Goal: Task Accomplishment & Management: Manage account settings

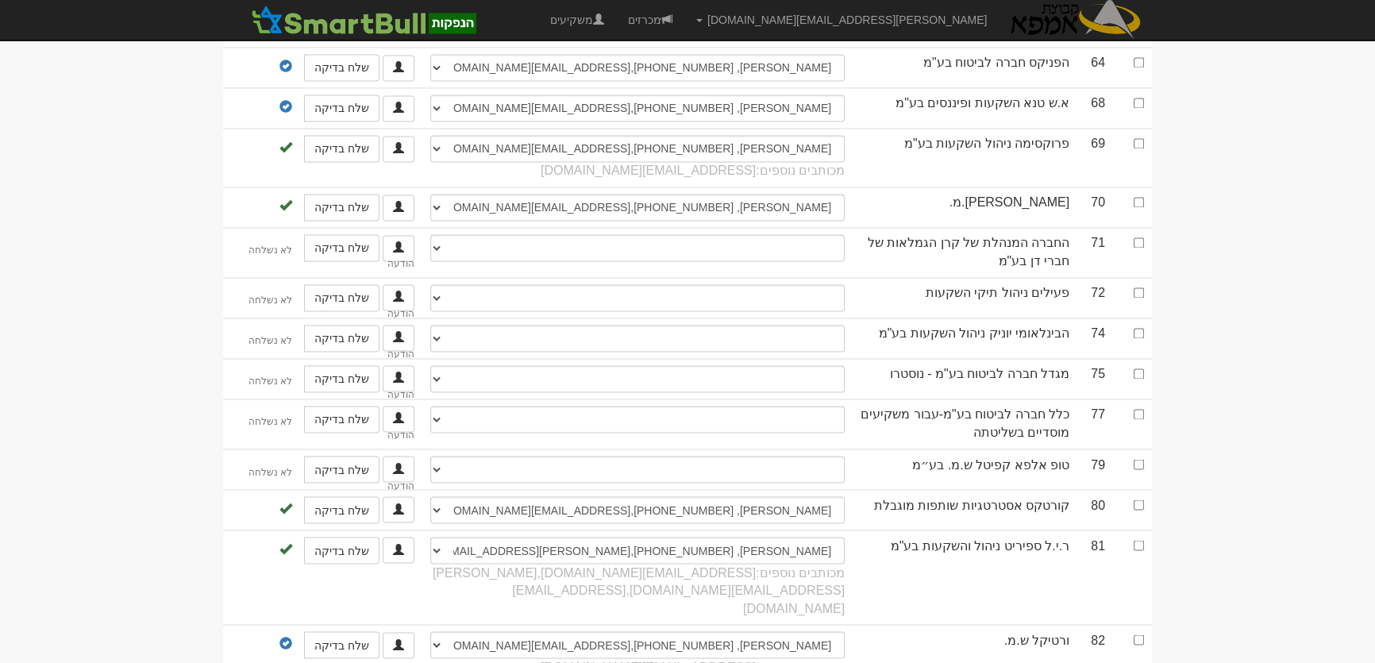
scroll to position [3104, 0]
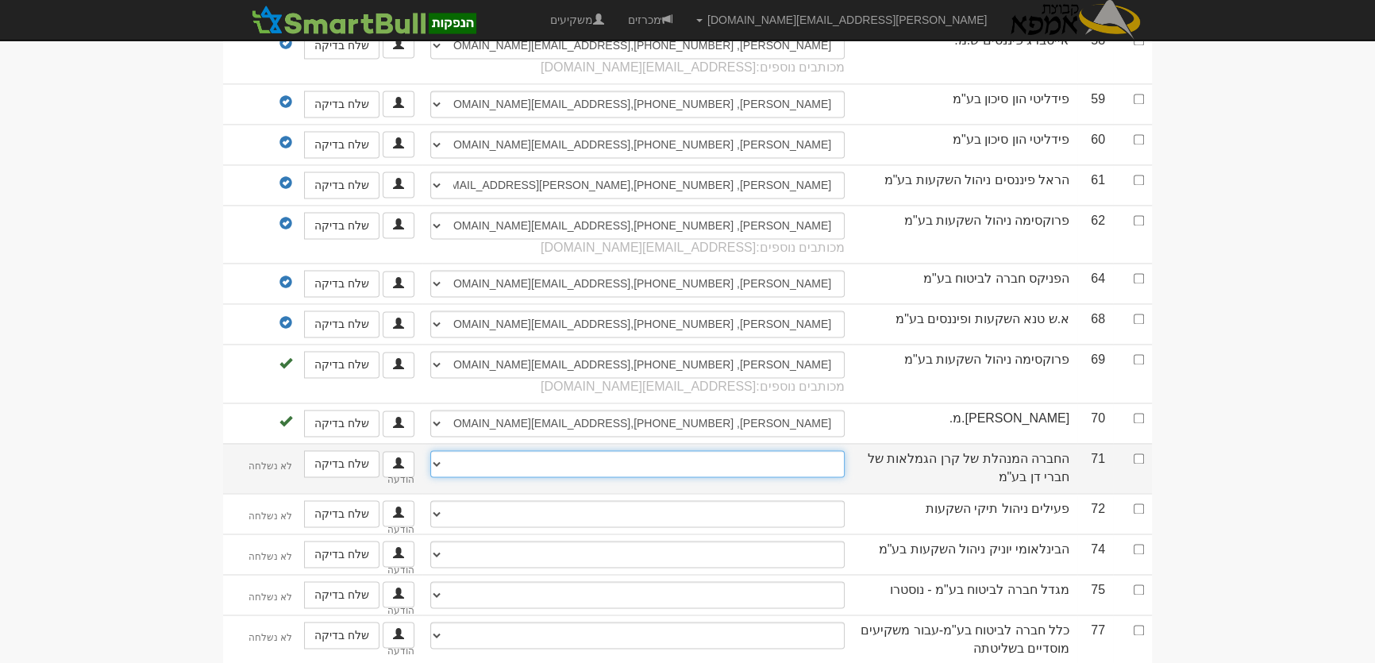
click at [819, 450] on select "אלי רוזנצוויג, 050-6790817, elir@dan.co.il אלמוג בייפוס , 054-2590210, almogb@a…" at bounding box center [637, 463] width 414 height 27
select select "59788bbc3fb05300112ca175"
click at [430, 450] on select "אלי רוזנצוויג, 050-6790817, elir@dan.co.il אלמוג בייפוס , 054-2590210, almogb@a…" at bounding box center [637, 463] width 414 height 27
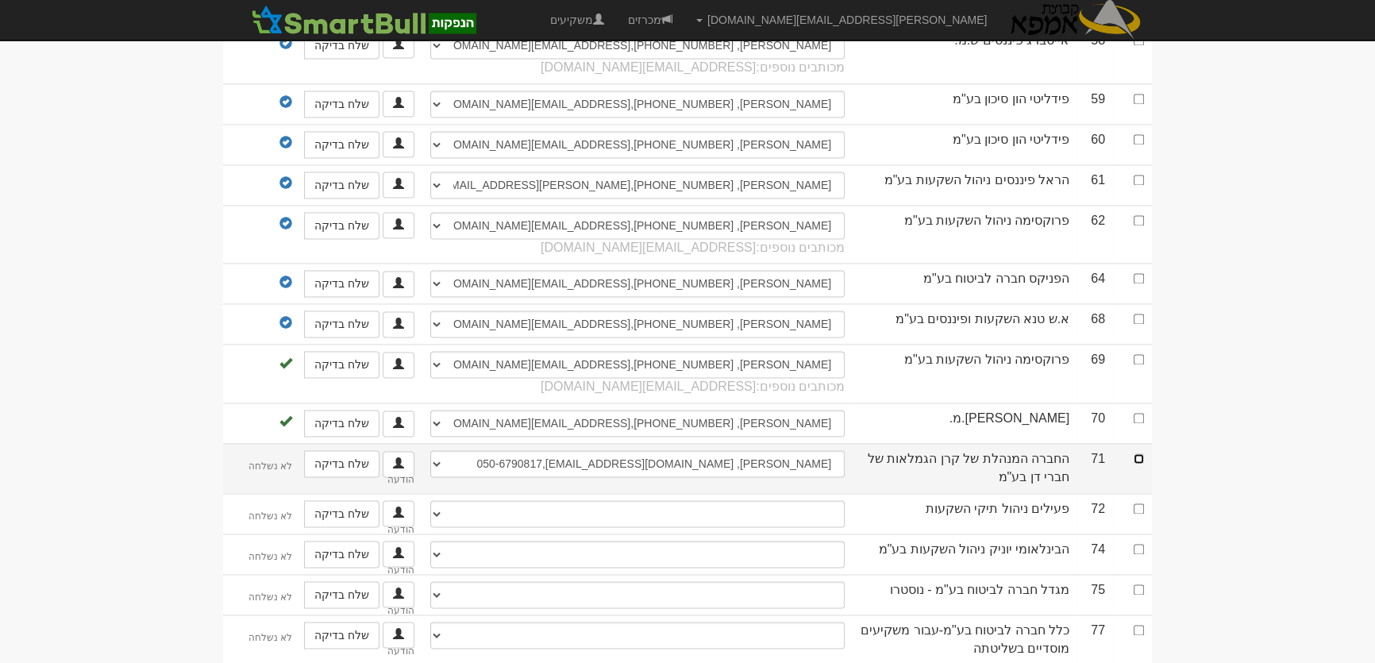
click at [1142, 453] on input "checkbox" at bounding box center [1139, 458] width 10 height 10
checkbox input "true"
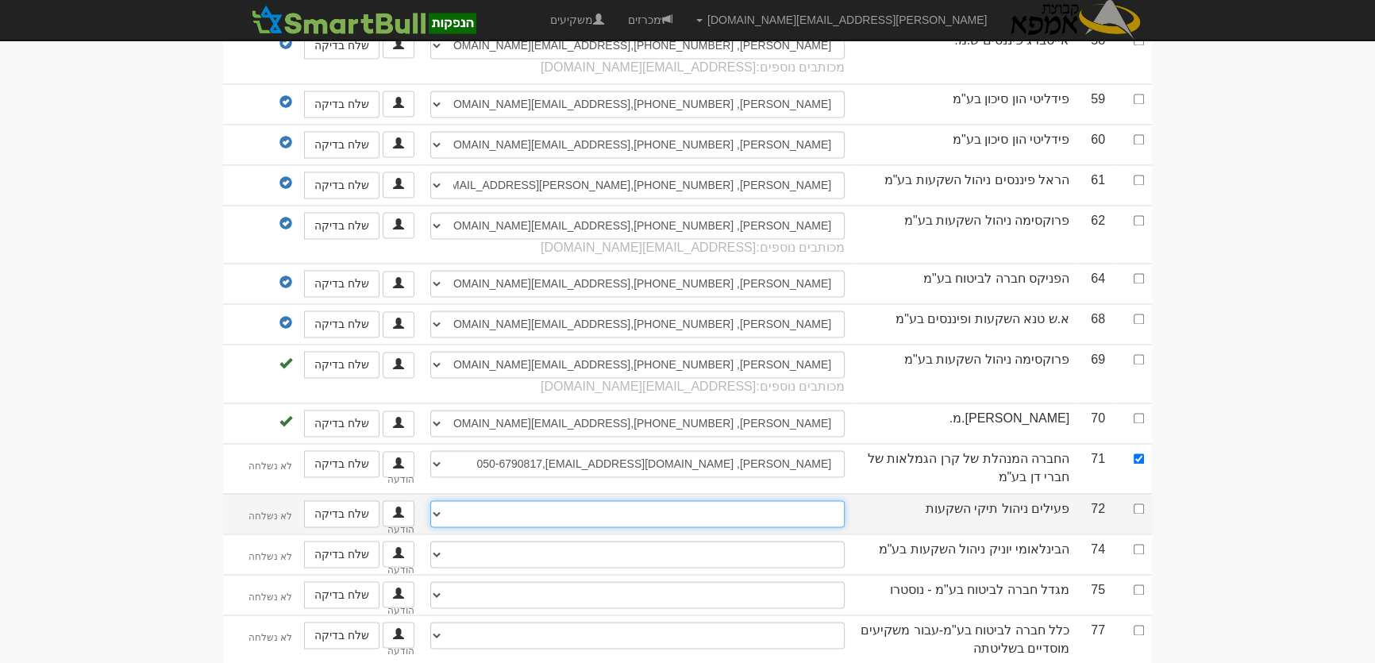
click at [819, 500] on select "נעמה לוי הופמן, 050-4449104, peilim.hanpakot@peilim.com בתיה טישלר, 0523587704,…" at bounding box center [637, 513] width 414 height 27
select select "598c8f41a2984c0004c9f057"
click at [430, 500] on select "נעמה לוי הופמן, 050-4449104, peilim.hanpakot@peilim.com בתיה טישלר, 0523587704,…" at bounding box center [637, 513] width 414 height 27
click at [1141, 503] on input "checkbox" at bounding box center [1139, 508] width 10 height 10
checkbox input "true"
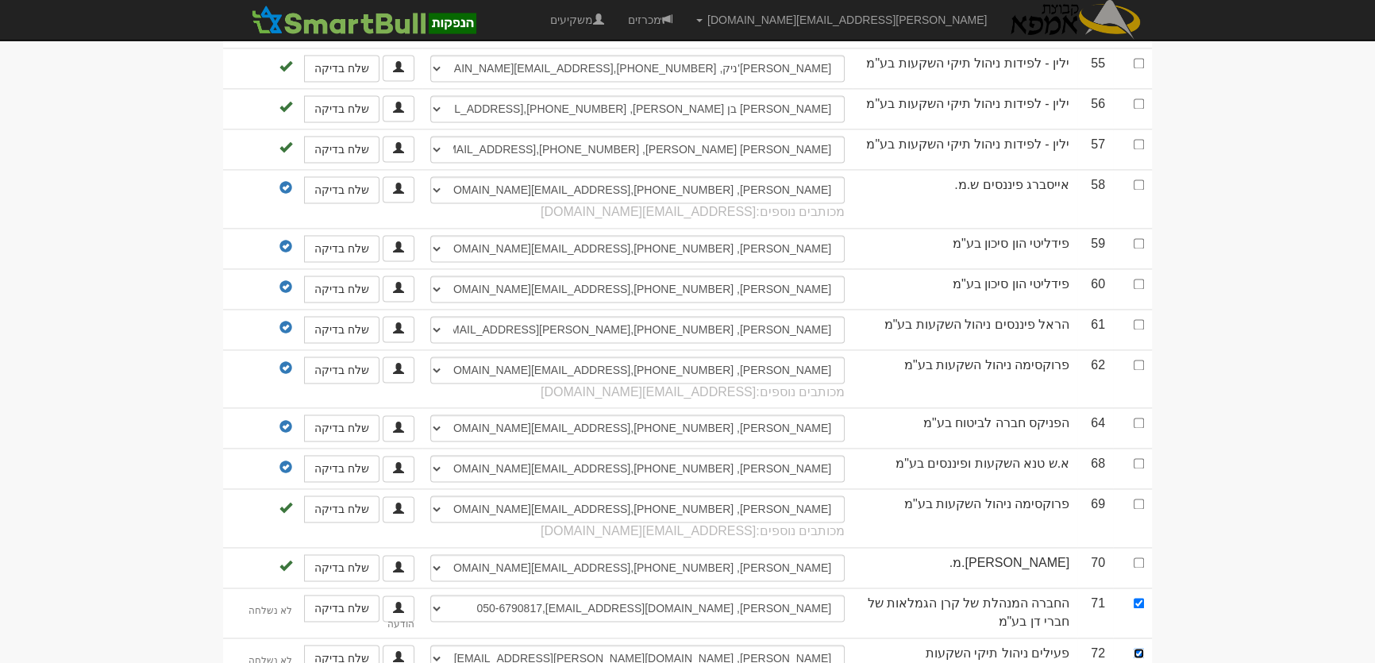
scroll to position [3176, 0]
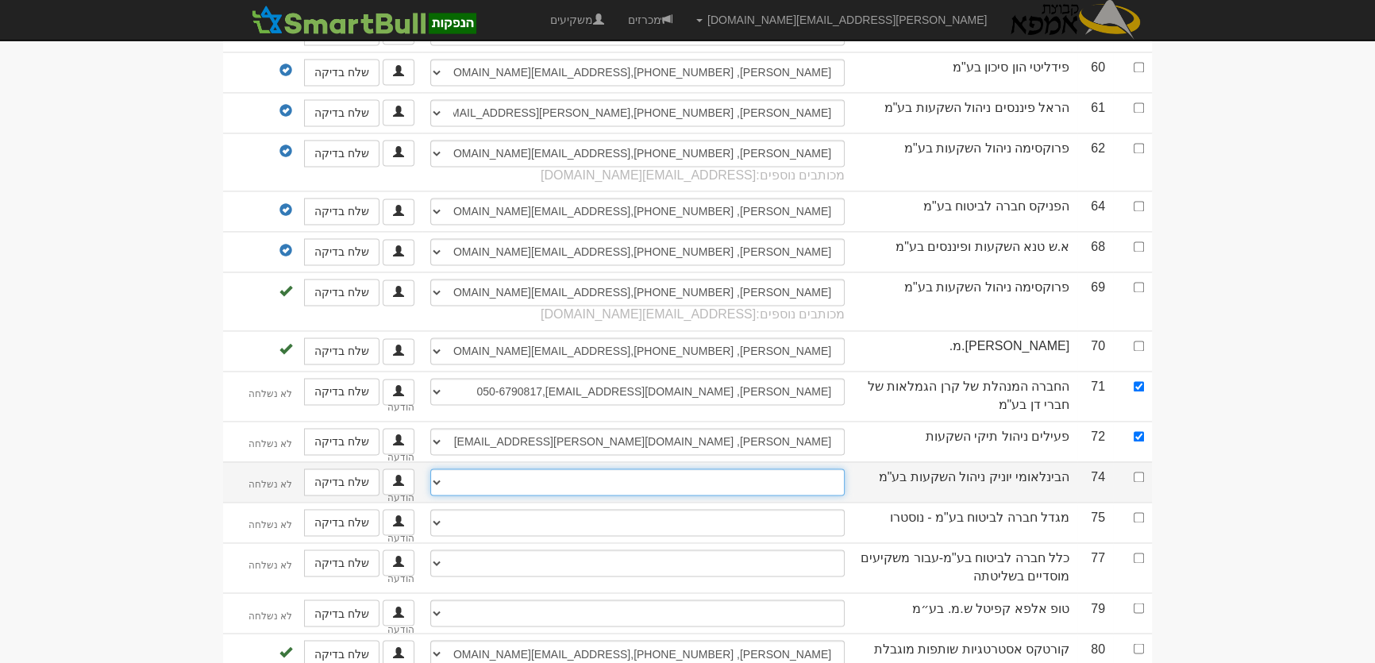
click at [816, 468] on select "שרי שראבי, 0544271508, sharaby.s@fibi.co.il יוני לווין, 0523532476, Levin.y@fib…" at bounding box center [637, 481] width 414 height 27
select select "68c85ad0558689eedc974731"
click at [430, 468] on select "שרי שראבי, 0544271508, sharaby.s@fibi.co.il יוני לווין, 0523532476, Levin.y@fib…" at bounding box center [637, 481] width 414 height 27
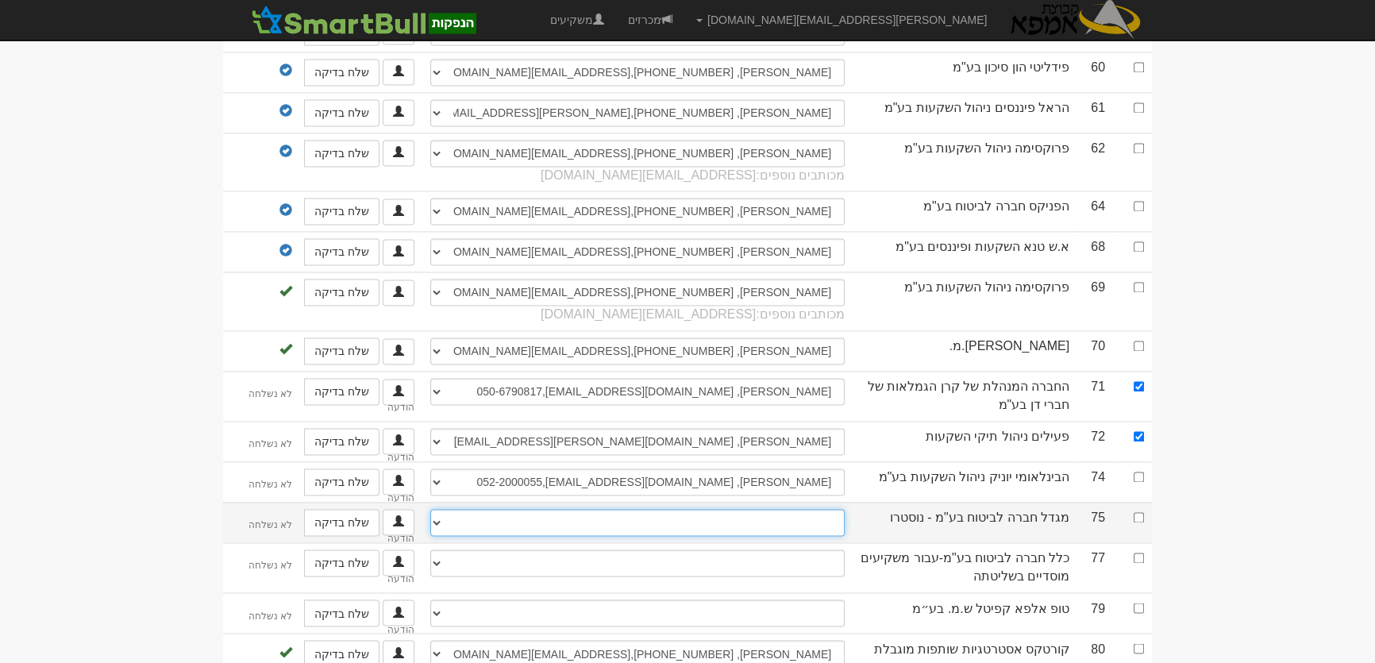
click at [818, 509] on select "מיכאל נבות, 0547404349, michaeln@migdal.co.il שי בנישו, 054-4297173, shayben@mi…" at bounding box center [637, 522] width 414 height 27
select select "62c5ce3dccd48703b770f8fc"
click at [430, 509] on select "מיכאל נבות, 0547404349, michaeln@migdal.co.il שי בנישו, 054-4297173, shayben@mi…" at bounding box center [637, 522] width 414 height 27
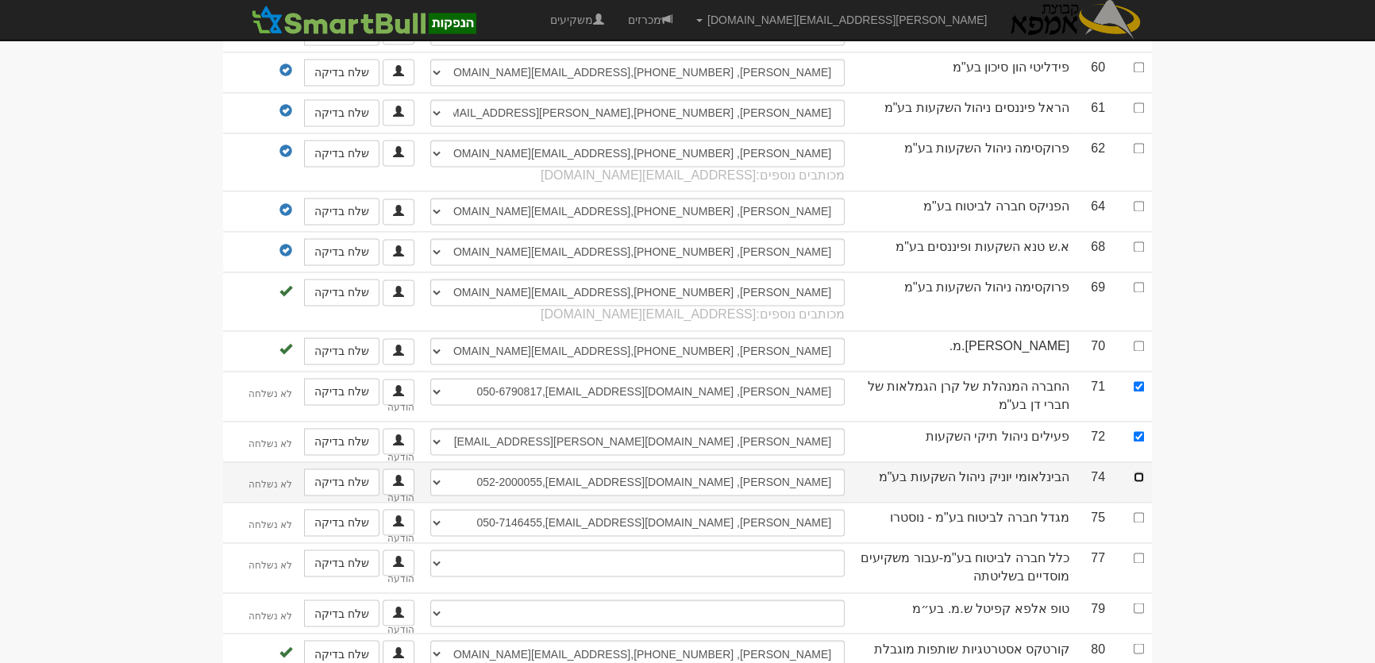
click at [1135, 472] on input "checkbox" at bounding box center [1139, 477] width 10 height 10
checkbox input "true"
click at [1137, 512] on input "checkbox" at bounding box center [1139, 517] width 10 height 10
checkbox input "true"
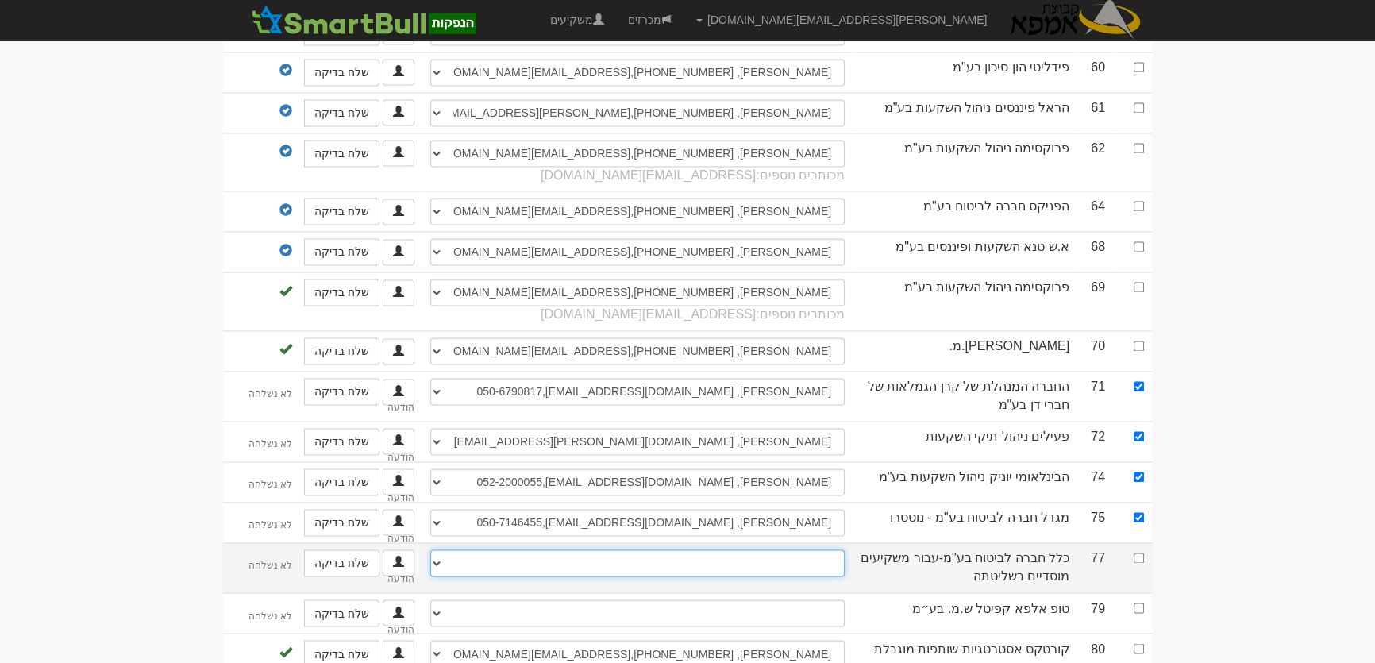
click at [806, 549] on select "קטי ברכה, 0546557155, kettyb@clal-ins.co.il ליאור מאיר, 054-2560002, liormei@cl…" at bounding box center [637, 562] width 414 height 27
select select "68c82ba8558689eedc882f24"
click at [430, 549] on select "קטי ברכה, 0546557155, kettyb@clal-ins.co.il ליאור מאיר, 054-2560002, liormei@cl…" at bounding box center [637, 562] width 414 height 27
click at [1137, 553] on input "checkbox" at bounding box center [1139, 558] width 10 height 10
checkbox input "true"
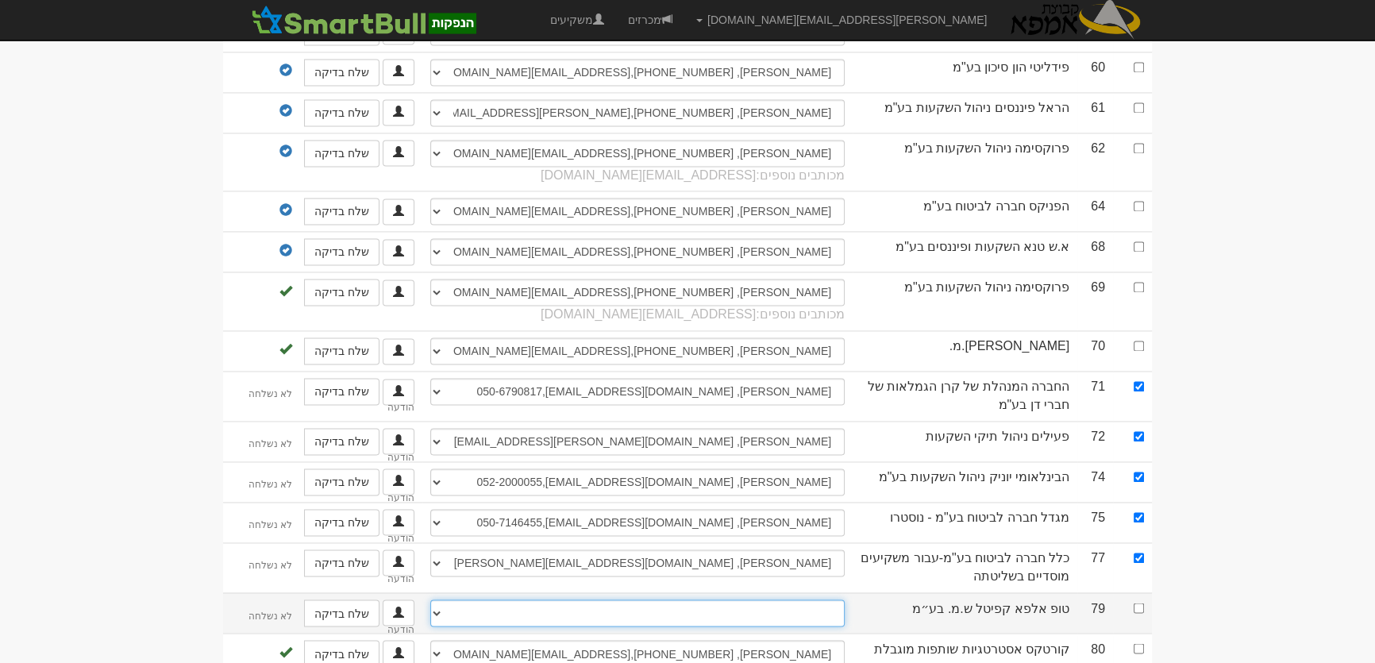
click at [800, 599] on select "רון גולן, 052-7966542, ron@oryx-research.com טל לוי, 050-576-9232, tal@oryx-res…" at bounding box center [637, 612] width 414 height 27
select select "new_contact"
click at [435, 599] on select "רון גולן, 052-7966542, ron@oryx-research.com טל לוי, 050-576-9232, tal@oryx-res…" at bounding box center [637, 612] width 414 height 27
select select
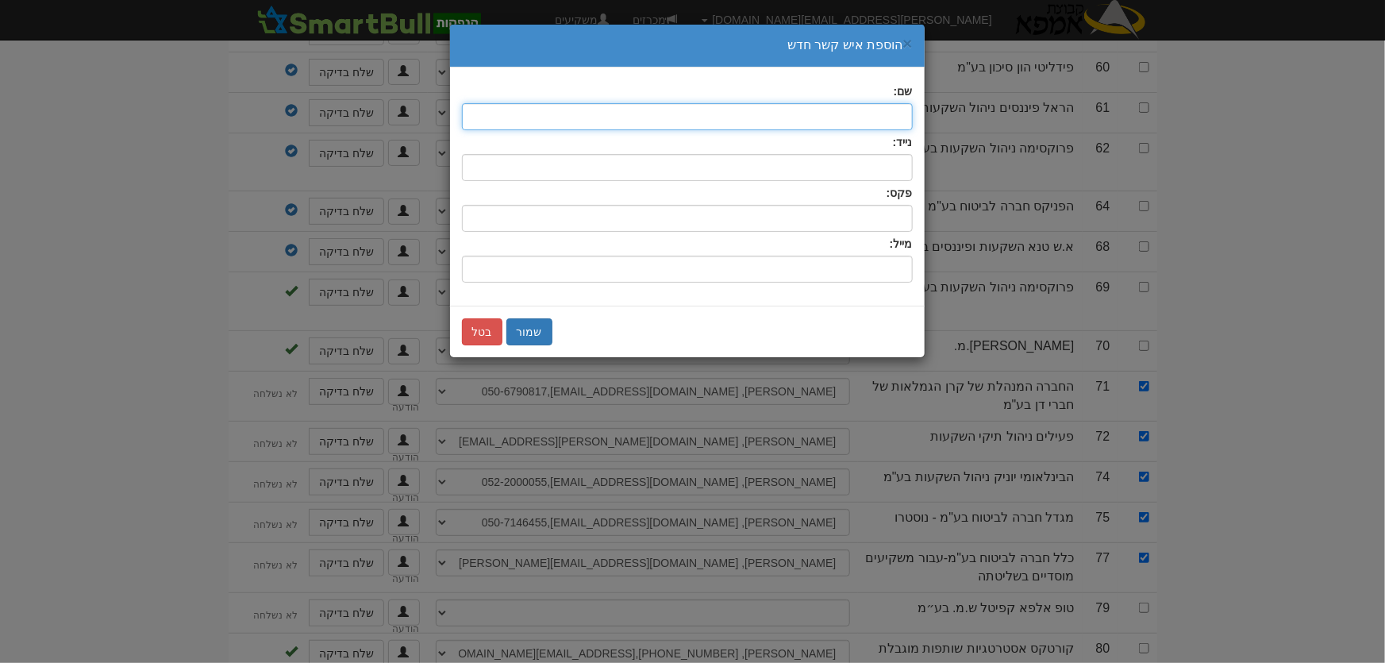
click at [848, 117] on input "text" at bounding box center [687, 116] width 451 height 27
type input "[PERSON_NAME]"
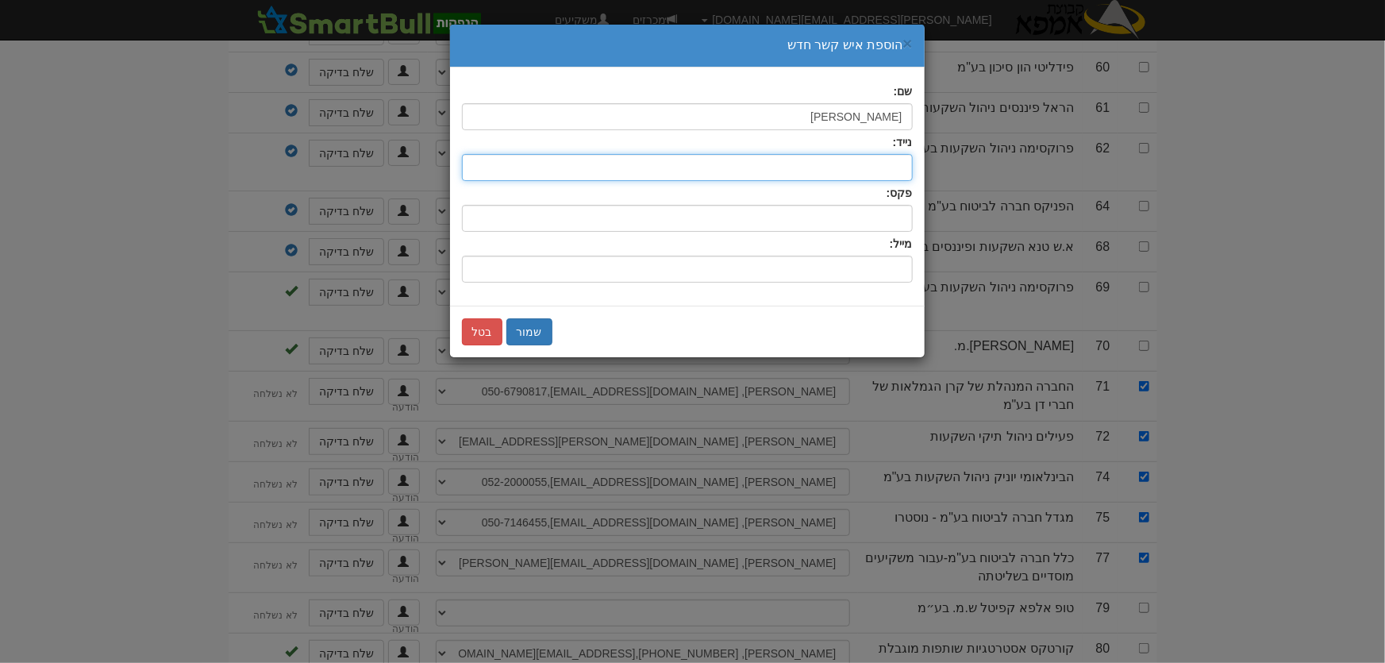
click at [890, 165] on input "text" at bounding box center [687, 167] width 451 height 27
type input "052-5715515"
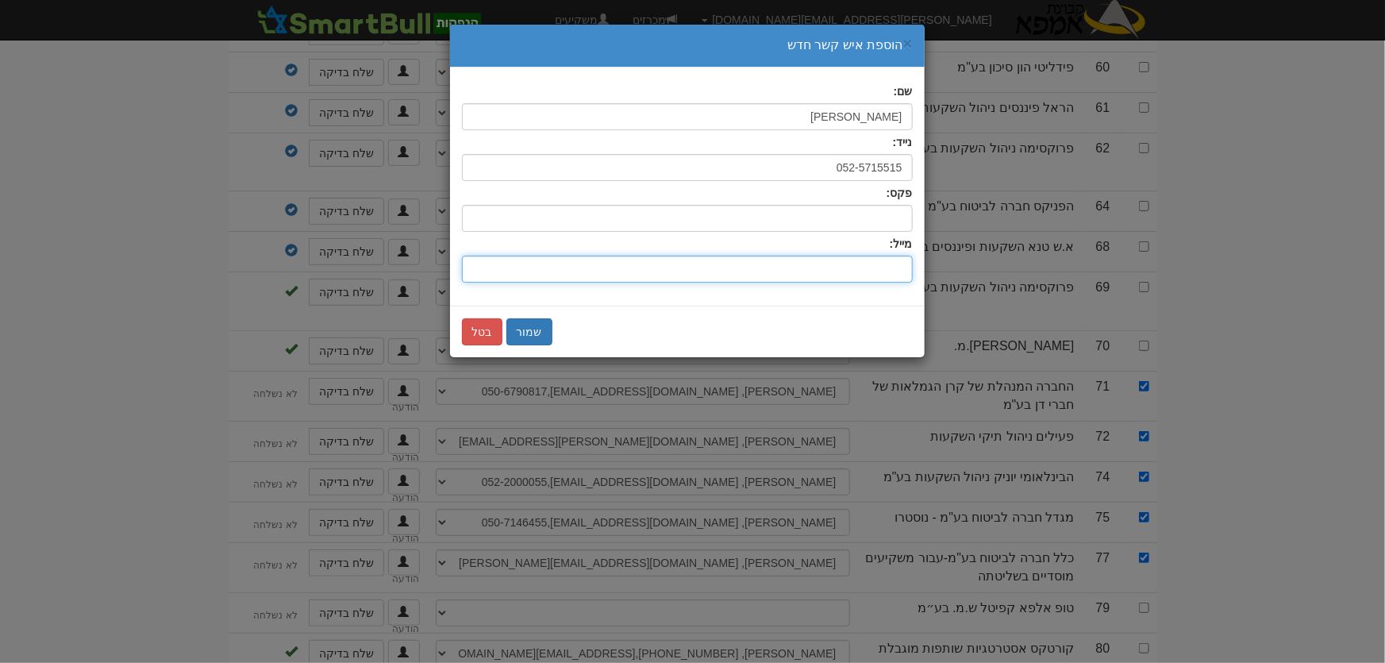
click at [904, 258] on input "שם:" at bounding box center [687, 269] width 451 height 27
type input "[EMAIL_ADDRESS][DOMAIN_NAME]"
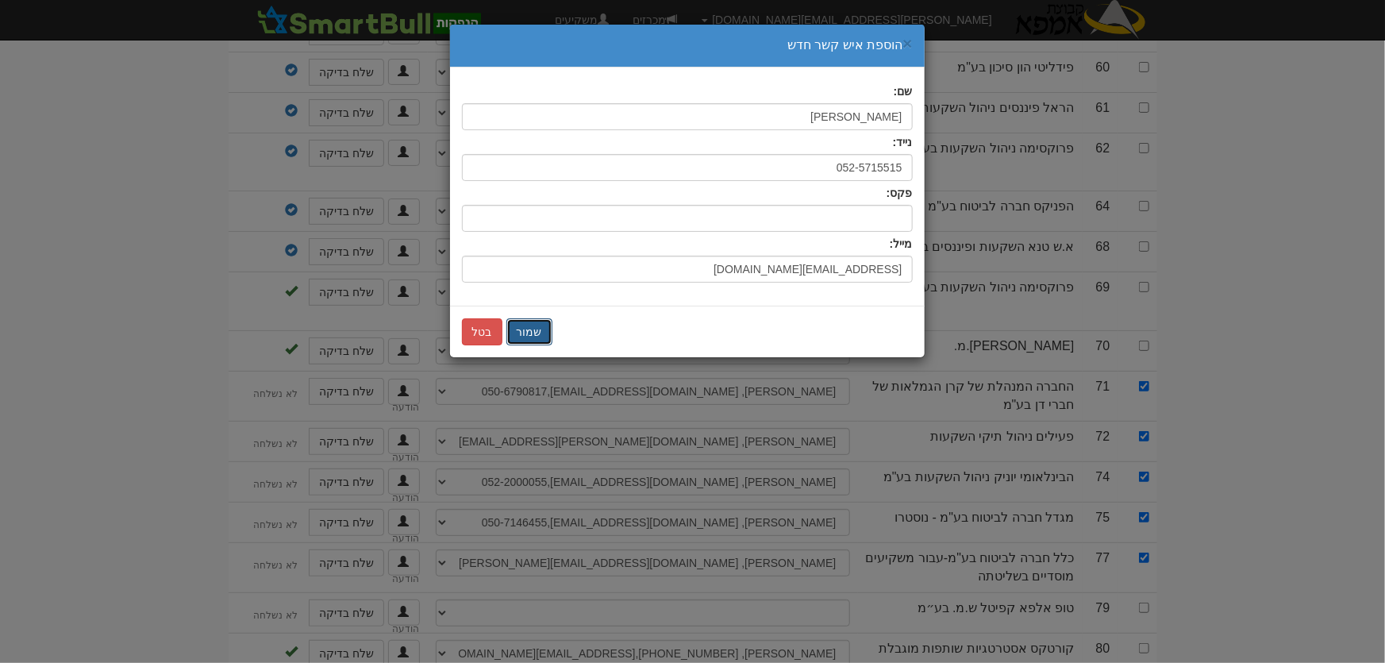
click at [542, 339] on button "שמור" at bounding box center [530, 331] width 46 height 27
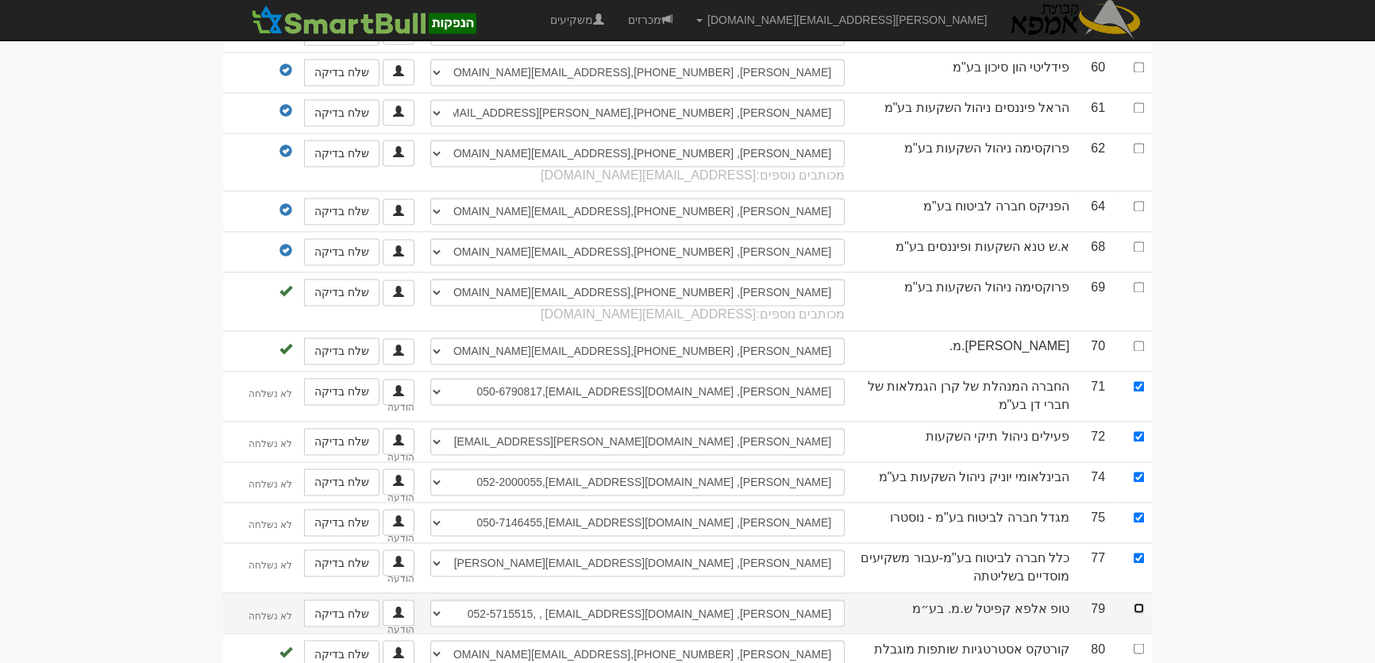
click at [1139, 603] on input "checkbox" at bounding box center [1139, 608] width 10 height 10
checkbox input "true"
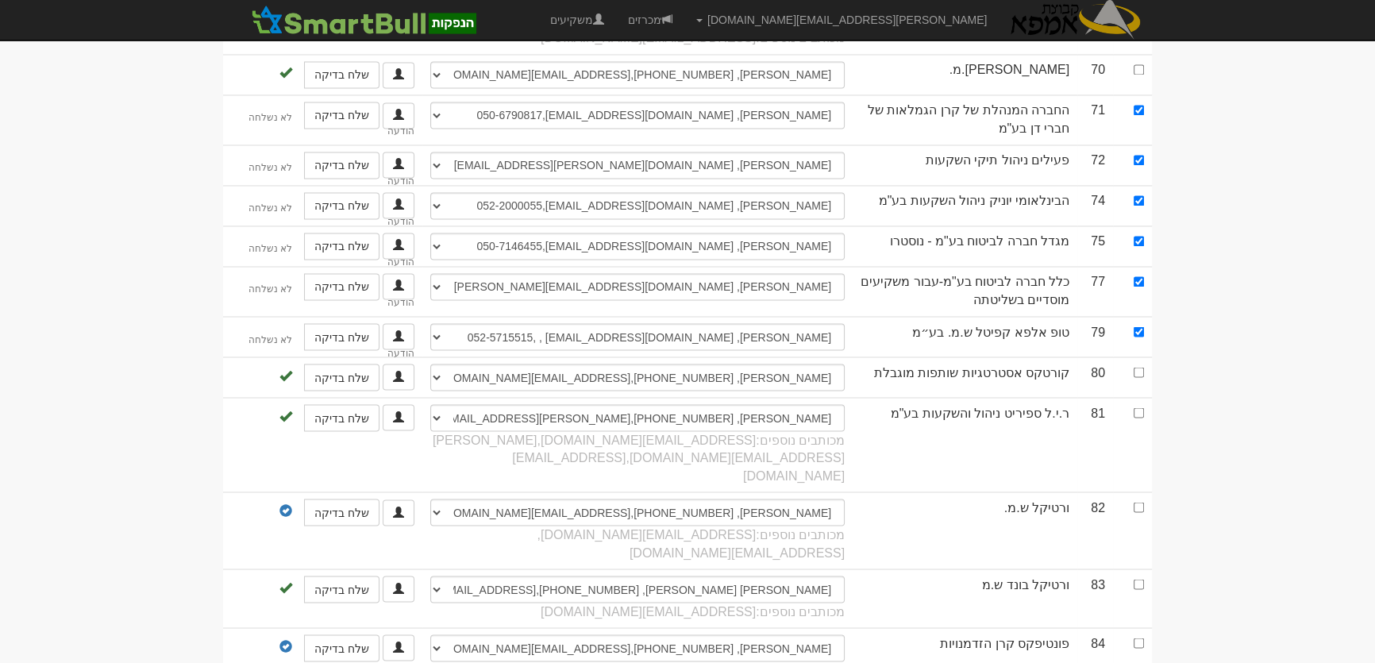
select select "6491d9683cd1b45cfd7a5f46"
checkbox input "true"
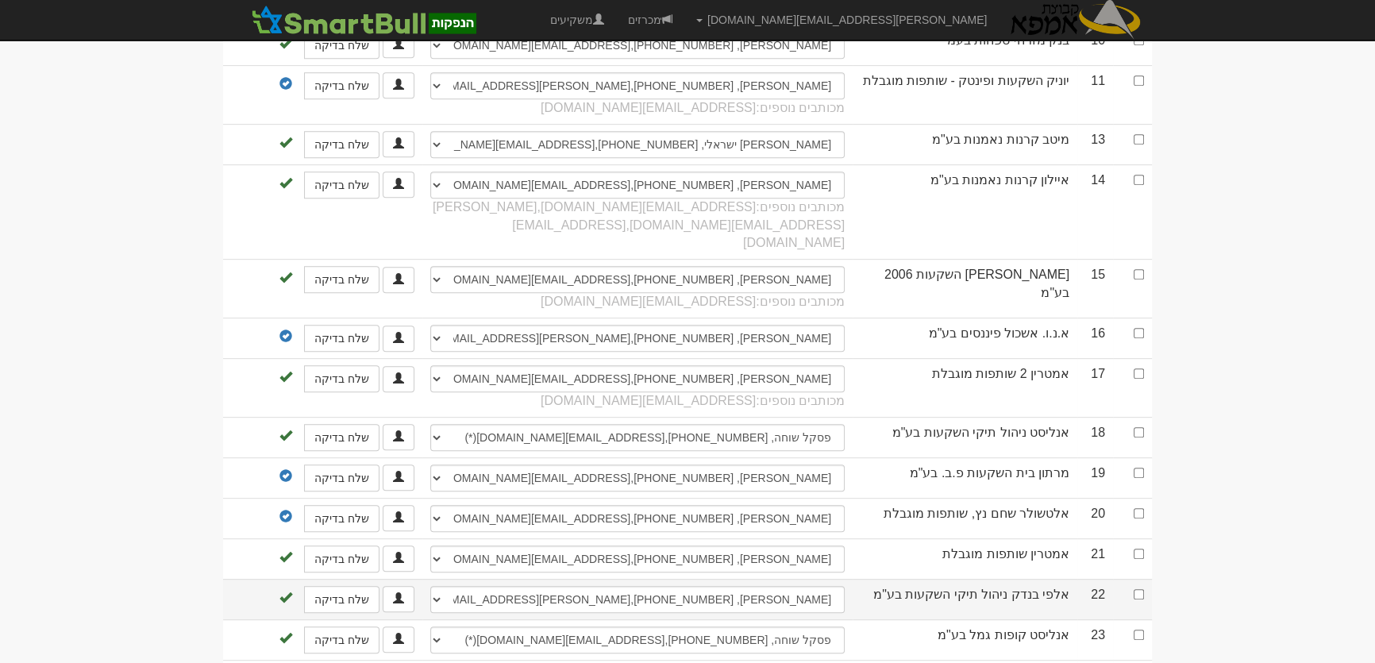
scroll to position [276, 0]
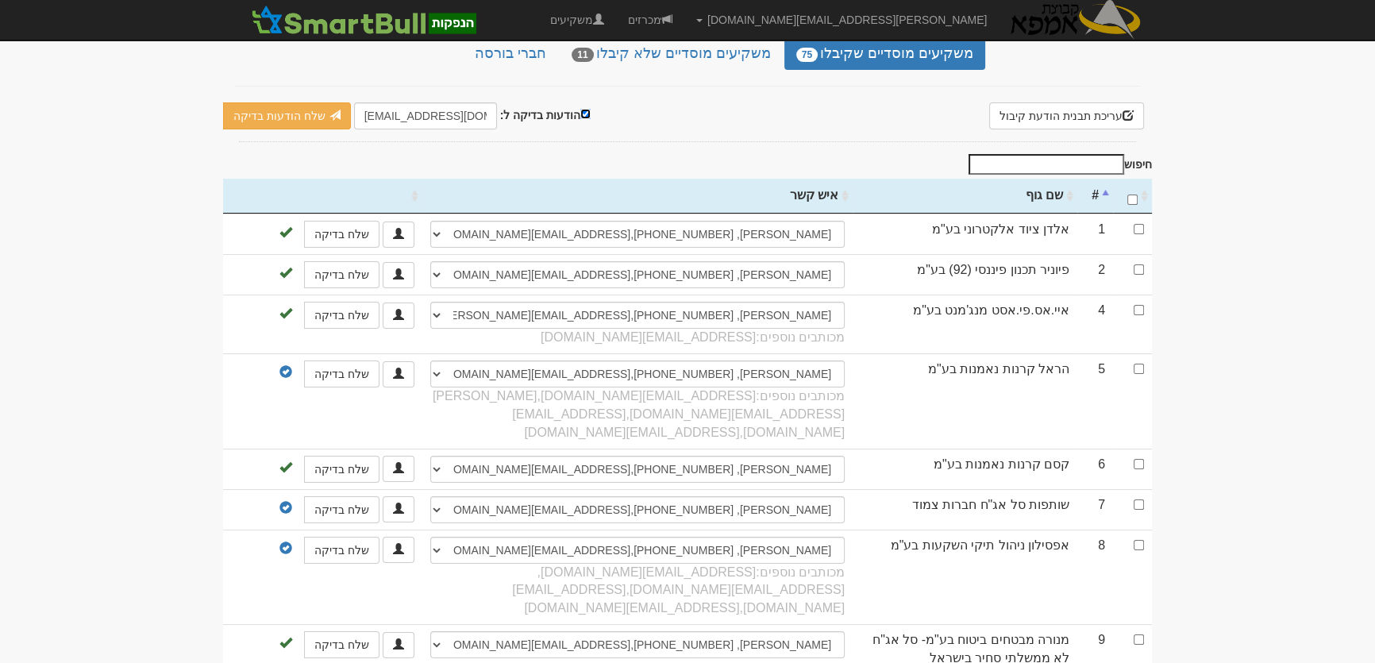
click at [580, 109] on input "הודעות בדיקה ל:" at bounding box center [585, 114] width 10 height 10
checkbox input "false"
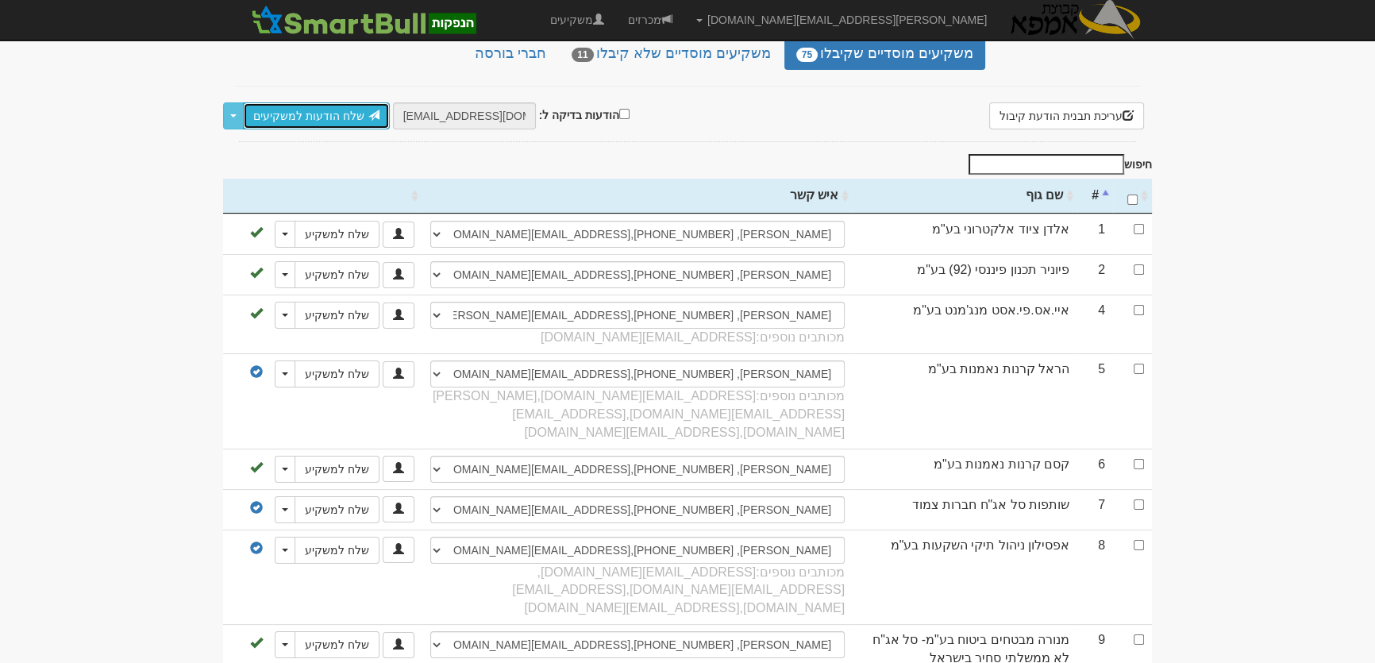
click at [323, 102] on link "שלח הודעות למשקיעים" at bounding box center [316, 115] width 147 height 27
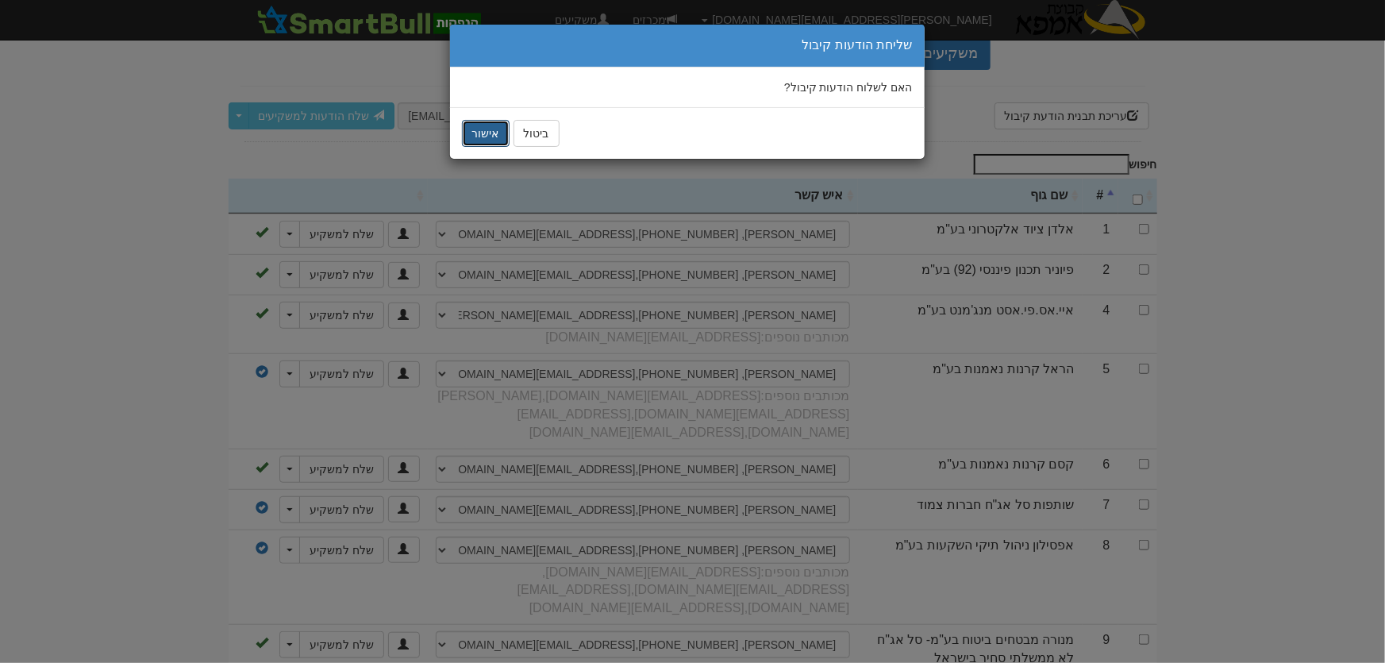
click at [488, 136] on button "אישור" at bounding box center [486, 133] width 48 height 27
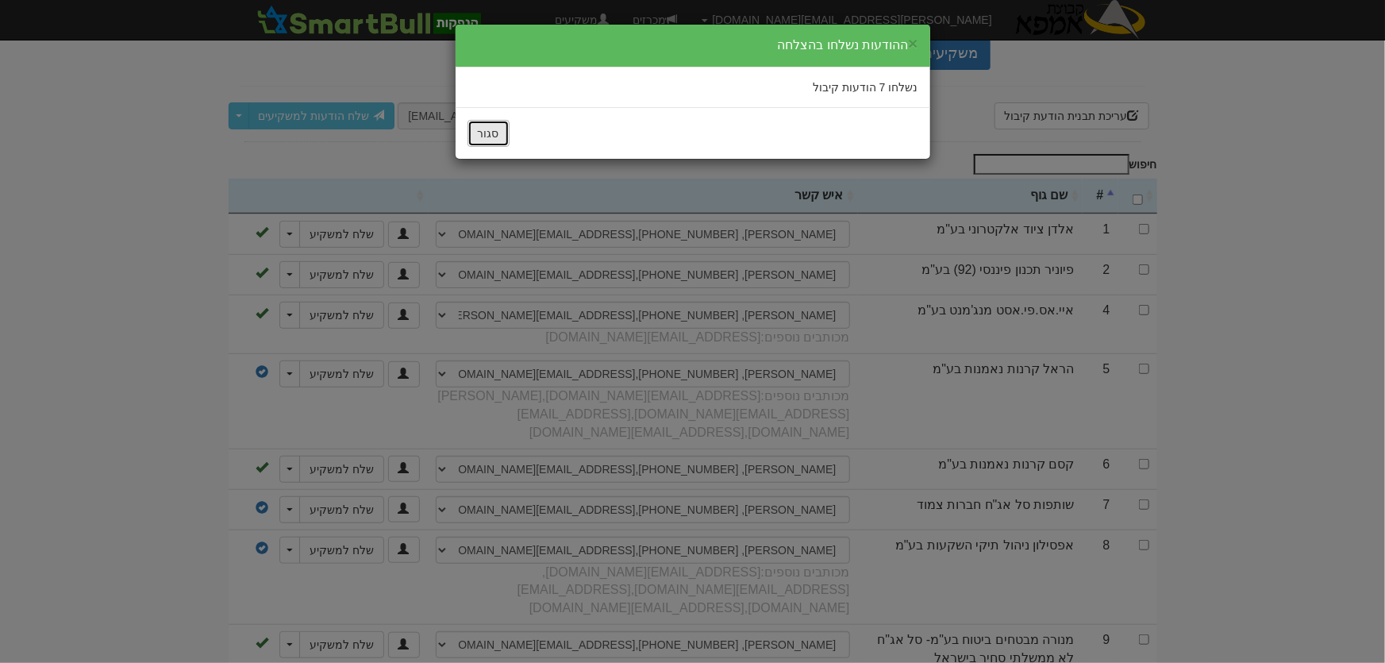
click at [491, 136] on button "סגור" at bounding box center [489, 133] width 42 height 27
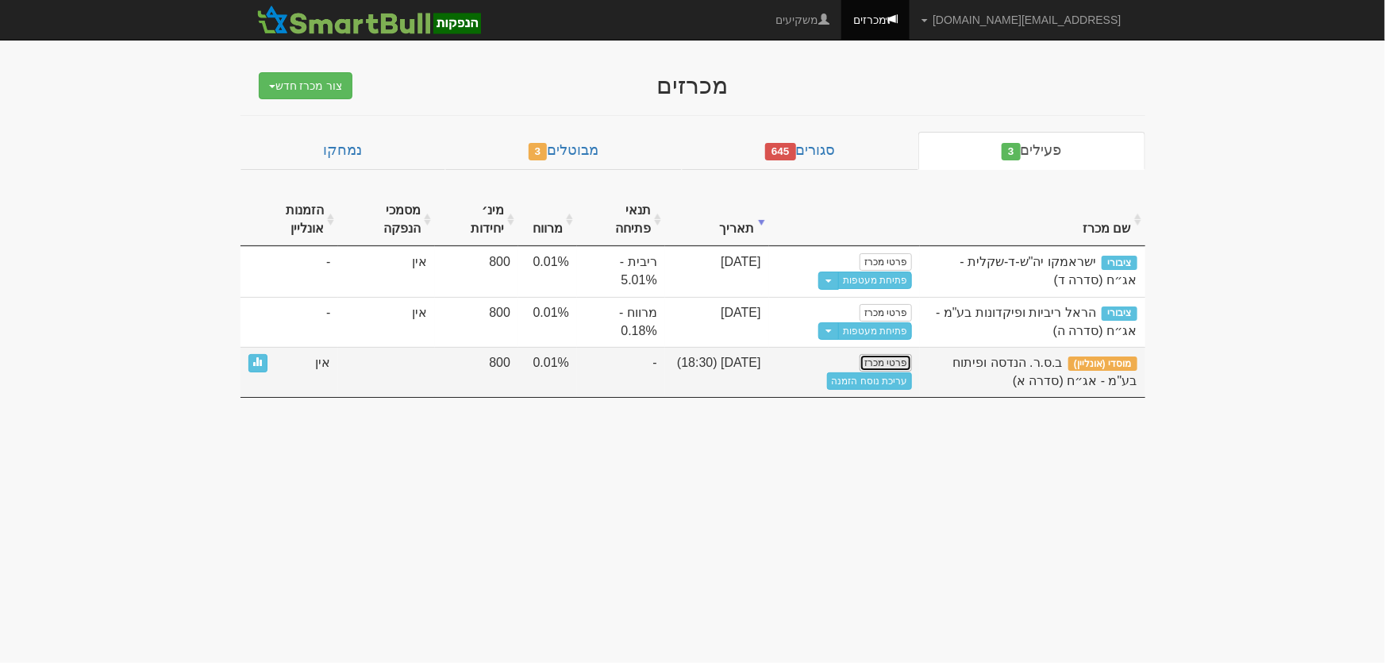
click at [900, 364] on link "פרטי מכרז" at bounding box center [886, 362] width 52 height 17
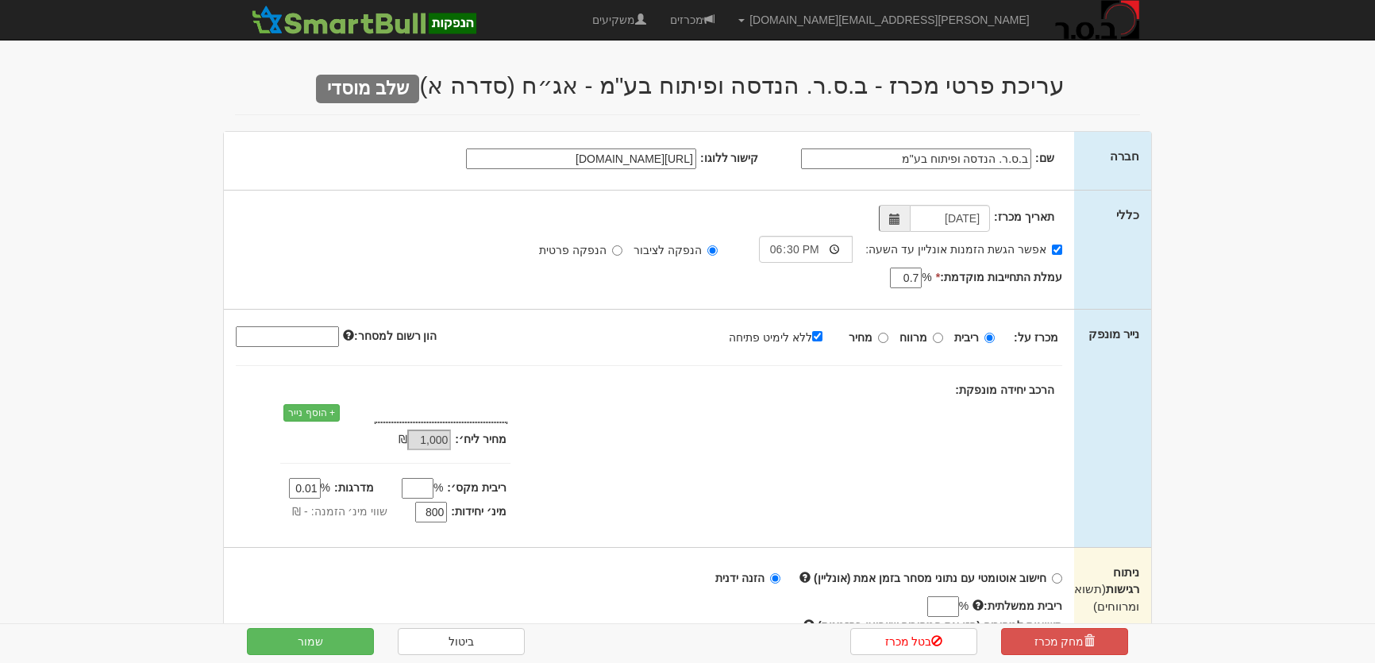
type input "17/09/2025"
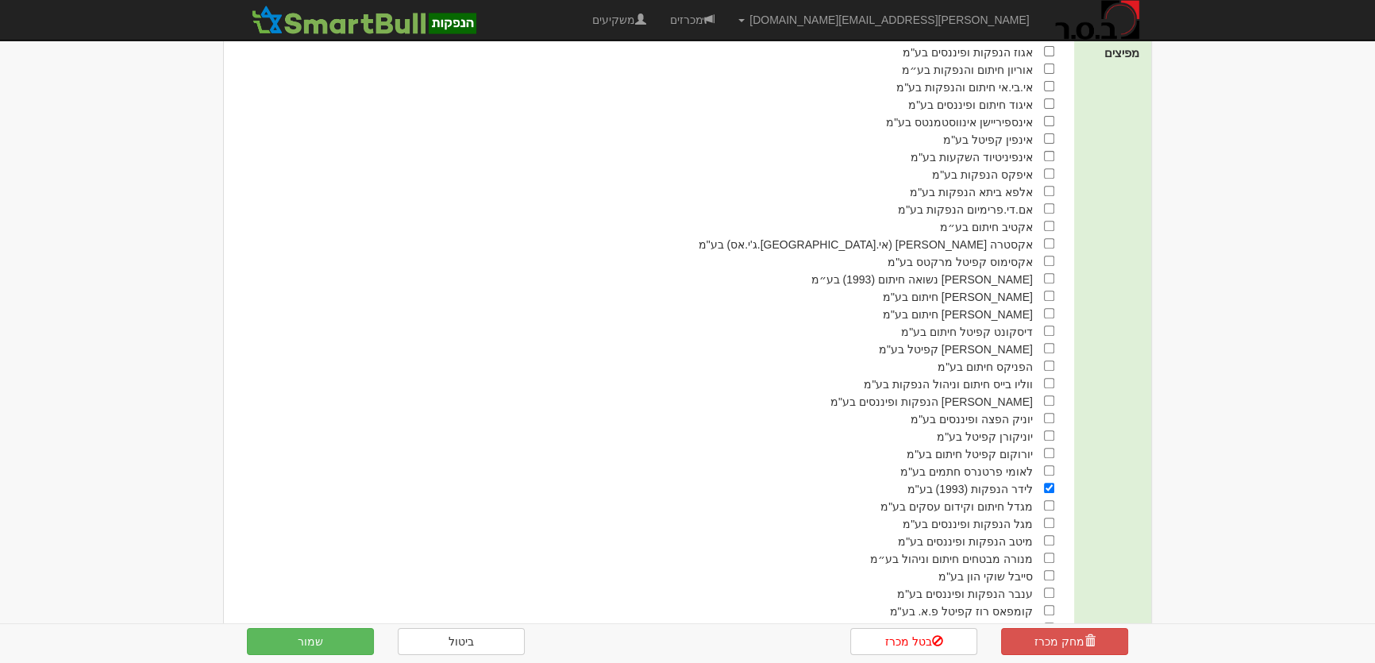
scroll to position [794, 0]
click at [1050, 87] on input "checkbox" at bounding box center [1049, 85] width 10 height 10
checkbox input "true"
click at [1048, 298] on input "checkbox" at bounding box center [1049, 295] width 10 height 10
checkbox input "true"
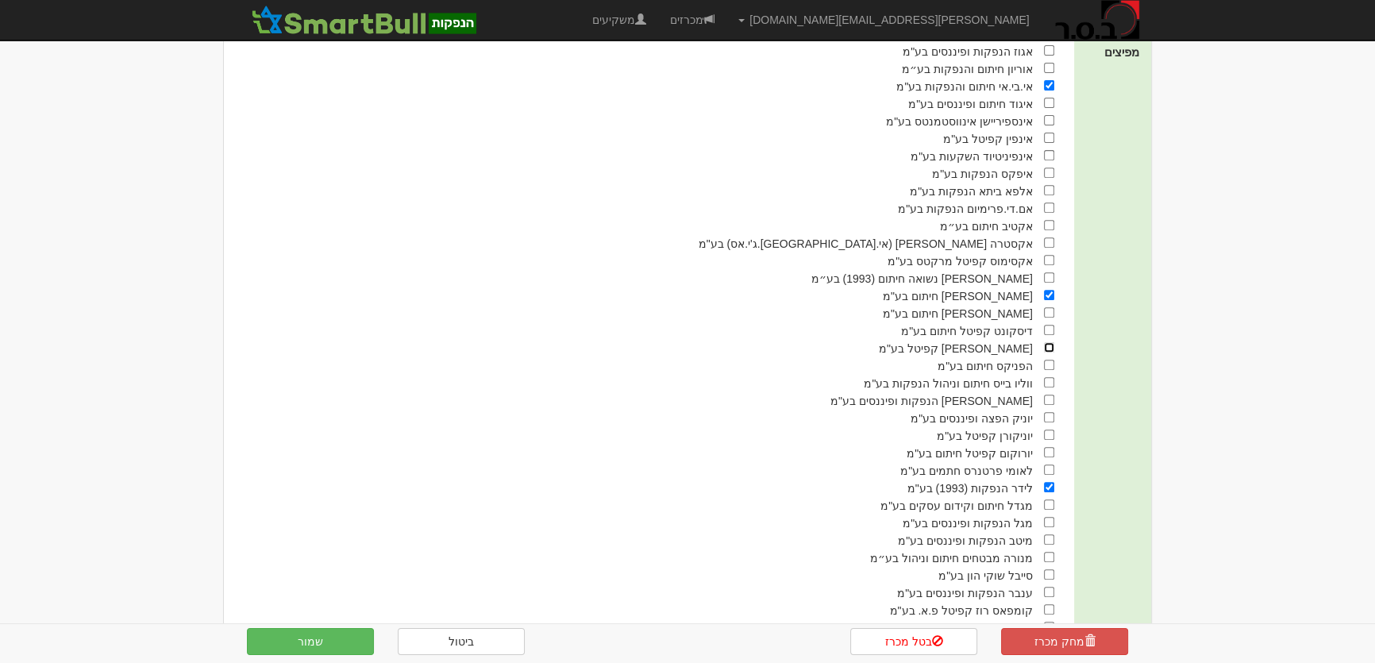
click at [1049, 350] on input "checkbox" at bounding box center [1049, 347] width 10 height 10
checkbox input "true"
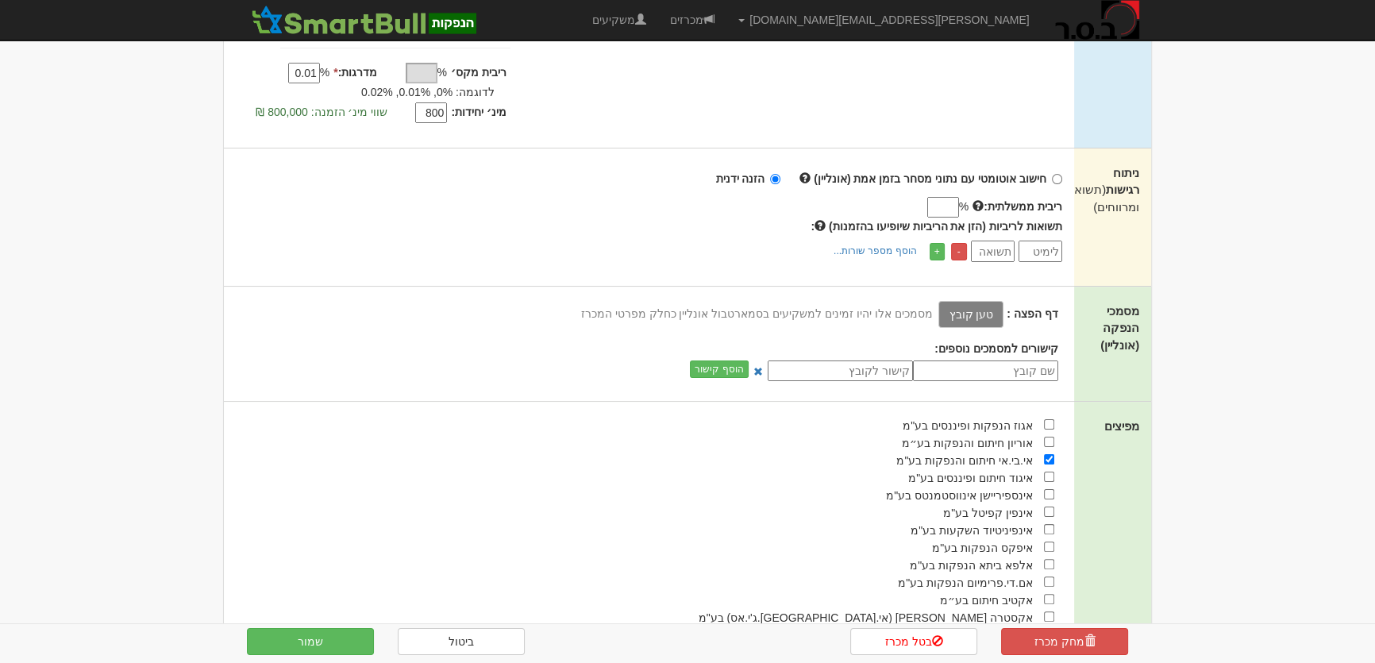
scroll to position [216, 0]
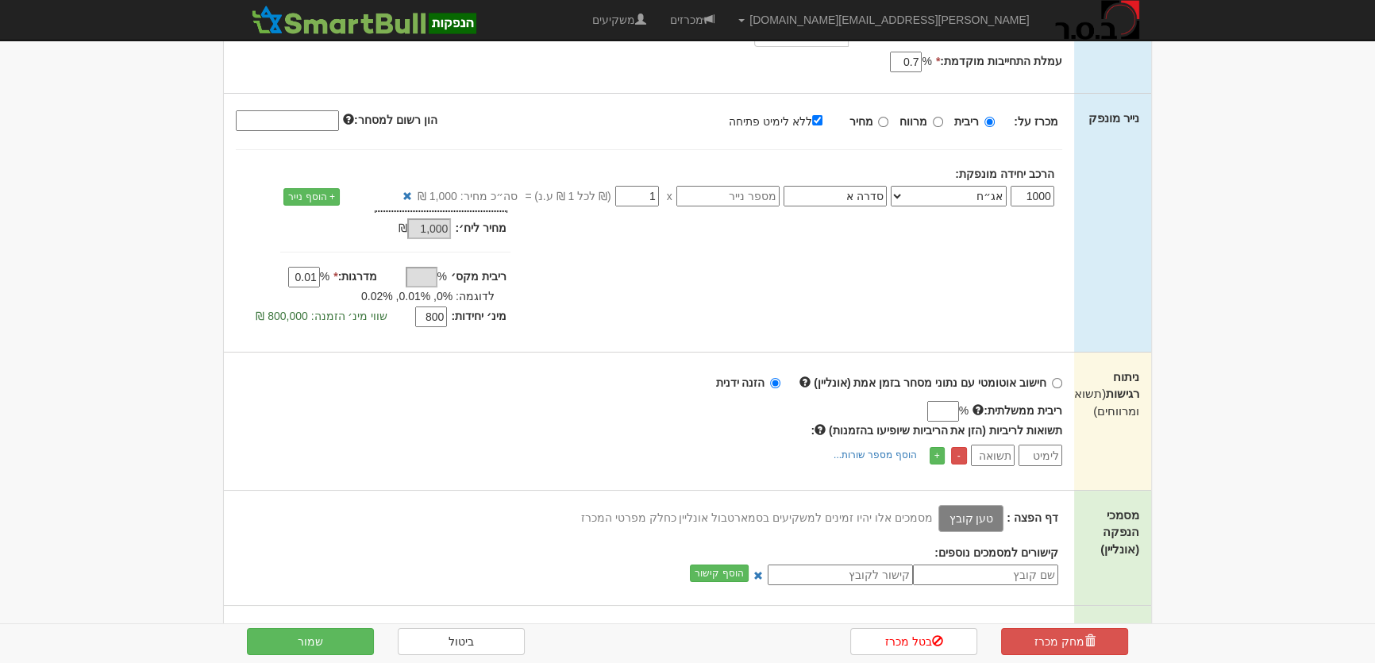
click at [977, 522] on label "טען קובץ" at bounding box center [970, 518] width 65 height 27
click at [936, 522] on input "טען קובץ" at bounding box center [936, 517] width 0 height 17
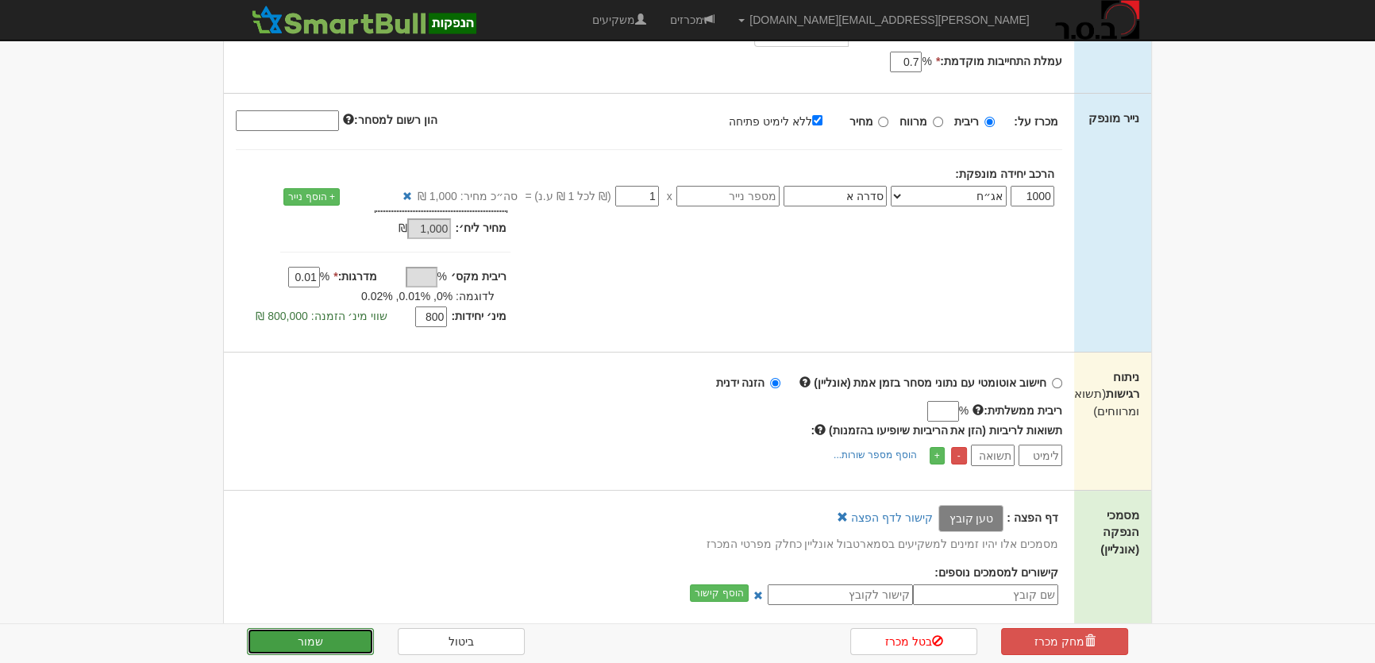
click at [337, 644] on button "שמור" at bounding box center [310, 641] width 127 height 27
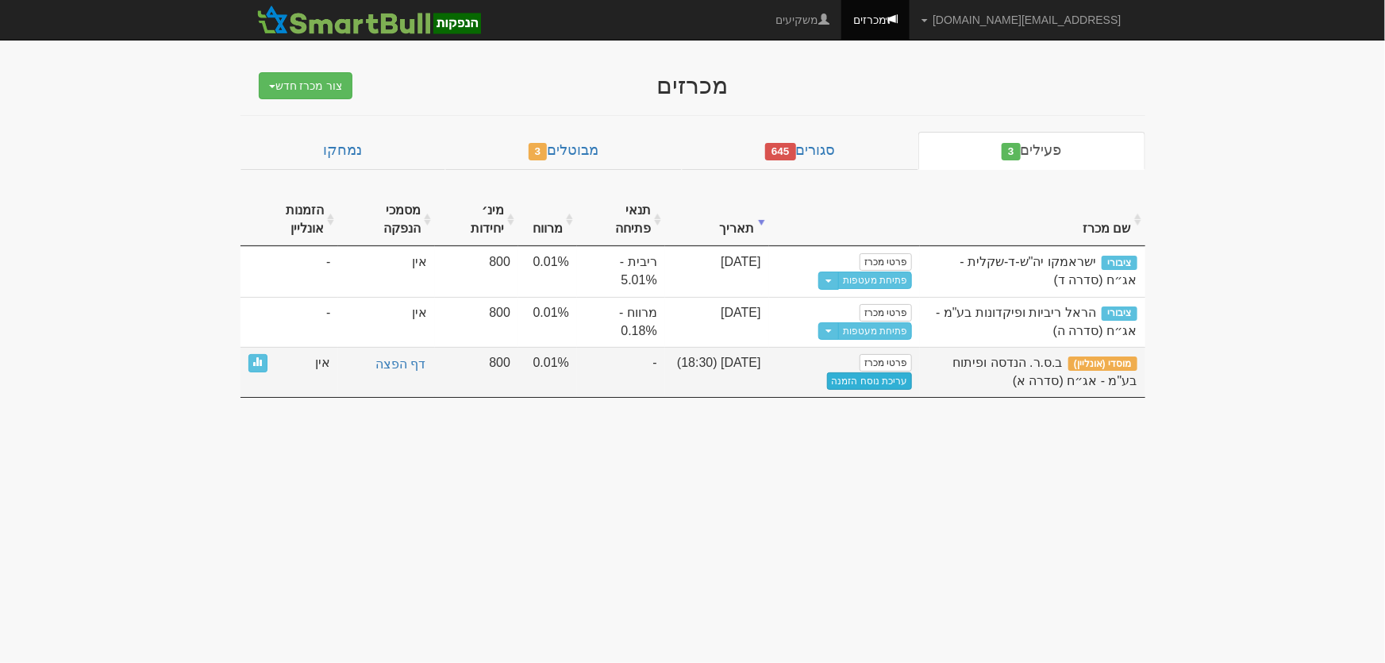
click at [878, 383] on link "עריכת נוסח הזמנה" at bounding box center [870, 380] width 86 height 17
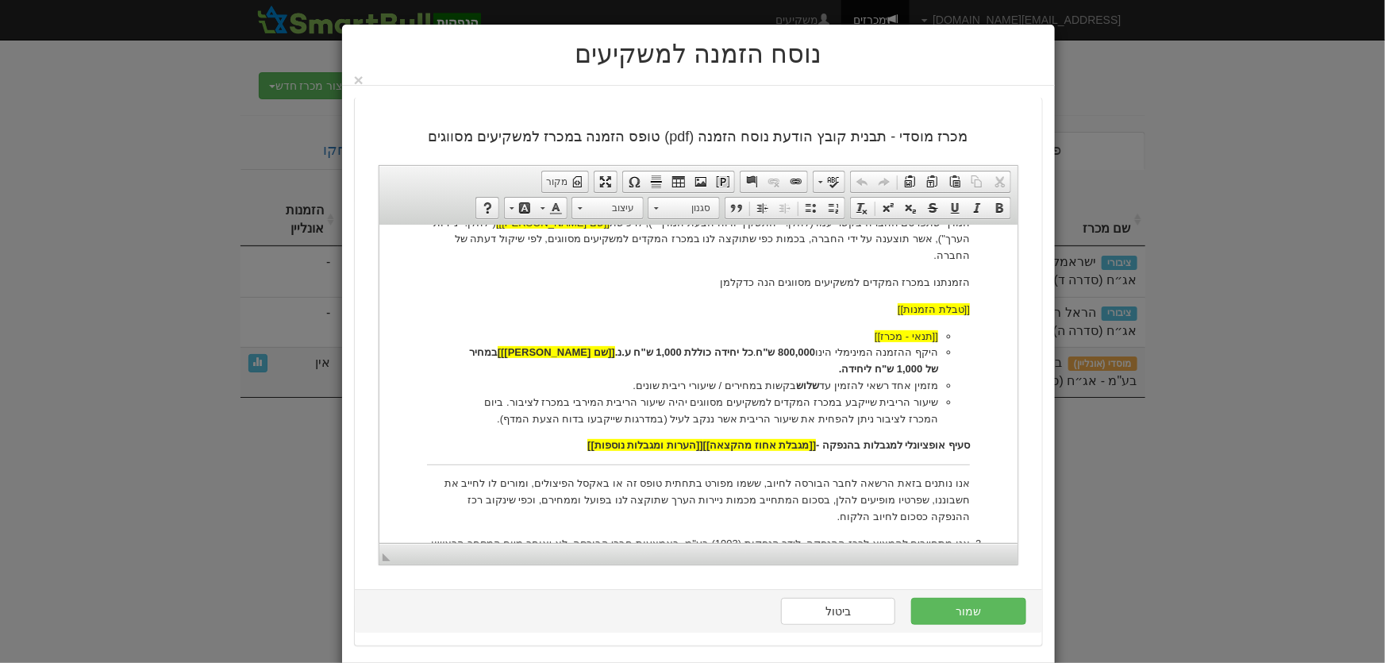
scroll to position [360, 0]
click at [969, 611] on button "שמור" at bounding box center [968, 611] width 114 height 27
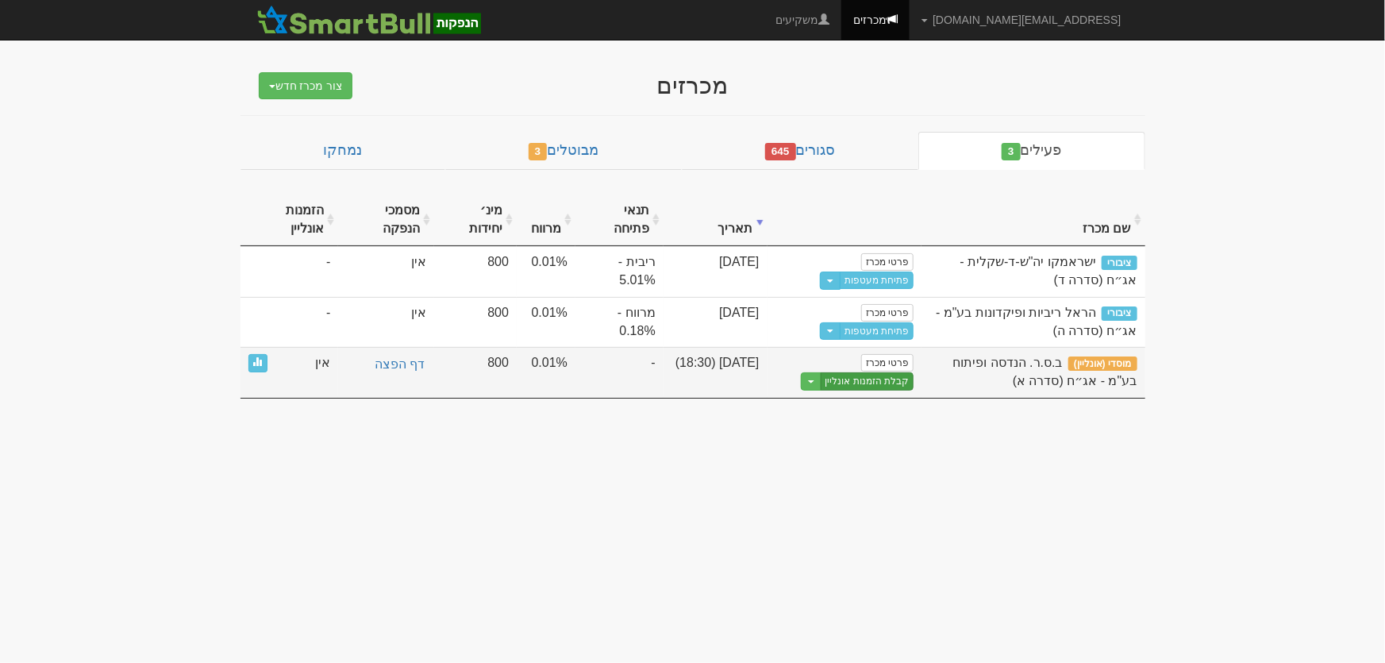
click at [876, 382] on link "קבלת הזמנות אונליין" at bounding box center [868, 381] width 94 height 18
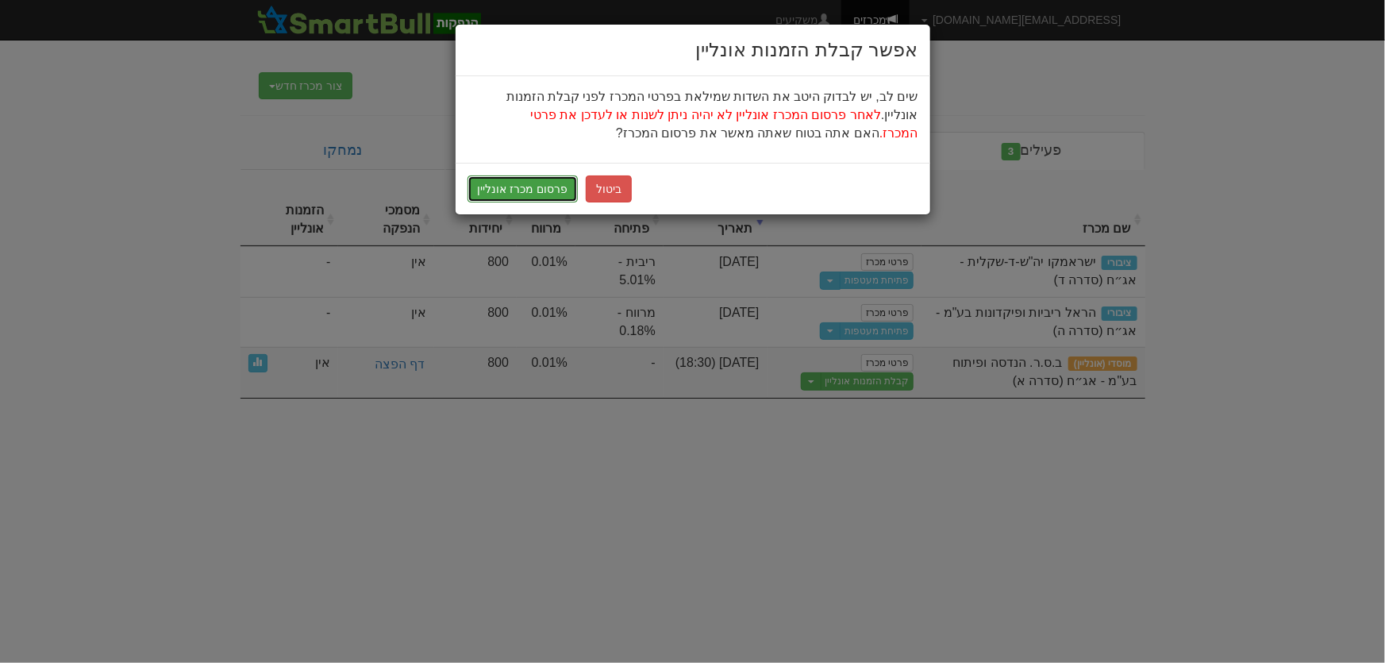
click at [542, 183] on button "פרסום מכרז אונליין" at bounding box center [523, 188] width 111 height 27
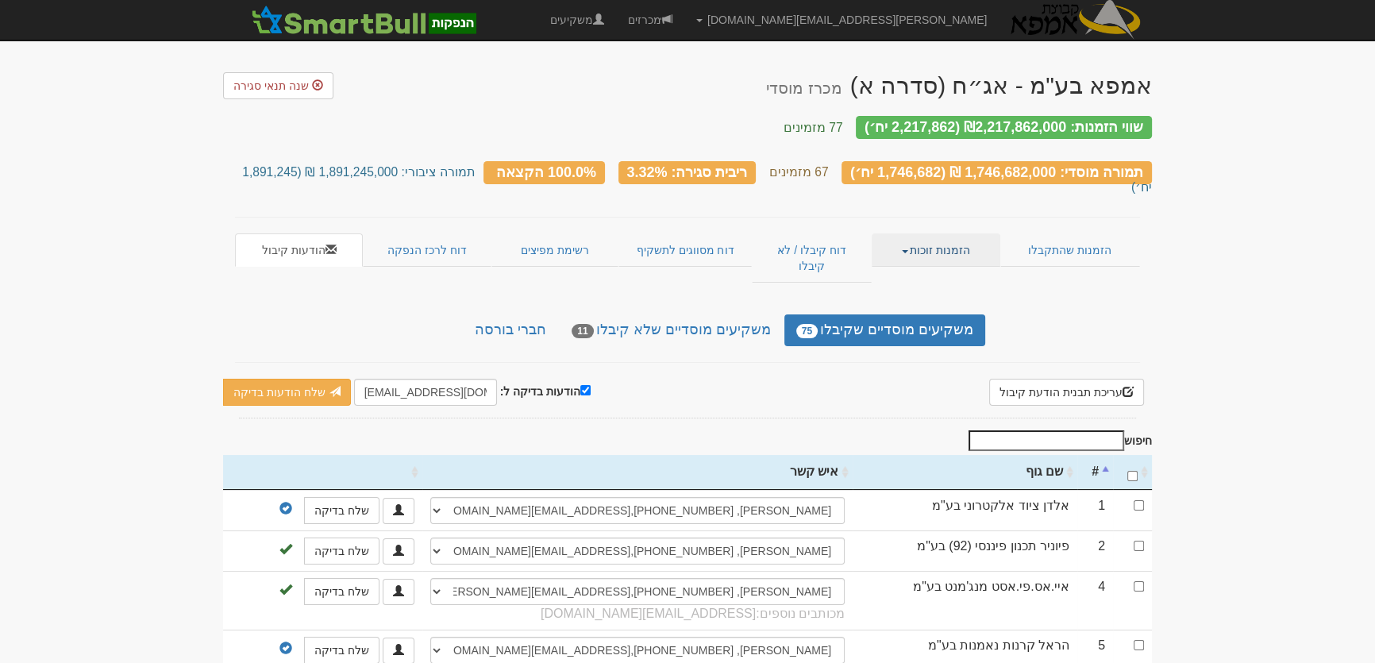
click at [913, 233] on link "הזמנות זוכות" at bounding box center [936, 249] width 128 height 33
click at [945, 291] on link "אנשי קשר וחשבונות" at bounding box center [936, 301] width 125 height 21
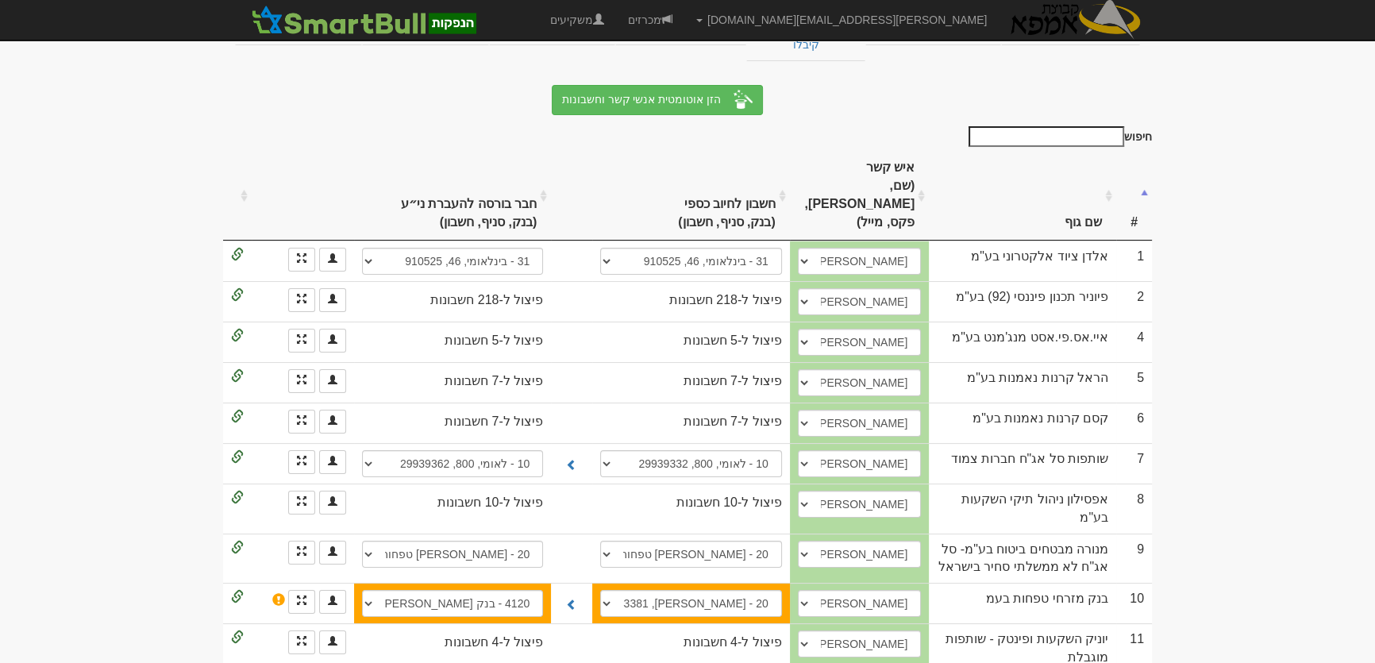
scroll to position [577, 0]
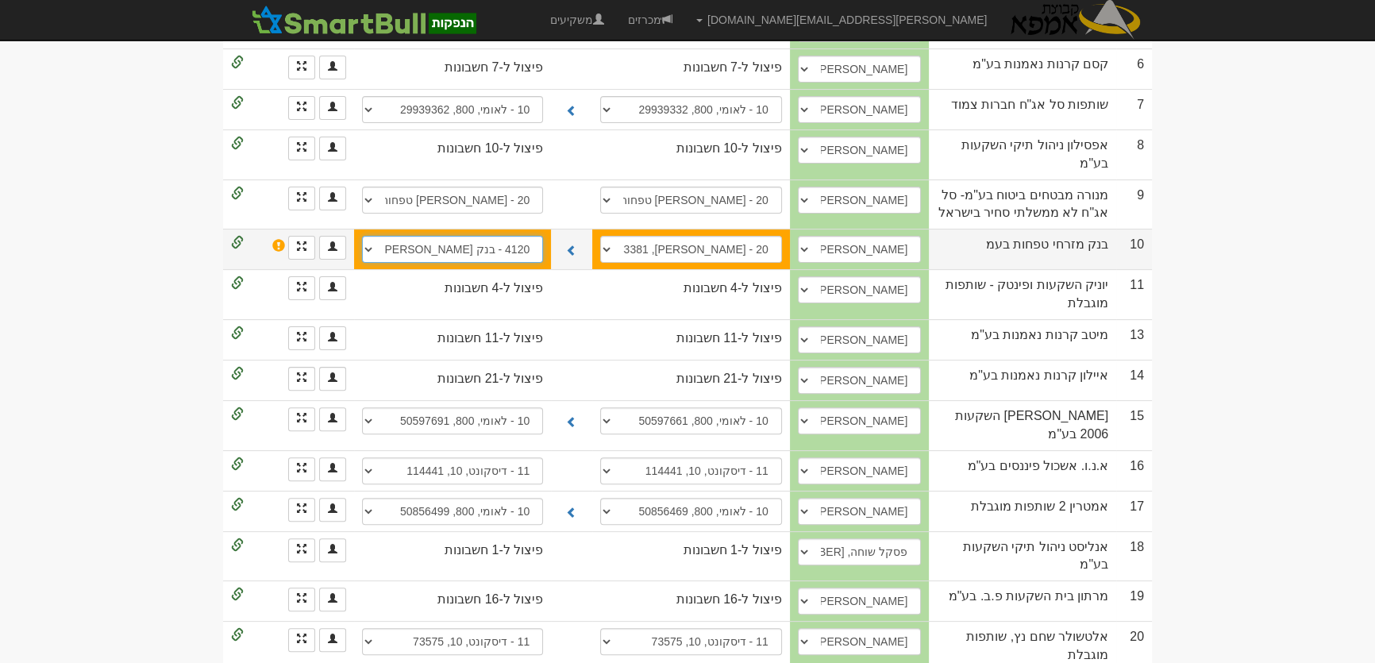
click at [484, 236] on select "20 - [PERSON_NAME] טפחות, 80, 943381 20 - [PERSON_NAME] טפחות, 80, 943365 4120 …" at bounding box center [452, 249] width 181 height 27
select select "65f97e06576d0f3f8283a828"
click at [362, 236] on select "20 - [PERSON_NAME] טפחות, 80, 943381 20 - [PERSON_NAME] טפחות, 80, 943365 4120 …" at bounding box center [452, 249] width 181 height 27
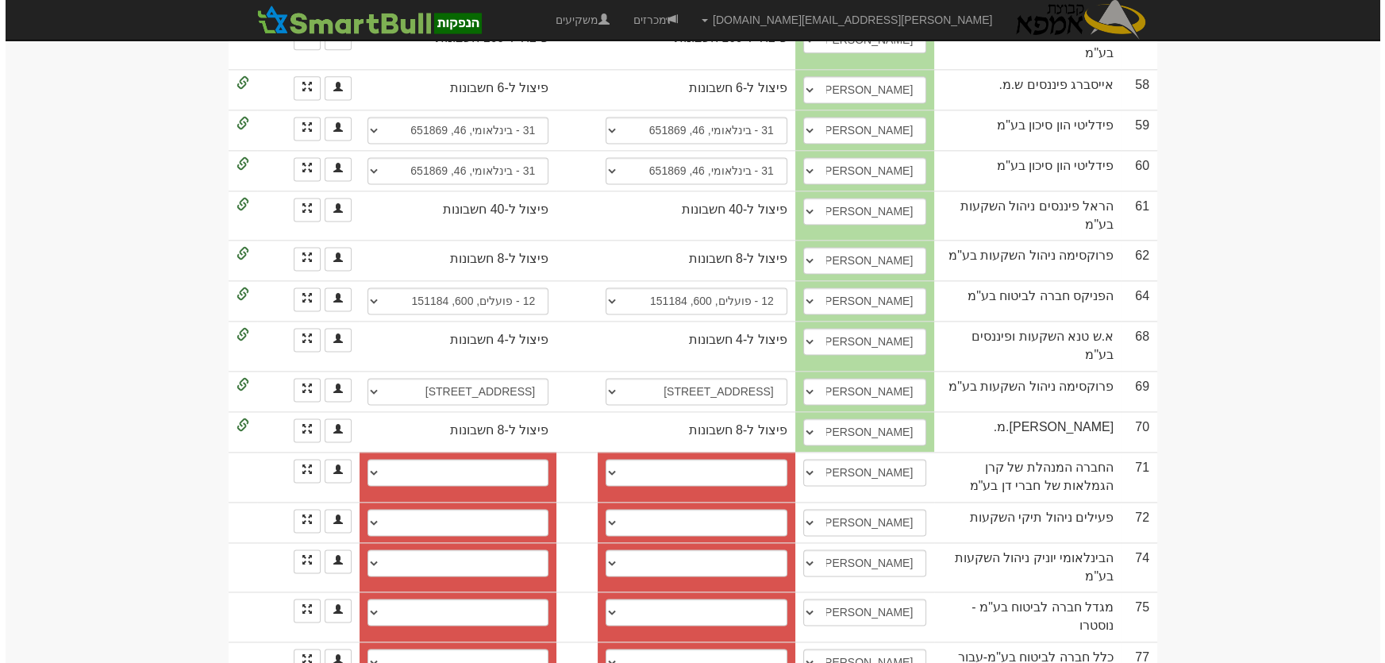
scroll to position [2887, 0]
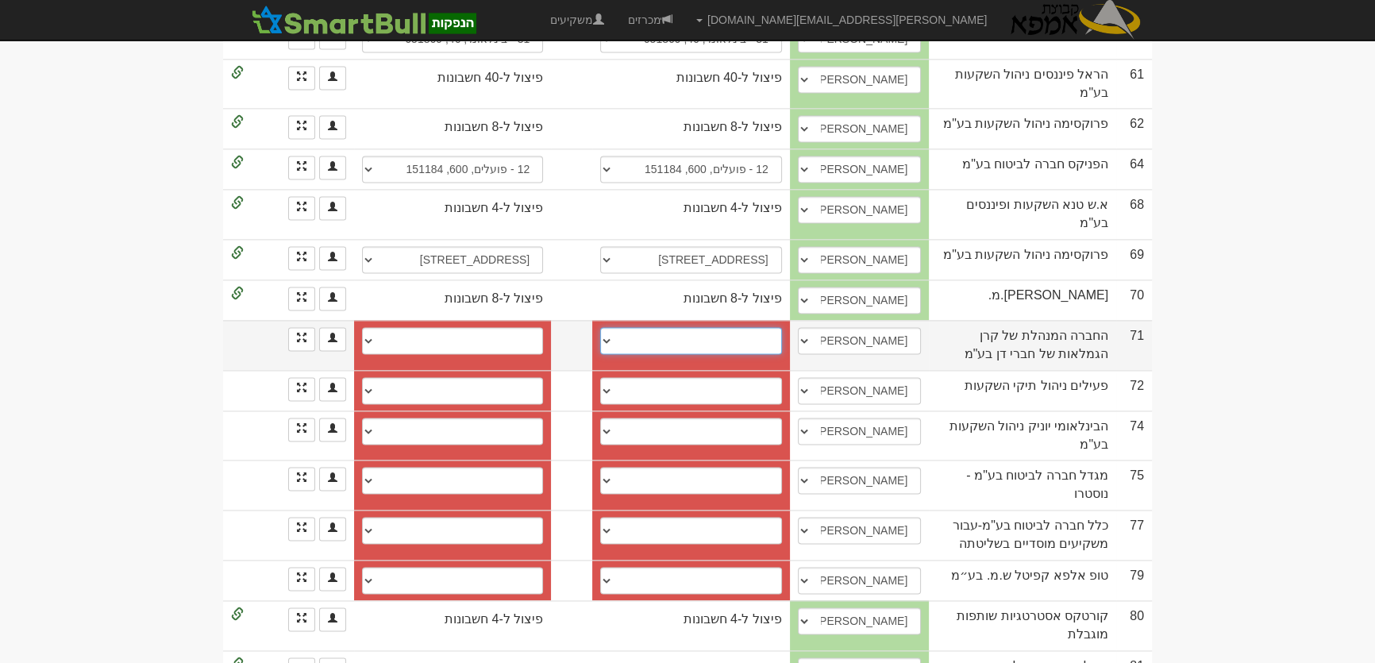
click at [774, 327] on select "פועלים סהר 33, 414, 11571 פועלים (12), 509, 6223 חשבון חדש" at bounding box center [690, 340] width 181 height 27
select select "60eaaf4f3b82910004b338dd"
click at [613, 327] on select "פועלים סהר 33, 414, 11571 פועלים (12), 509, 6223 חשבון חדש" at bounding box center [690, 340] width 181 height 27
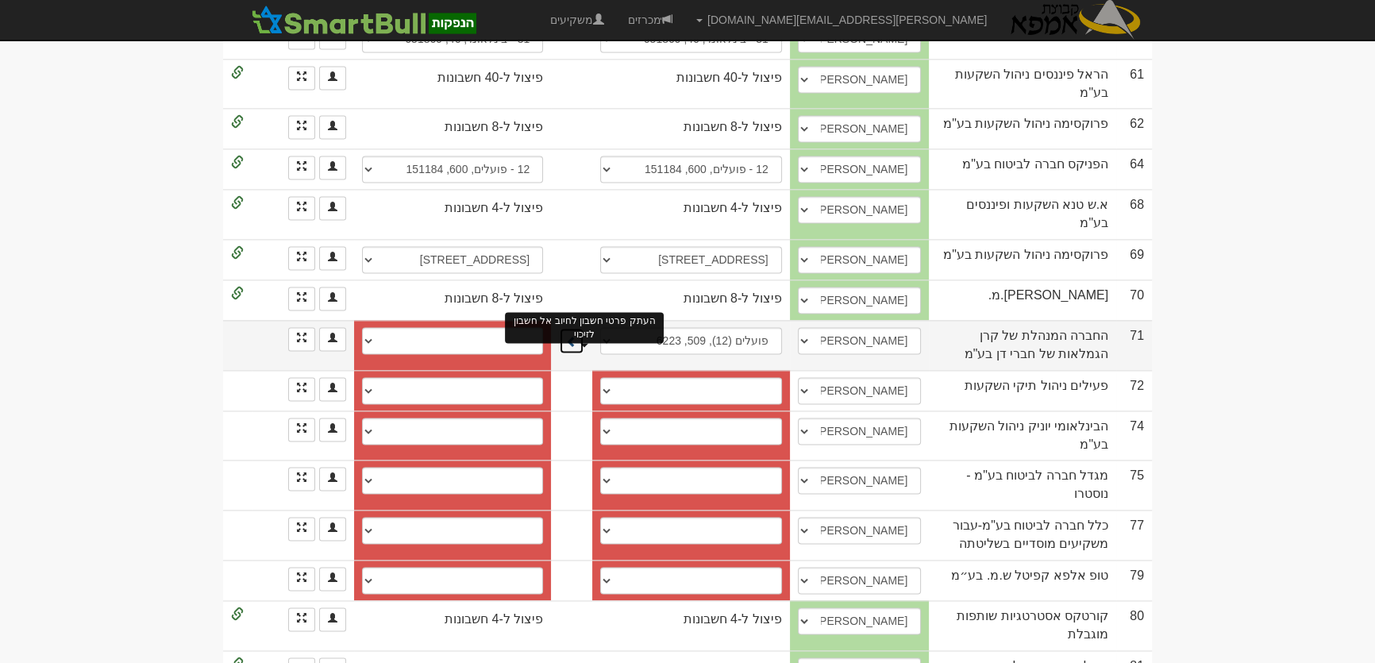
click at [577, 336] on span at bounding box center [571, 341] width 11 height 11
select select "60eaaf513b82910004b338e0"
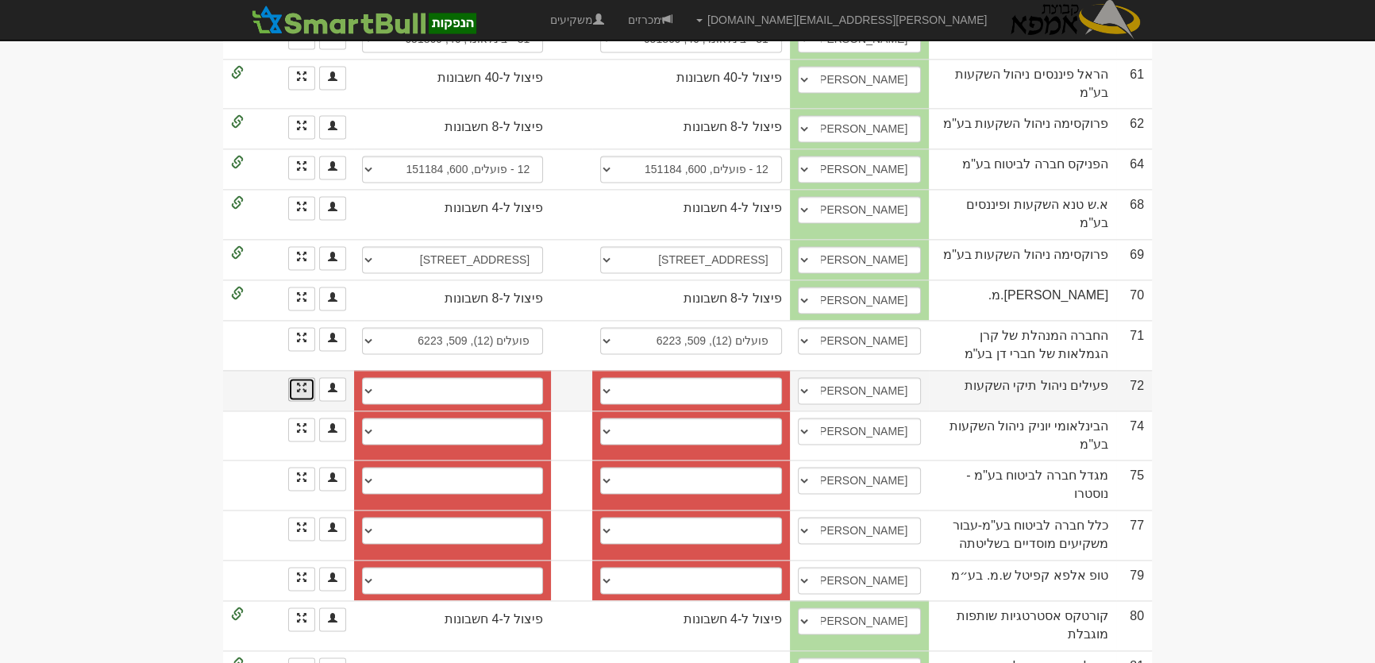
click at [302, 383] on span at bounding box center [302, 388] width 10 height 10
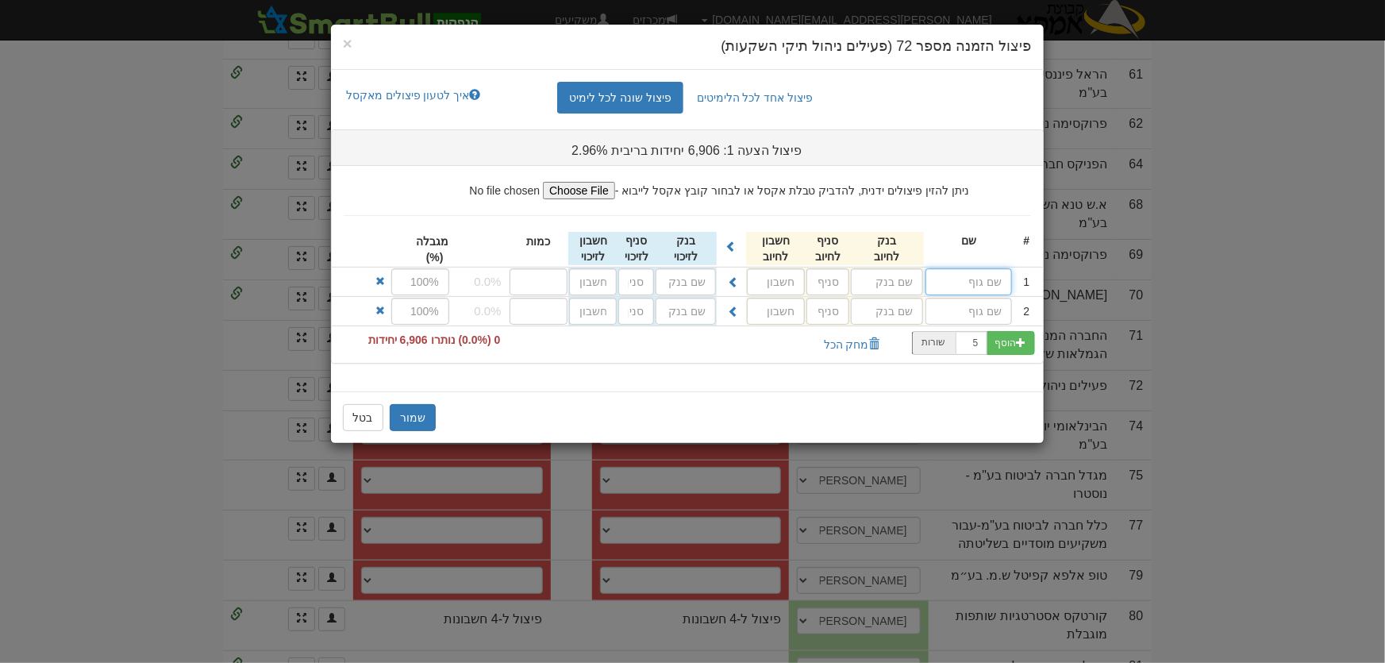
click at [951, 278] on input "text" at bounding box center [969, 281] width 87 height 27
click at [424, 410] on button "שמור" at bounding box center [413, 417] width 46 height 27
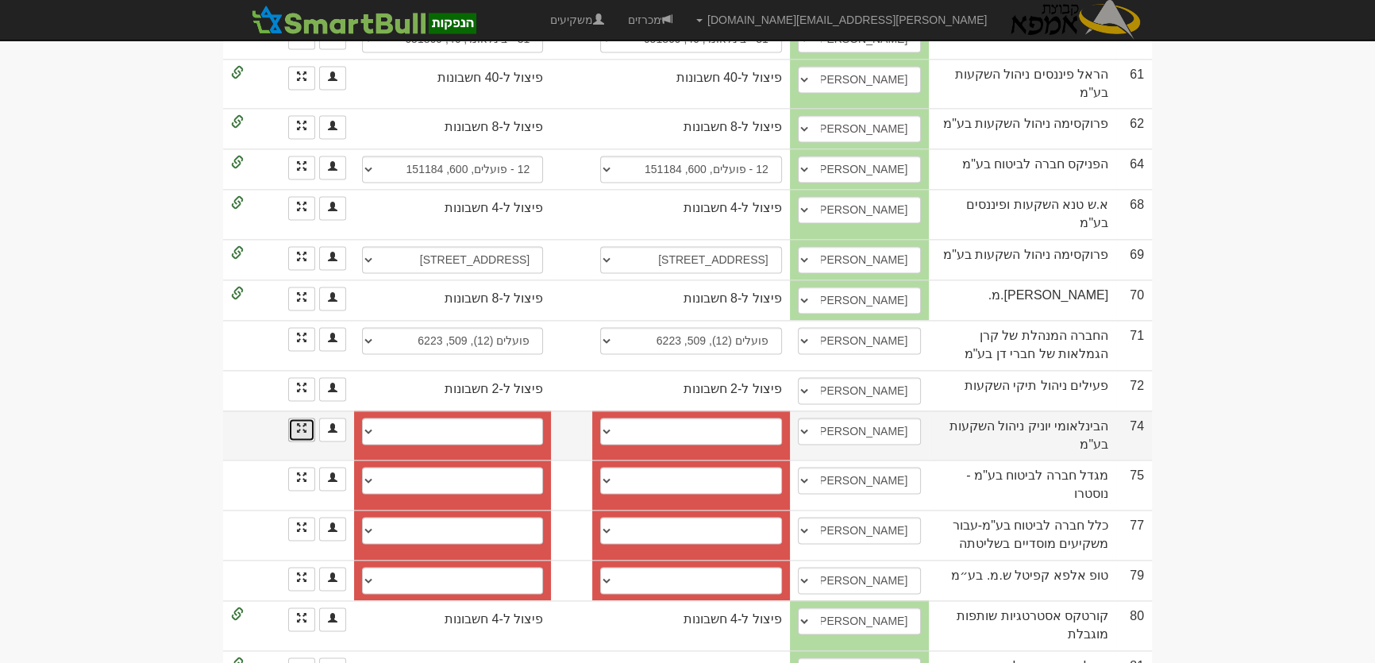
click at [301, 418] on link "הזנת פיצולים" at bounding box center [301, 430] width 27 height 24
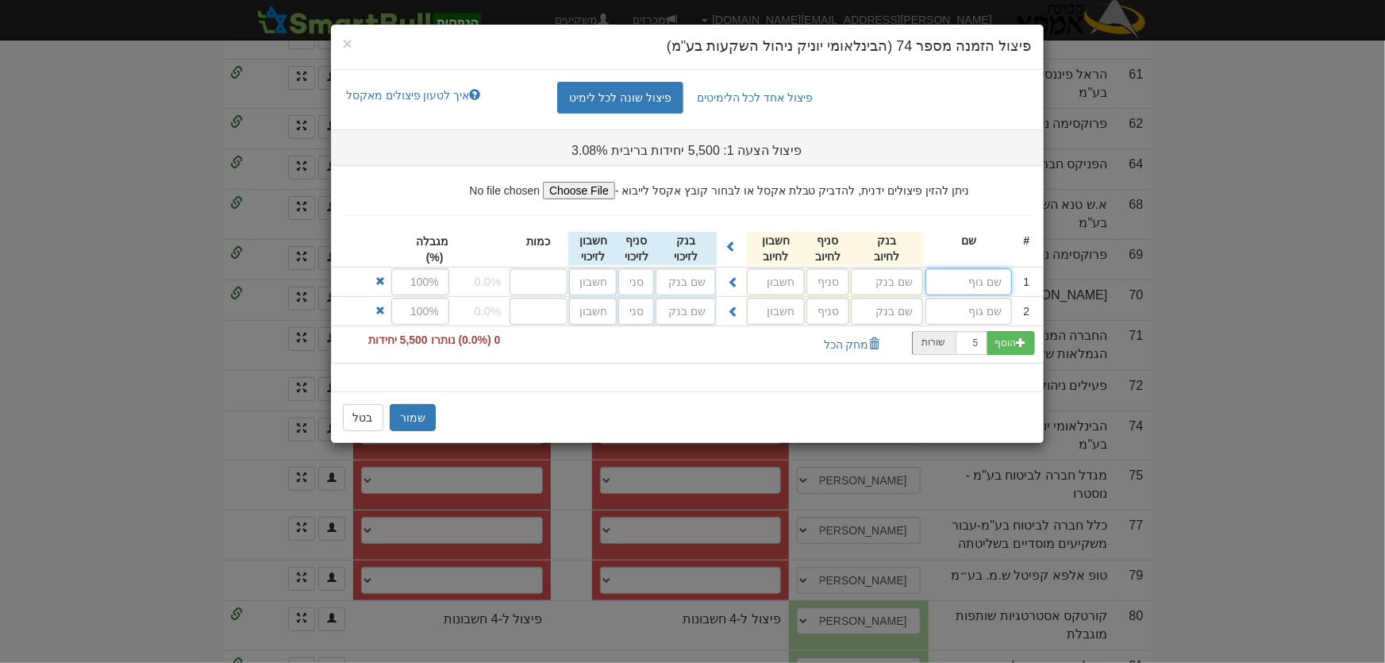
click at [950, 282] on input "text" at bounding box center [969, 281] width 87 height 27
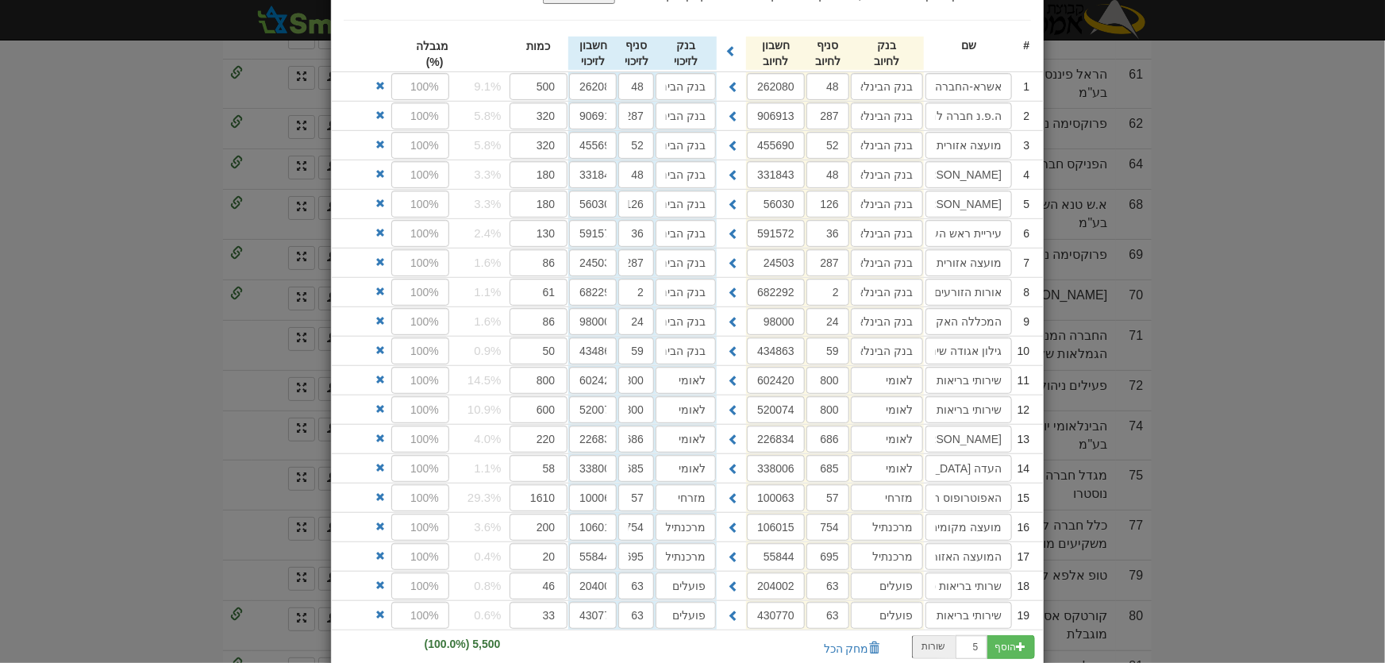
scroll to position [300, 0]
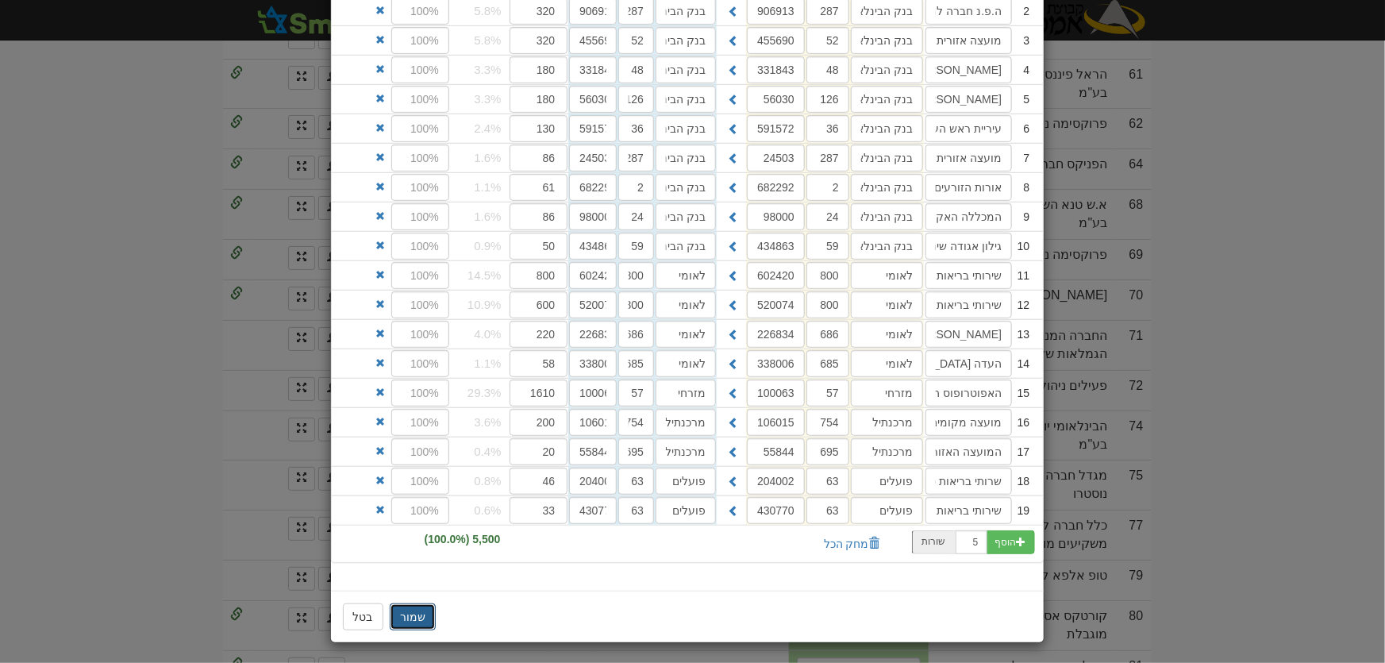
click at [424, 619] on button "שמור" at bounding box center [413, 616] width 46 height 27
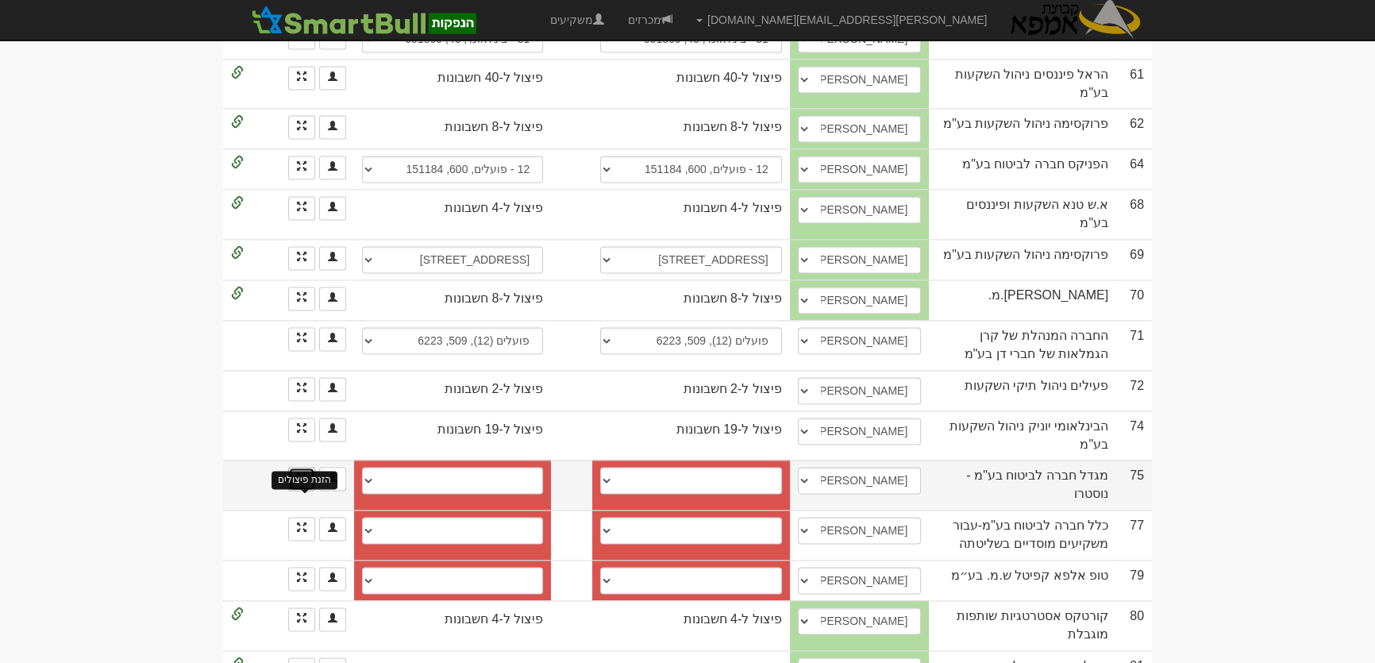
click at [306, 472] on span at bounding box center [302, 477] width 10 height 10
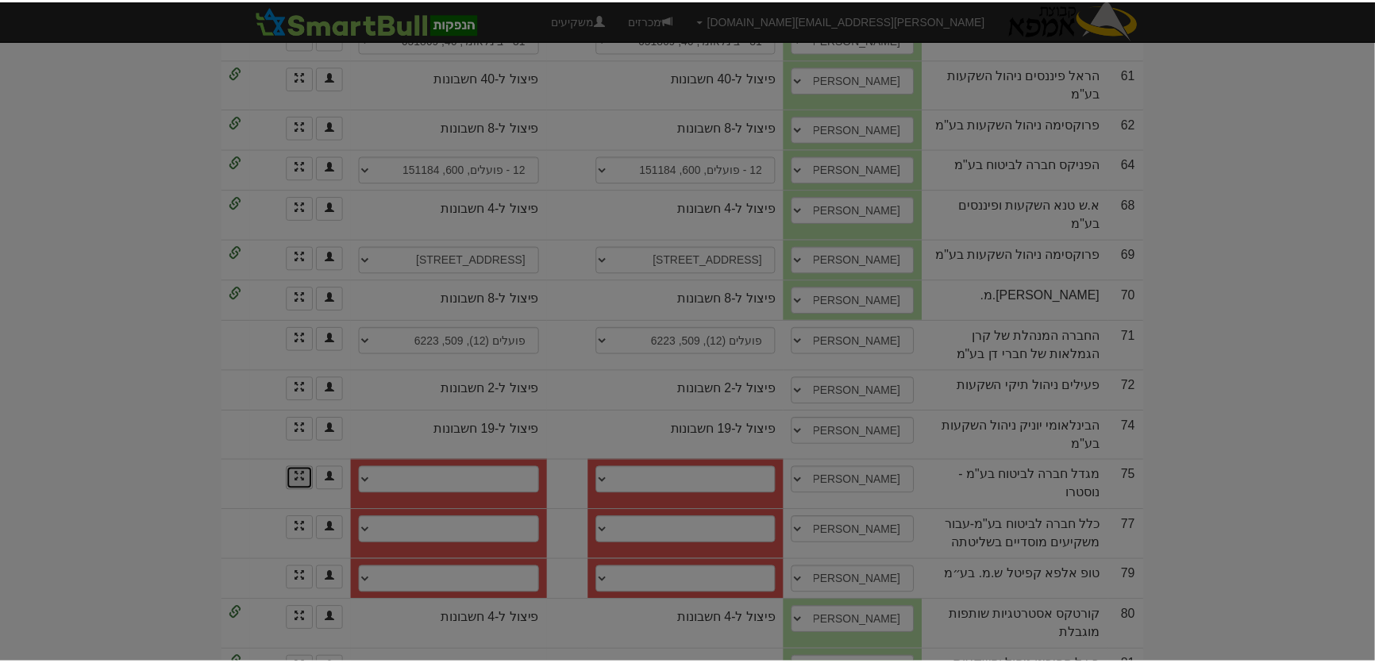
scroll to position [0, 0]
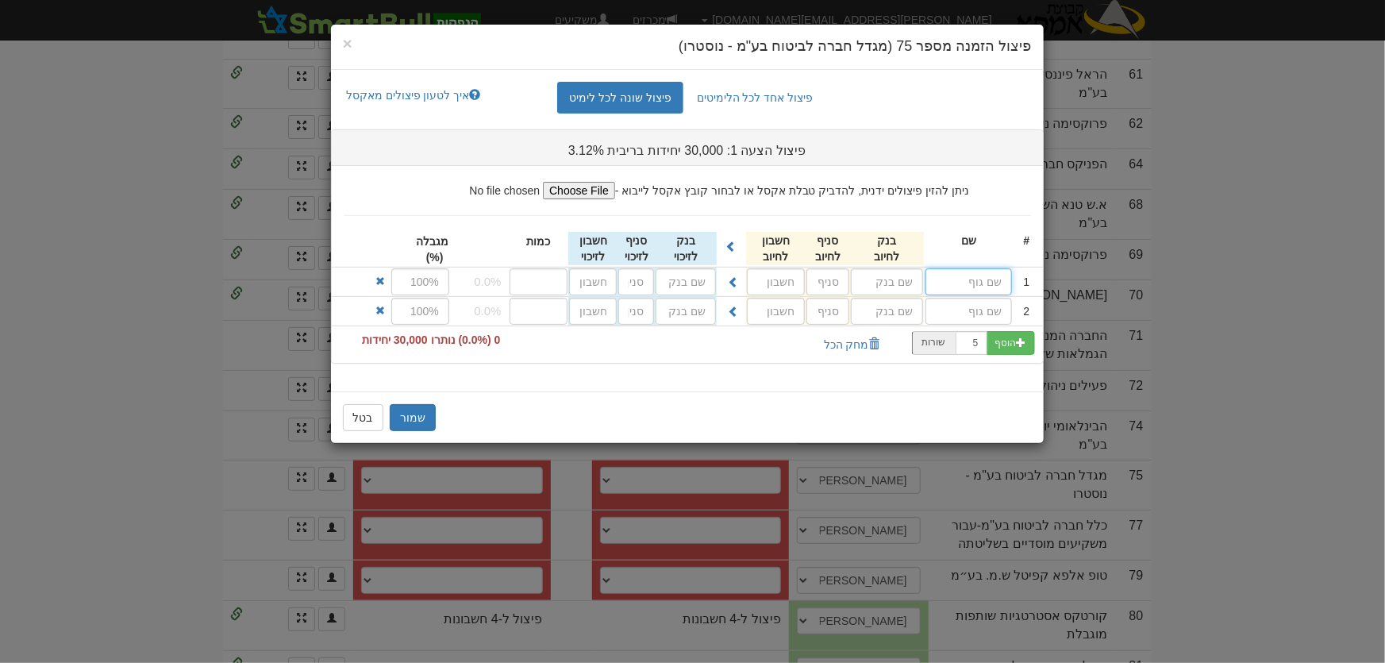
click at [984, 273] on input "text" at bounding box center [969, 281] width 87 height 27
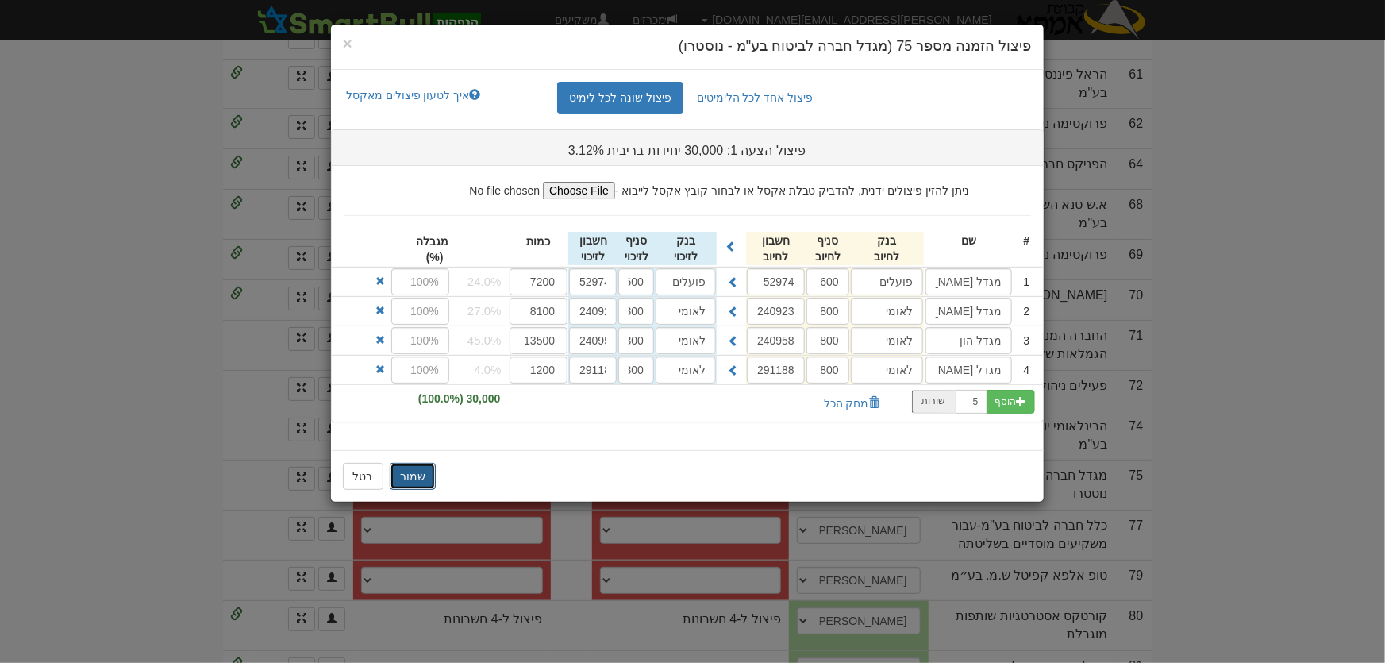
click at [427, 476] on button "שמור" at bounding box center [413, 476] width 46 height 27
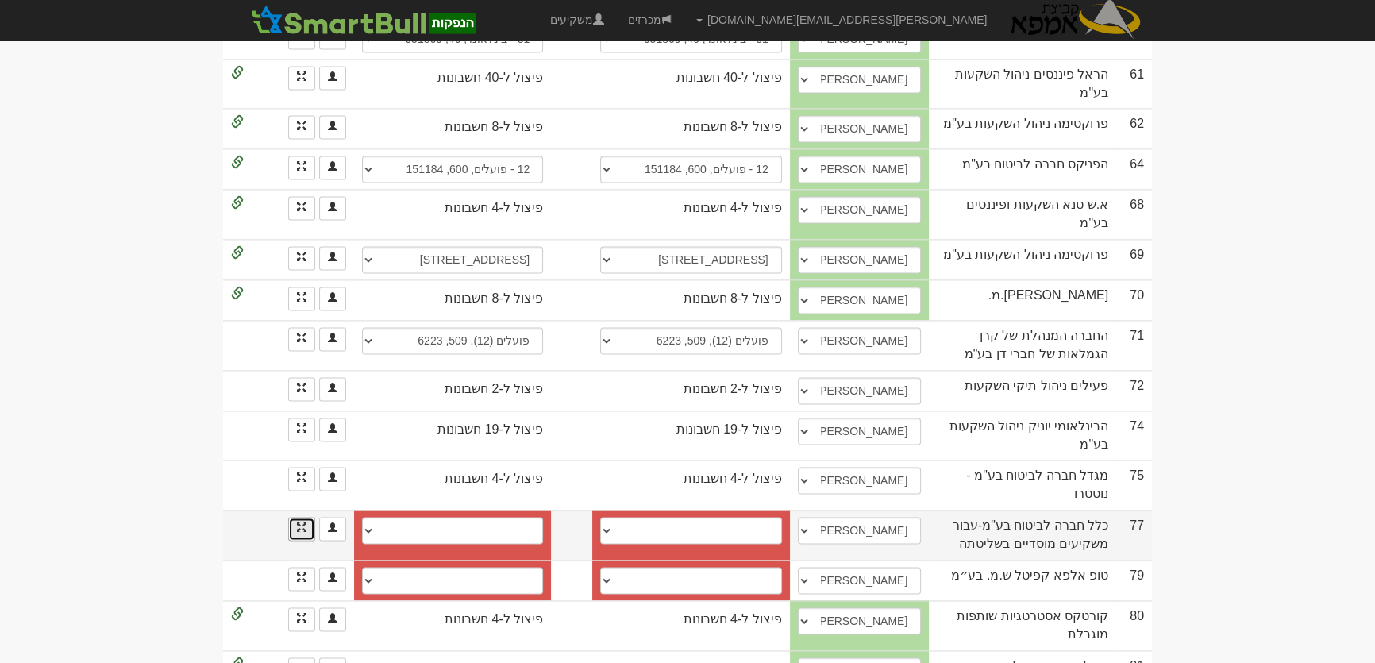
click at [308, 517] on link "הזנת פיצולים" at bounding box center [301, 529] width 27 height 24
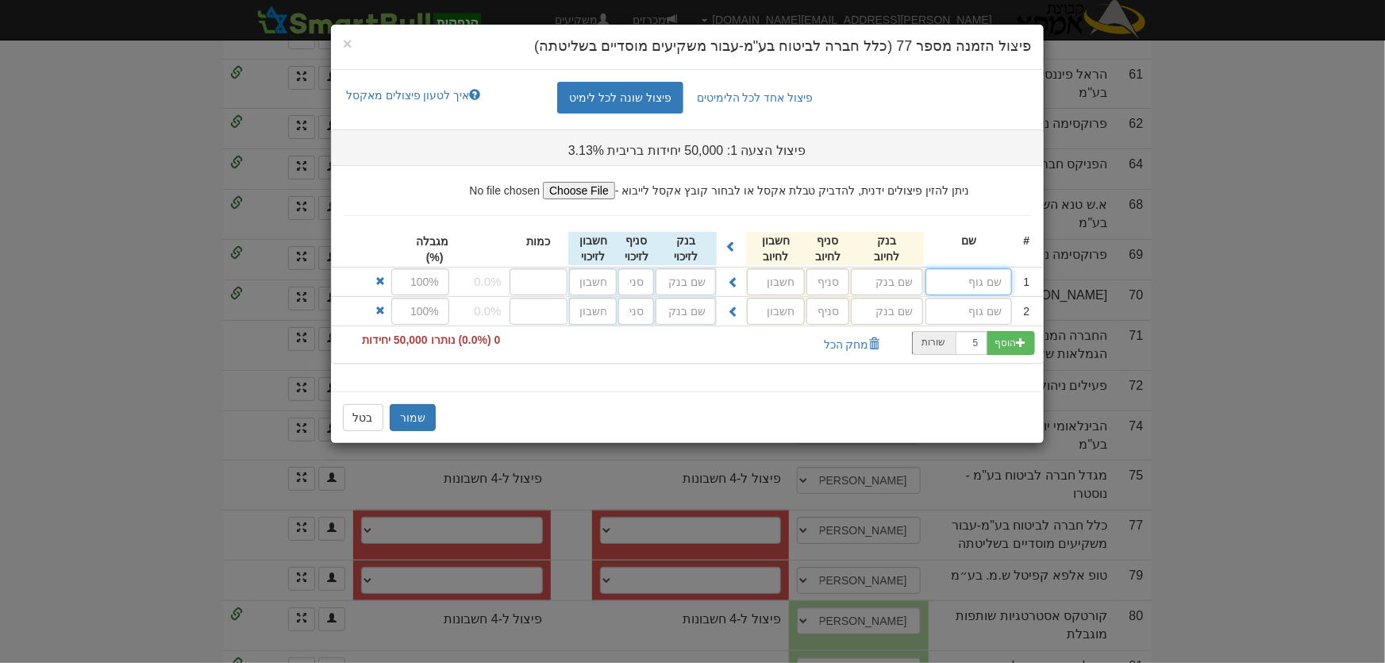
click at [954, 279] on input "text" at bounding box center [969, 281] width 87 height 27
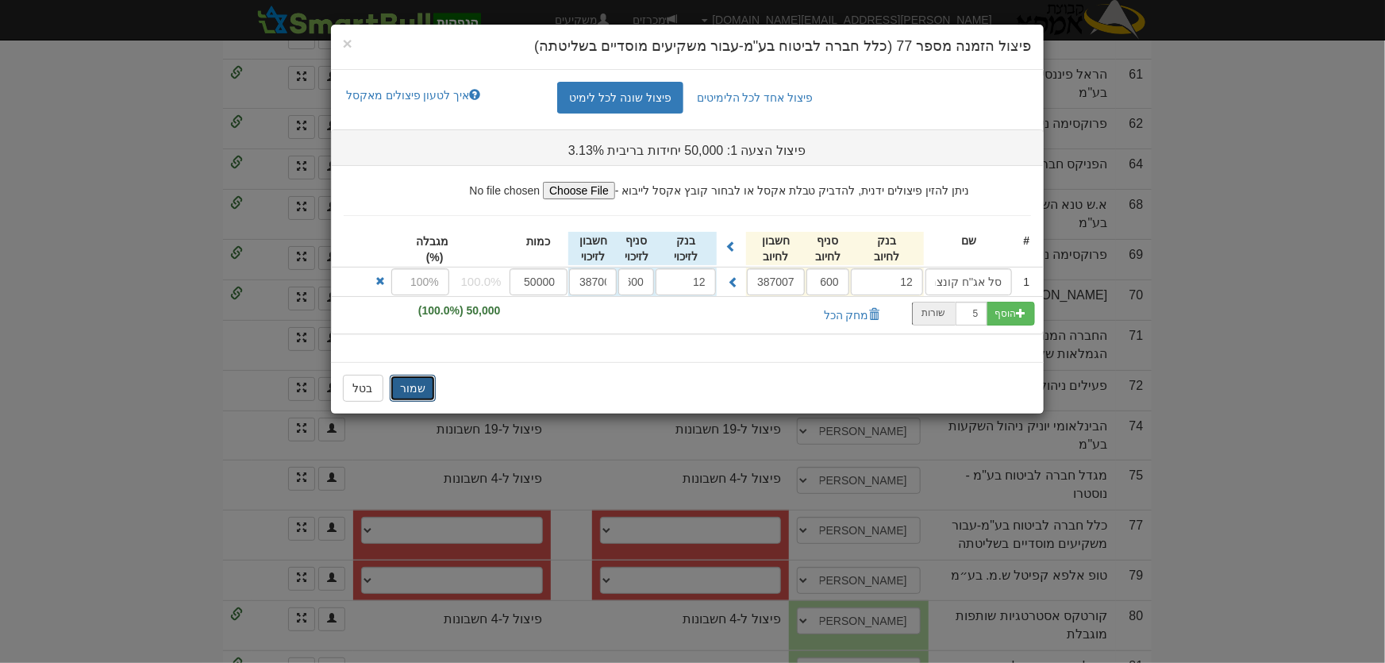
click at [427, 380] on button "שמור" at bounding box center [413, 388] width 46 height 27
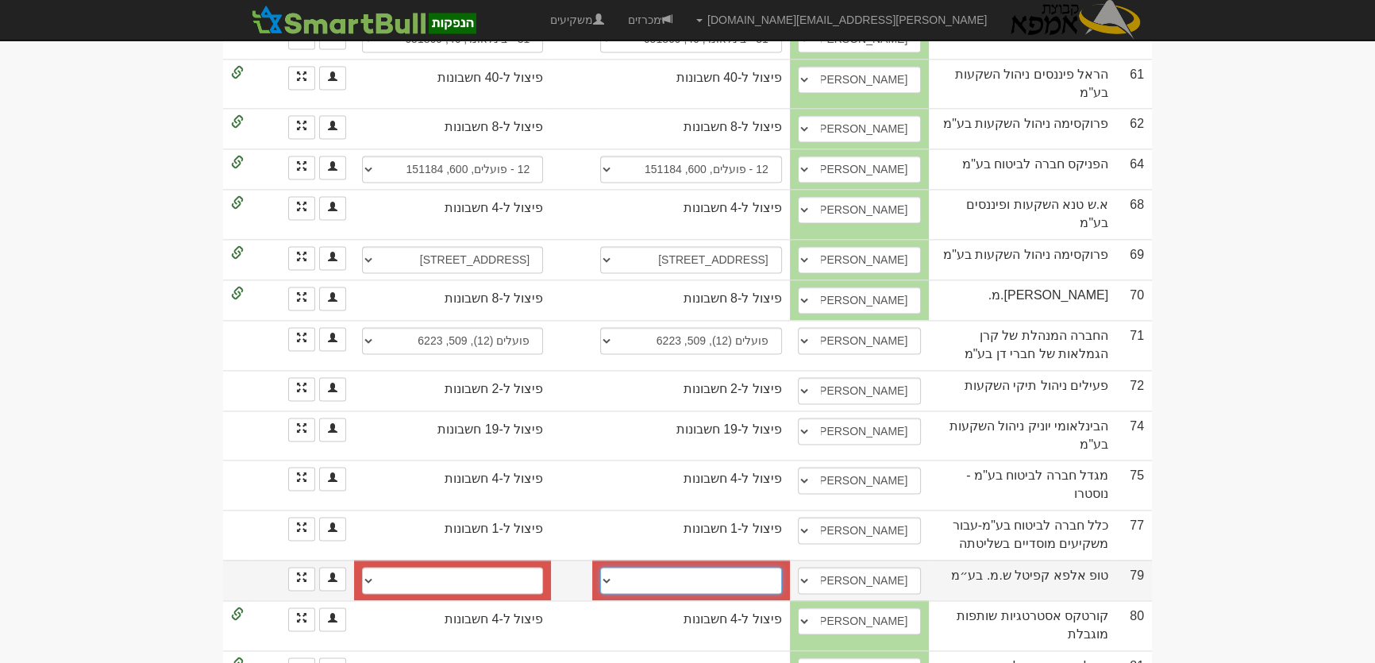
click at [781, 567] on select "פועלים (12), 600, 565983 12 - פועלים, 600, 565983 12 - פועלים, 600, 565983 12 -…" at bounding box center [690, 580] width 181 height 27
select select "673f1d1a9b041e7b534c0aa7"
click at [613, 567] on select "פועלים (12), 600, 565983 12 - פועלים, 600, 565983 12 - פועלים, 600, 565983 12 -…" at bounding box center [690, 580] width 181 height 27
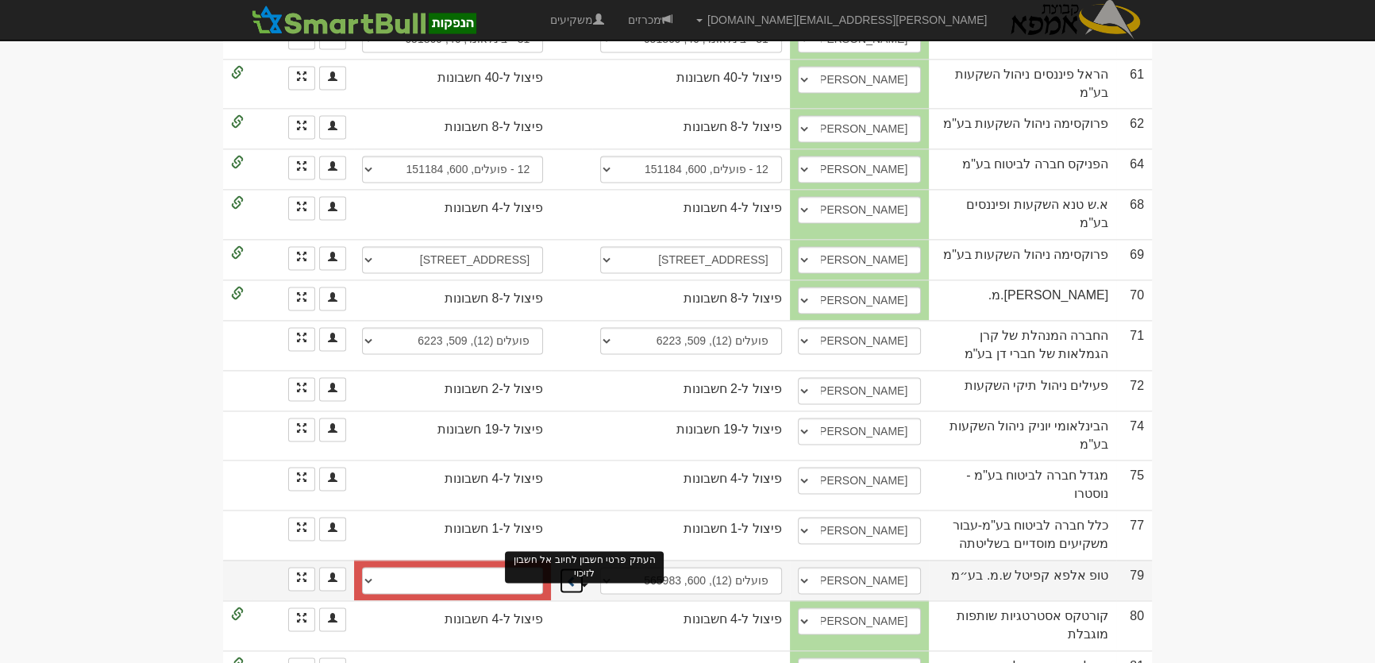
click at [584, 567] on button at bounding box center [571, 580] width 25 height 27
select select "673f1d1c9b041e7b534c0ab4"
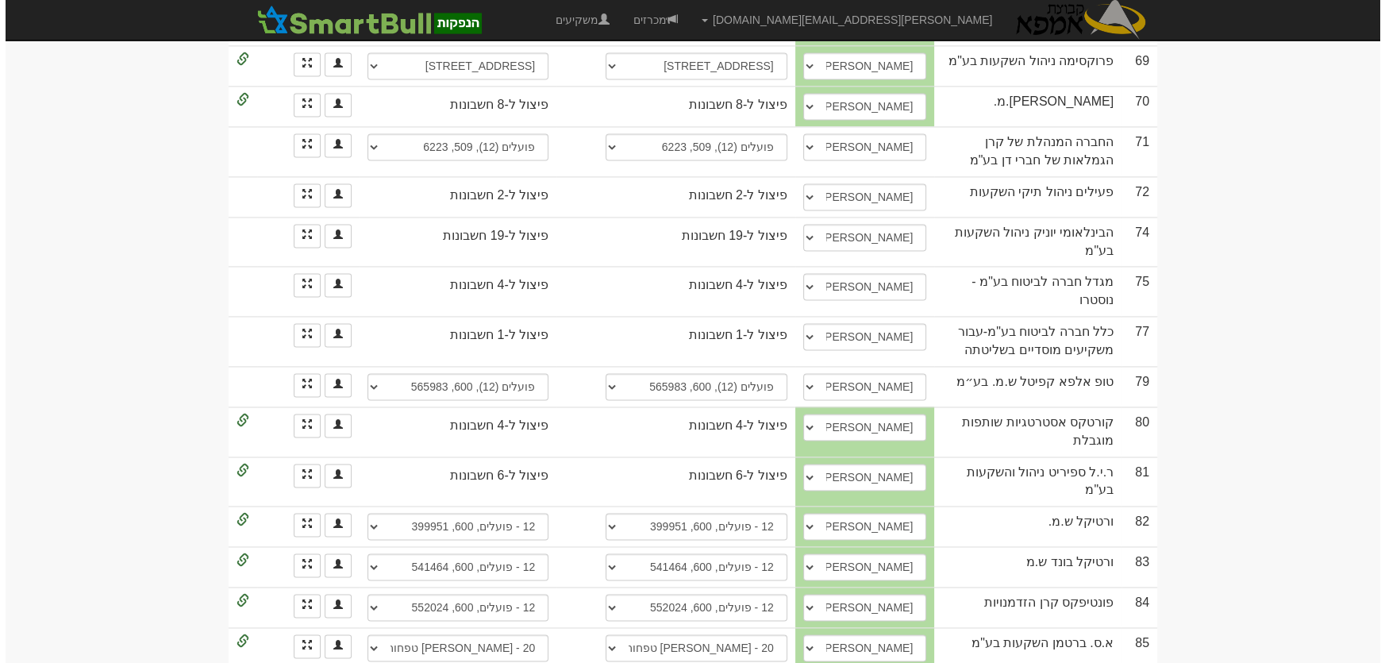
scroll to position [3230, 0]
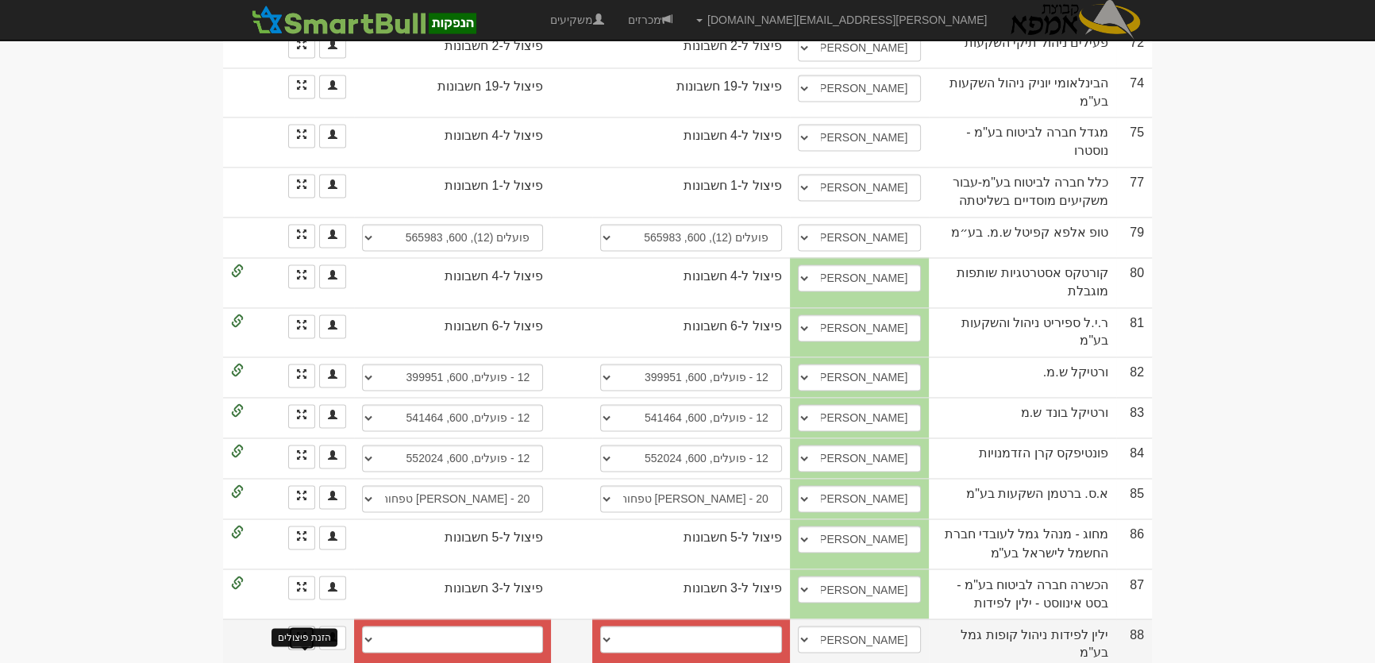
click at [297, 631] on span at bounding box center [302, 636] width 10 height 10
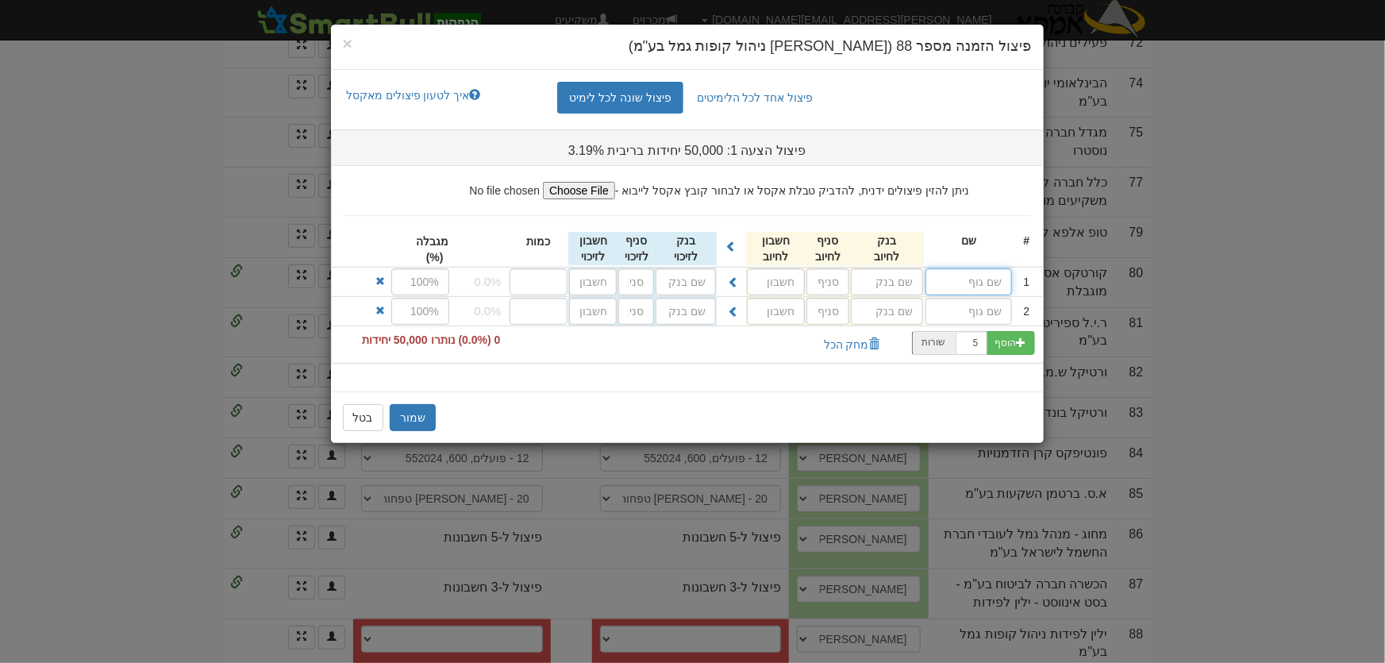
click at [980, 283] on input "text" at bounding box center [969, 281] width 87 height 27
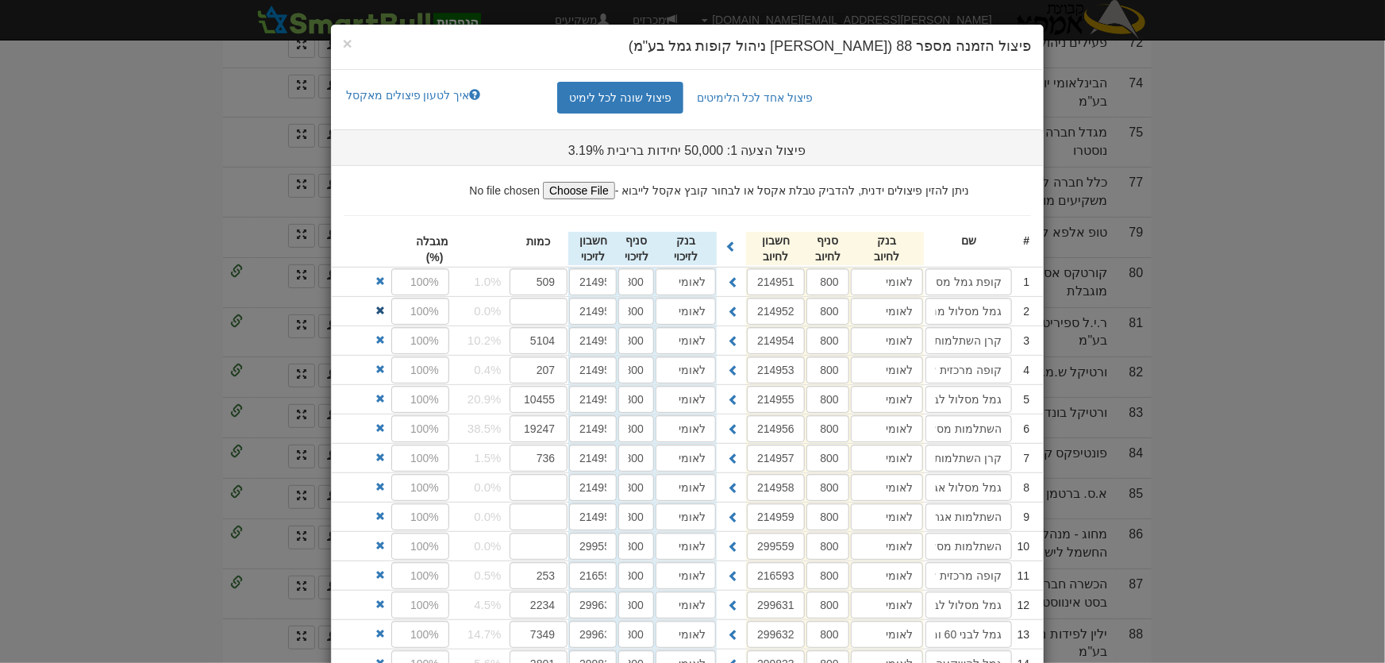
click at [383, 310] on span at bounding box center [381, 311] width 10 height 10
click at [385, 458] on span at bounding box center [381, 458] width 10 height 10
click at [385, 486] on span at bounding box center [381, 487] width 10 height 10
click at [385, 453] on span at bounding box center [381, 458] width 10 height 10
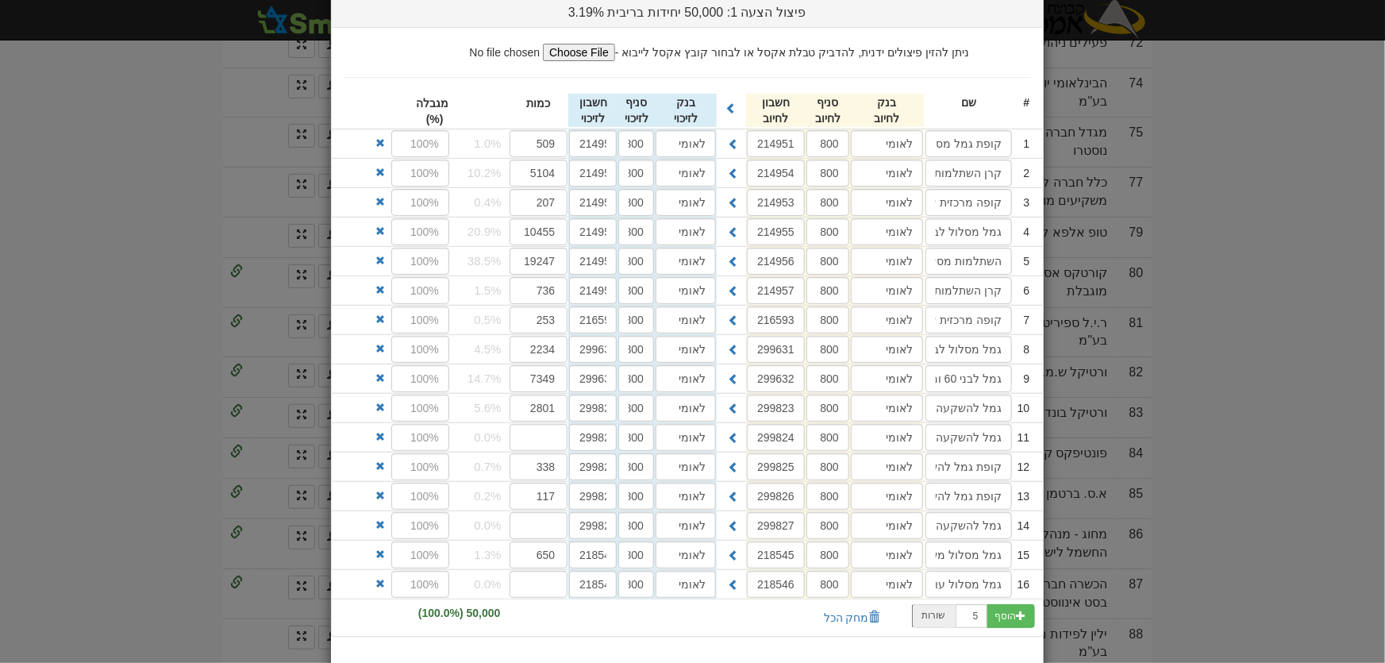
scroll to position [144, 0]
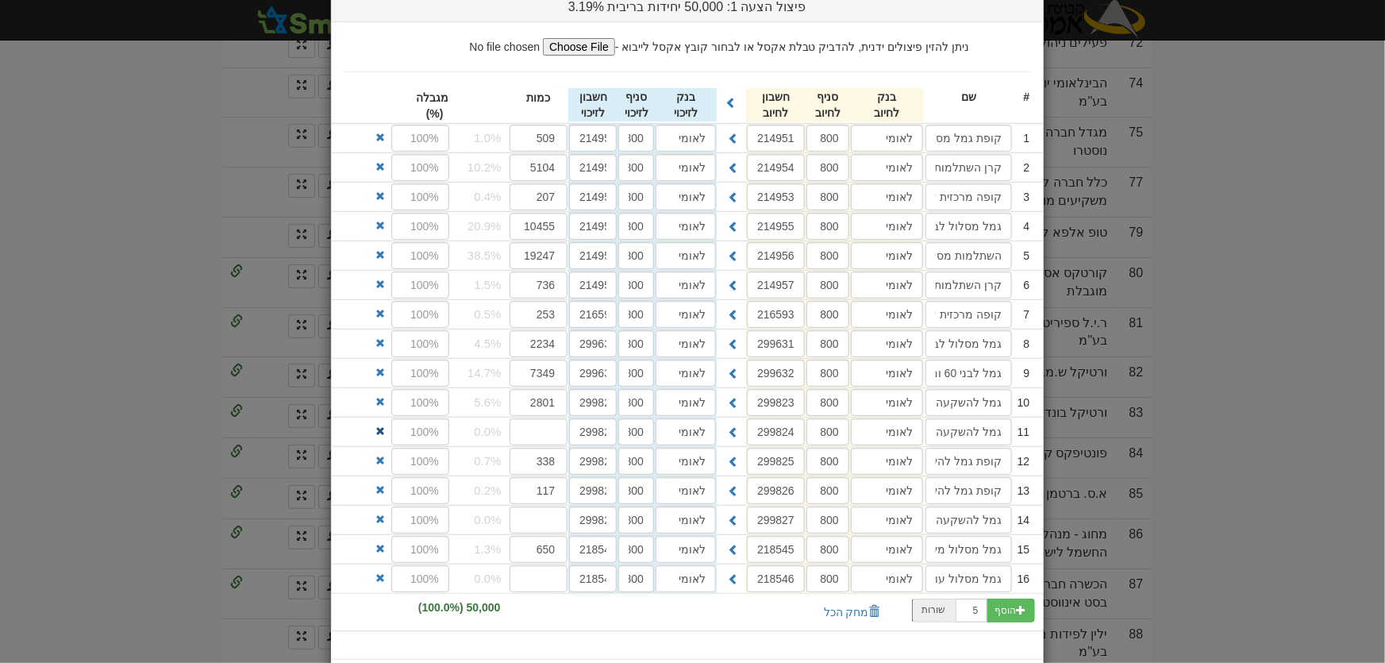
click at [385, 426] on span at bounding box center [381, 431] width 10 height 10
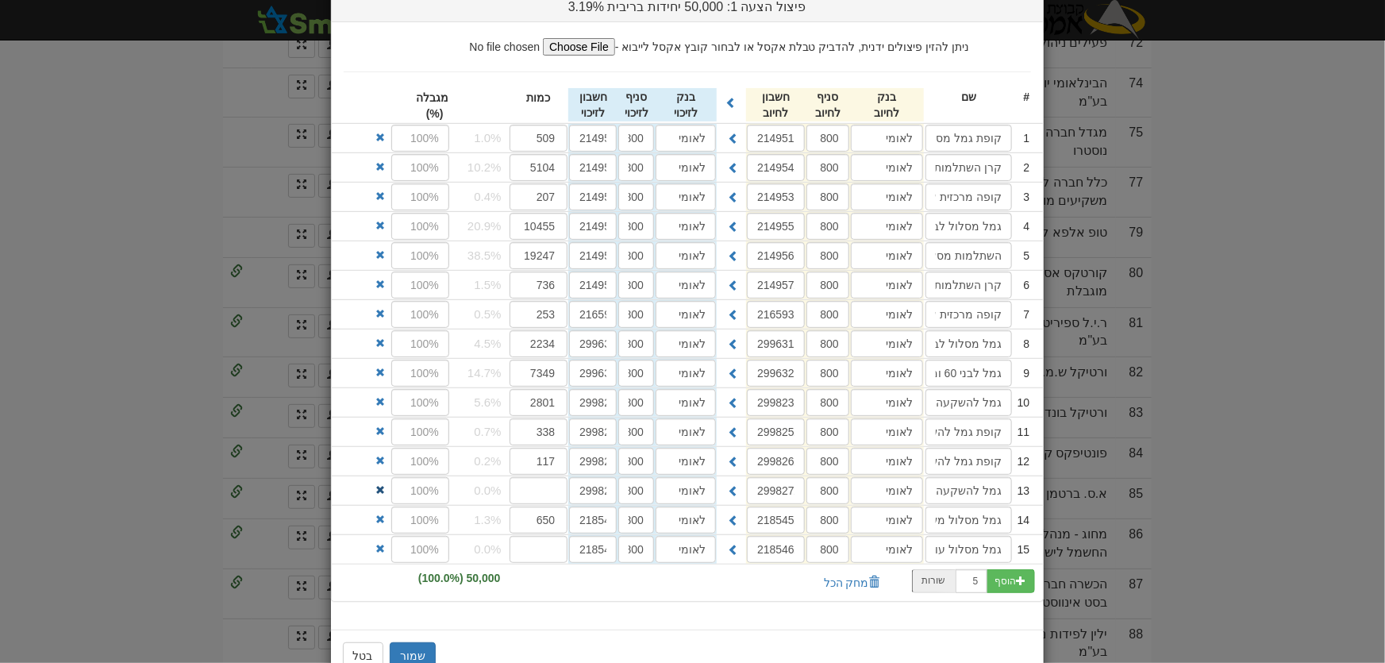
click at [385, 486] on span at bounding box center [381, 490] width 10 height 10
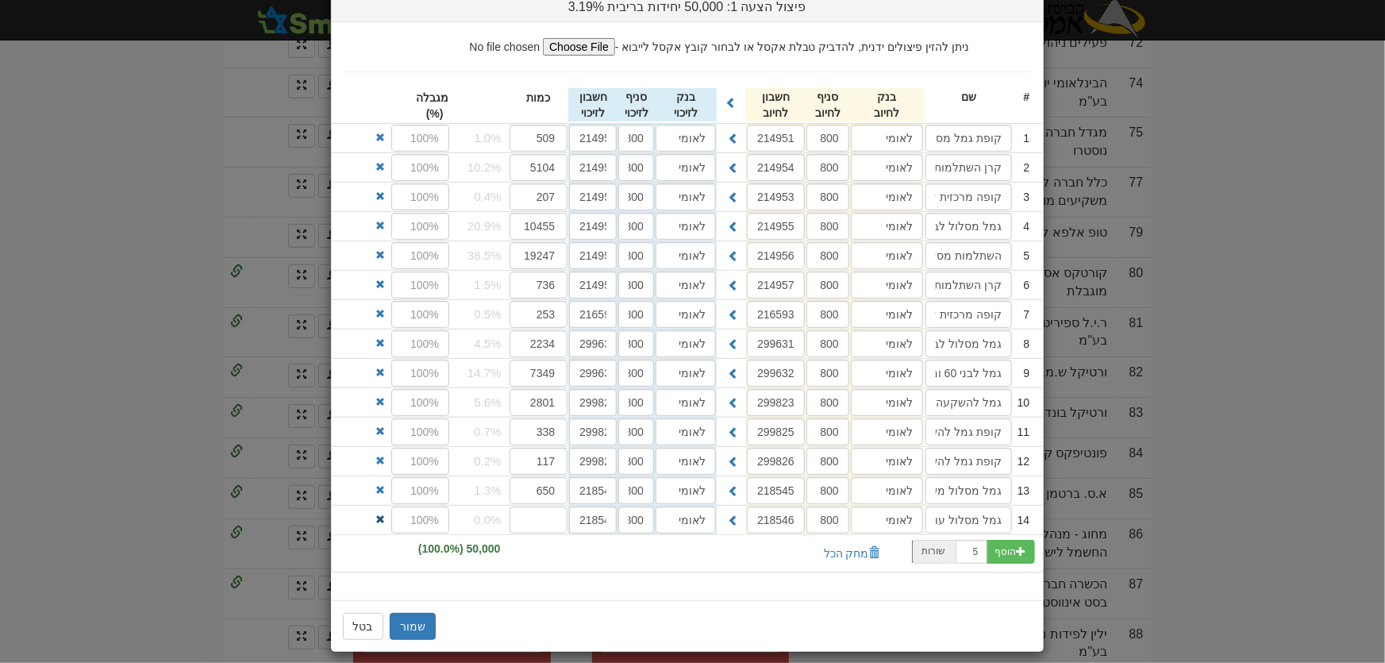
click at [382, 514] on span at bounding box center [381, 519] width 10 height 10
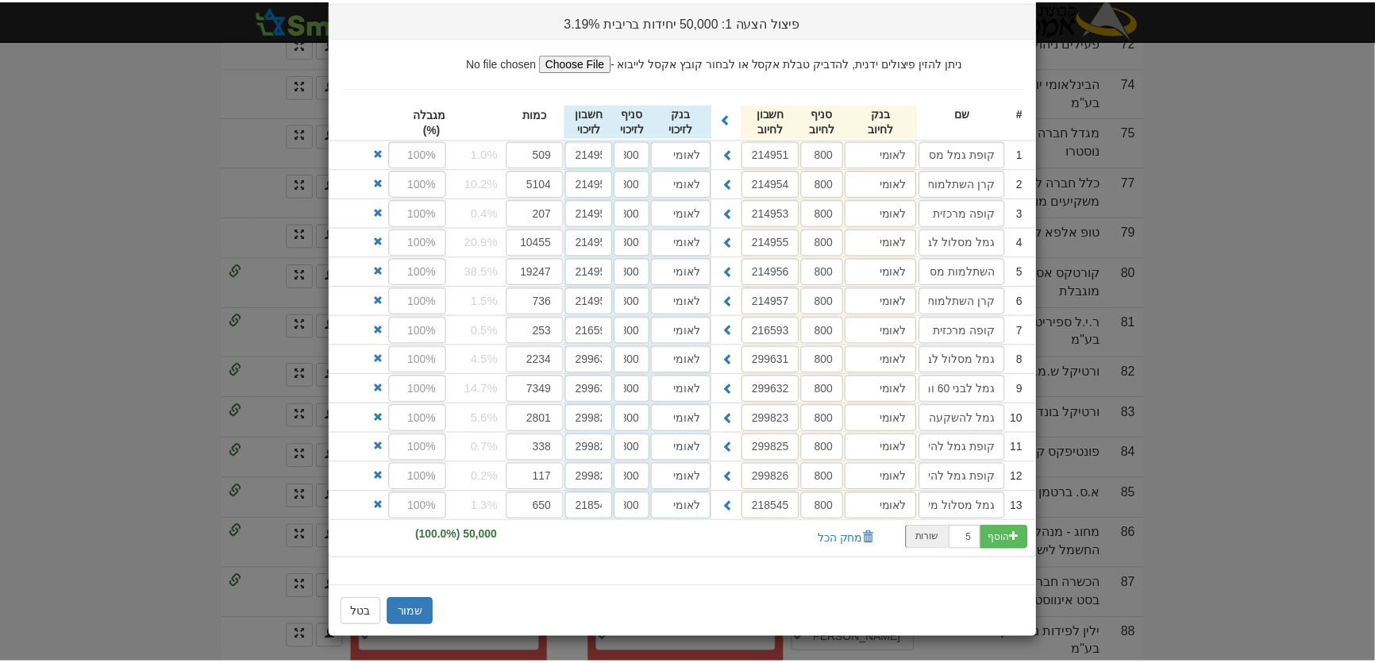
scroll to position [125, 0]
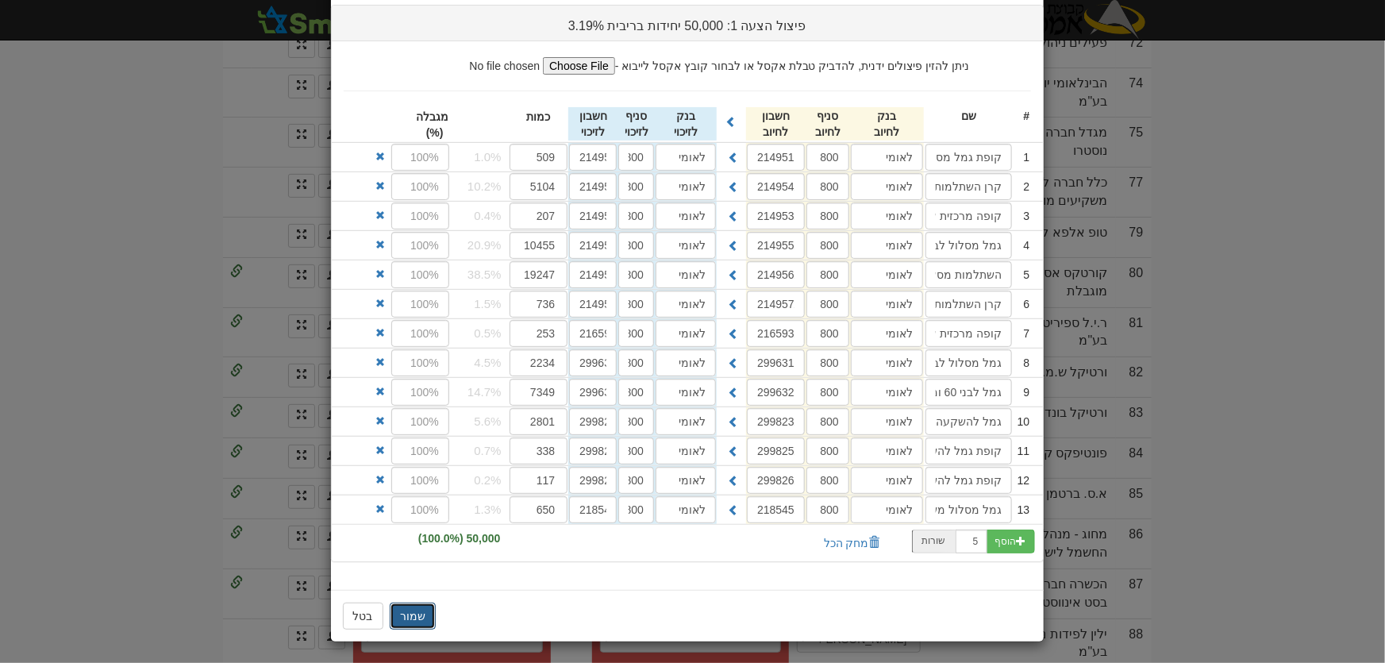
click at [413, 611] on button "שמור" at bounding box center [413, 616] width 46 height 27
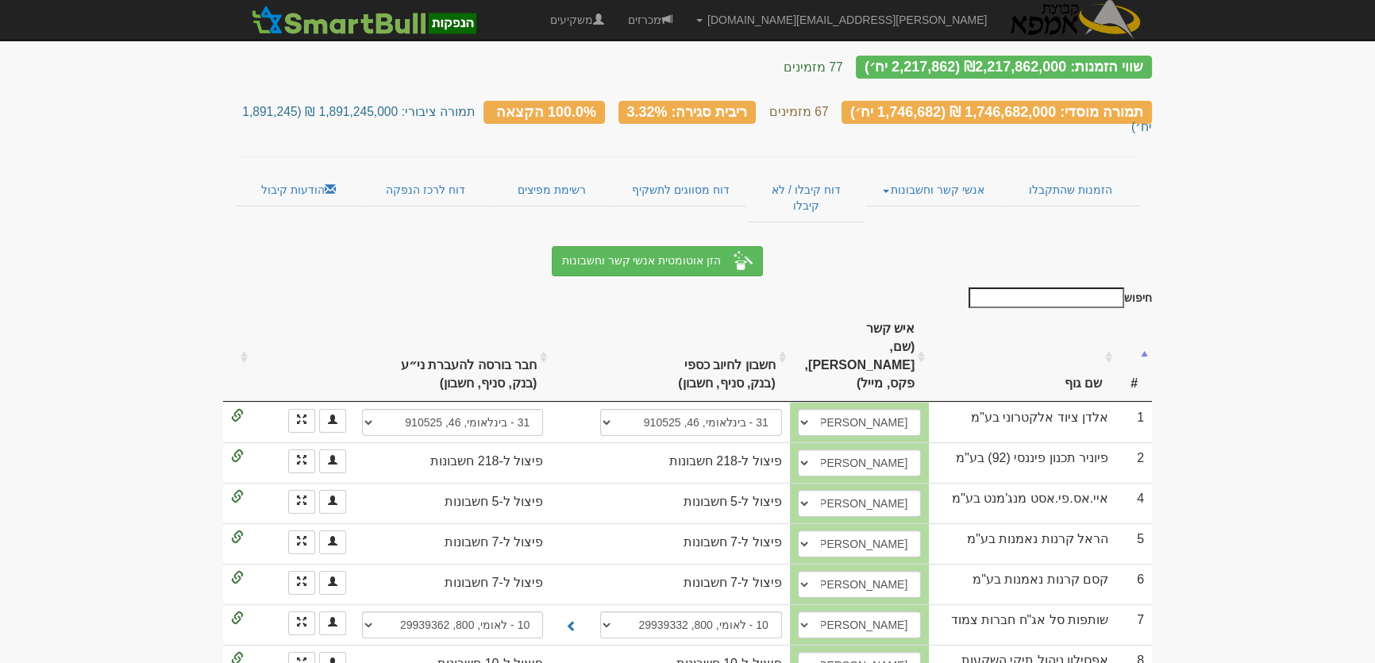
scroll to position [0, 0]
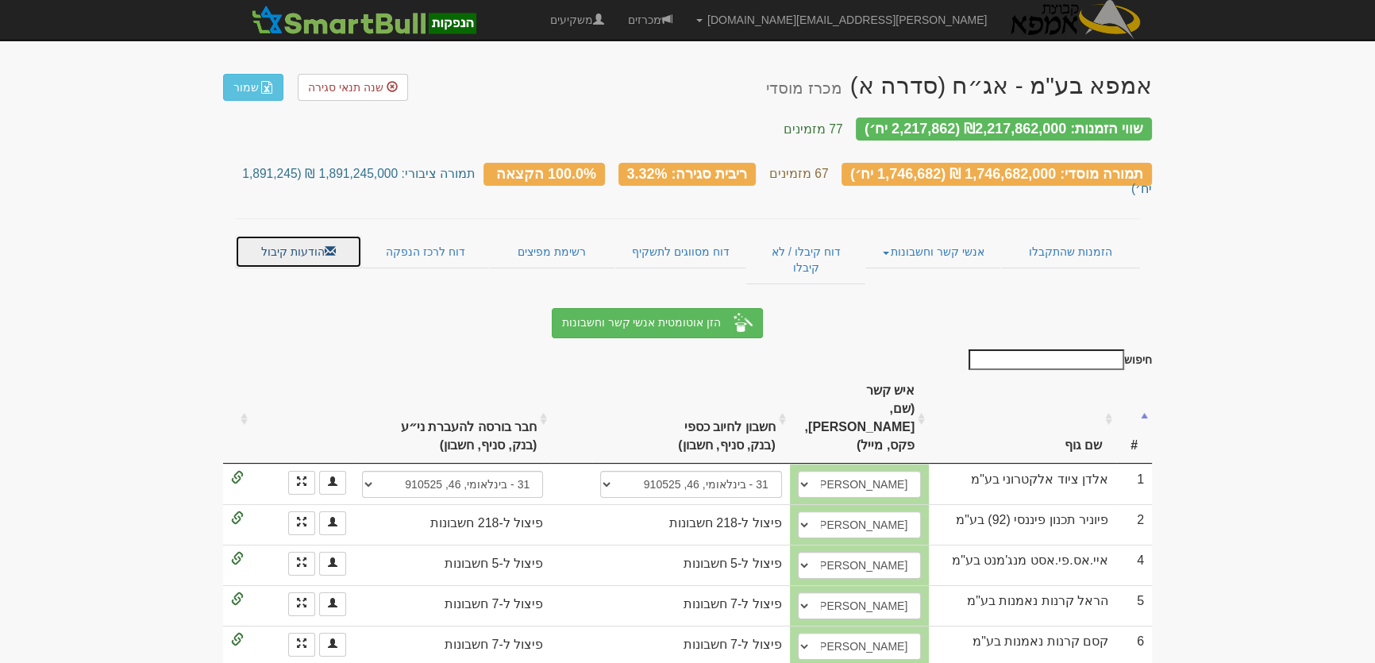
click at [281, 235] on link "הודעות קיבול" at bounding box center [298, 251] width 127 height 33
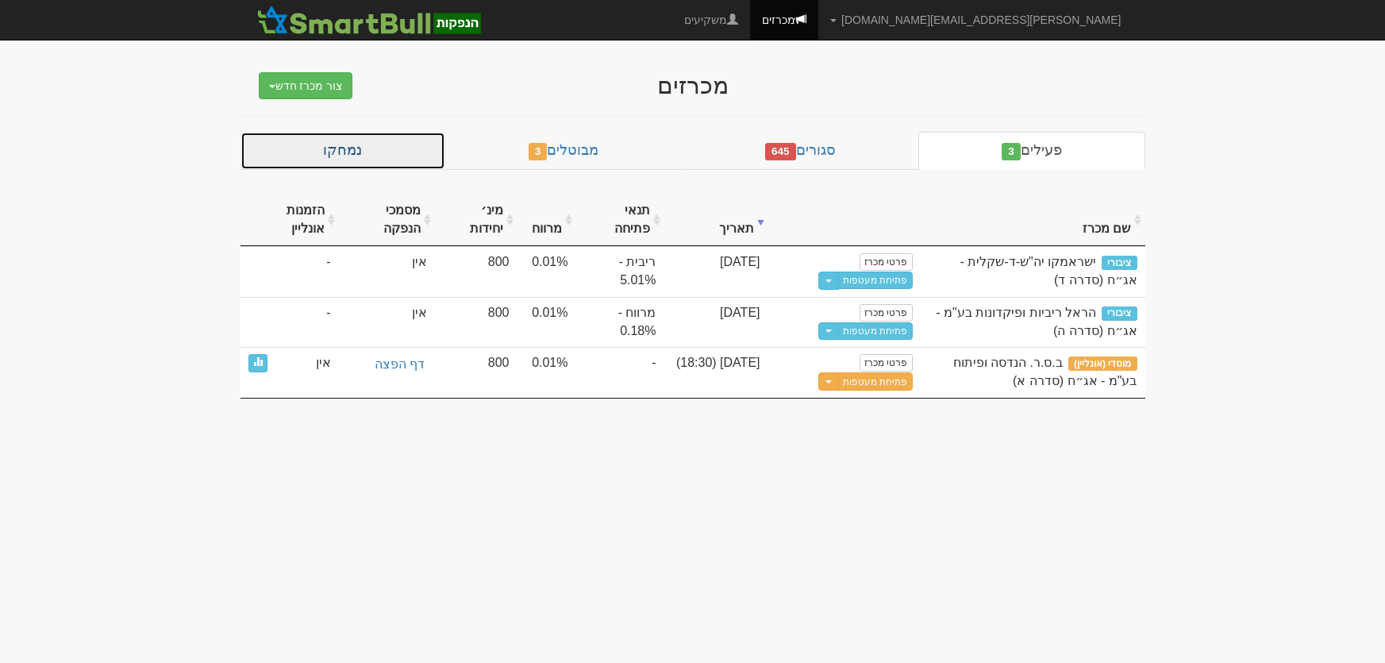
click at [380, 152] on link "נמחקו" at bounding box center [343, 151] width 205 height 38
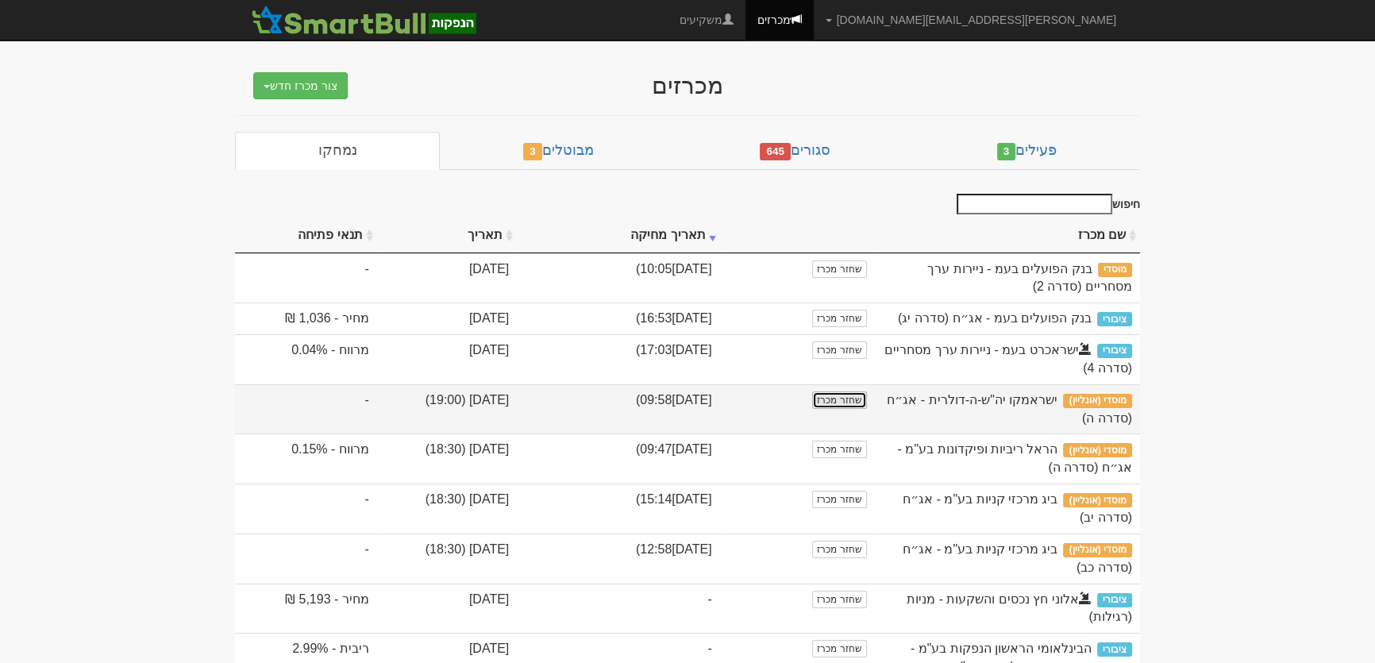
click at [866, 409] on link "שחזר מכרז" at bounding box center [839, 399] width 54 height 17
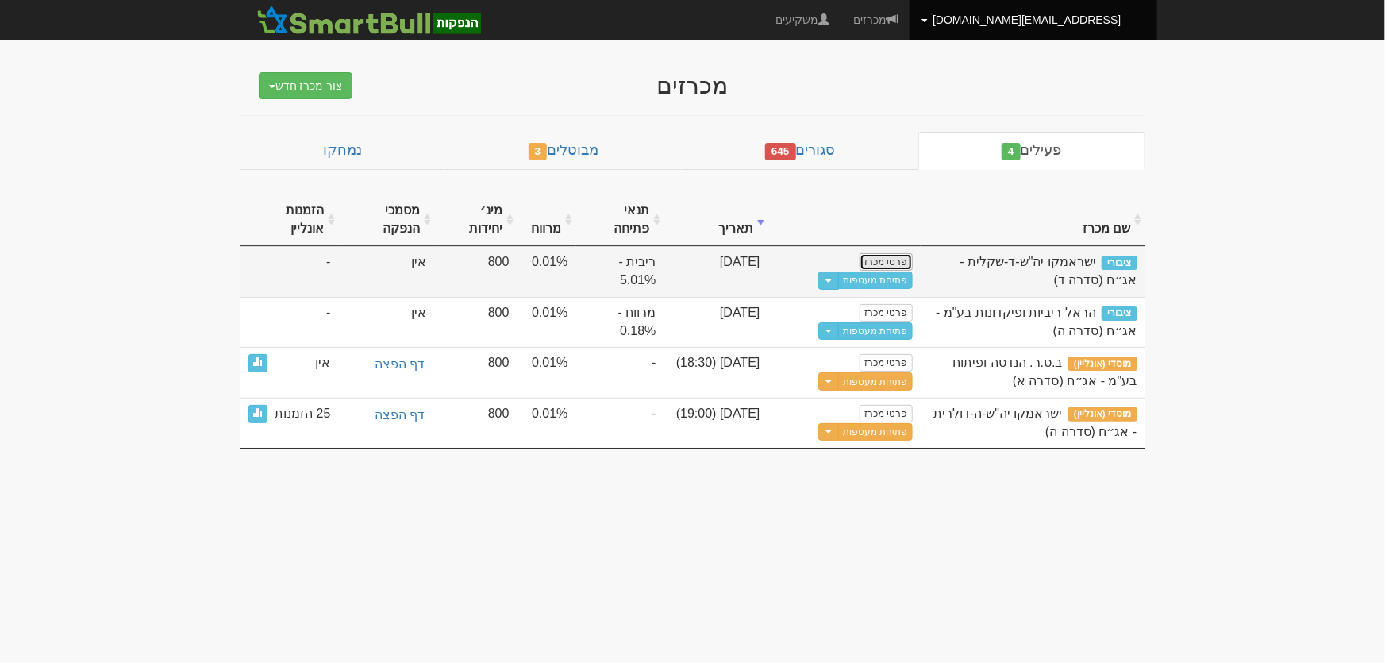
click at [887, 263] on link "פרטי מכרז" at bounding box center [886, 261] width 52 height 17
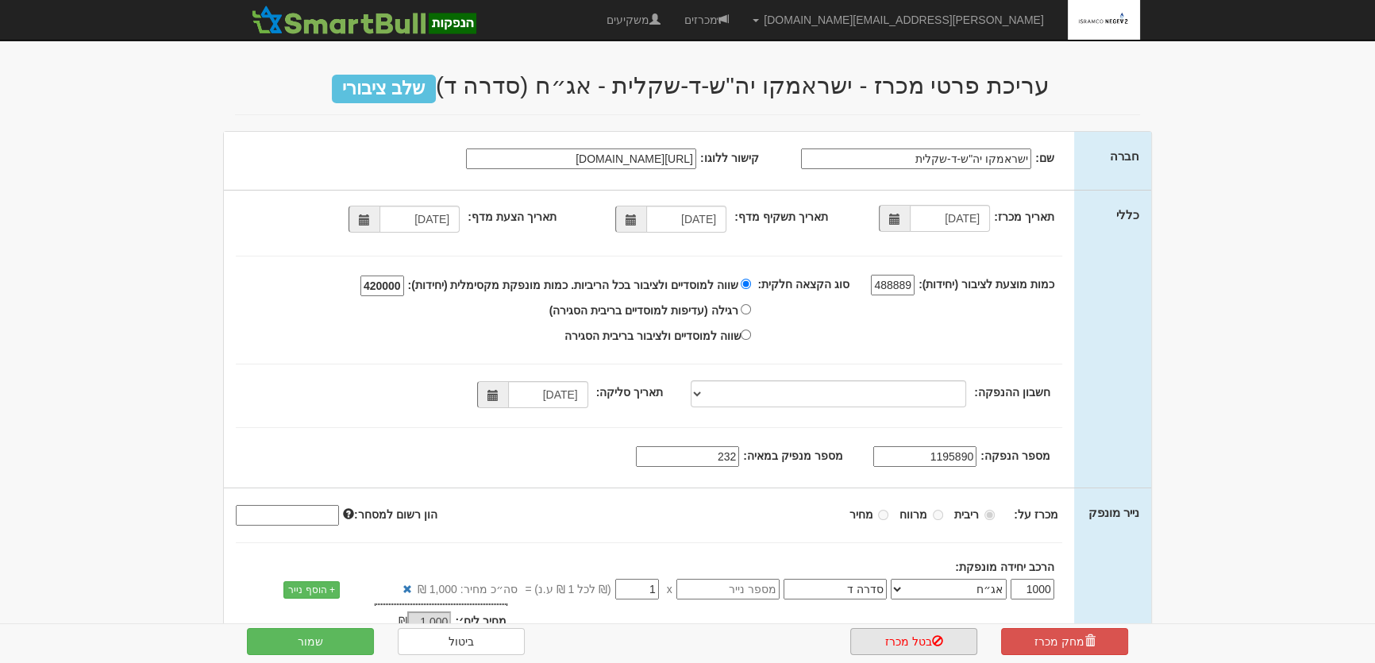
click at [915, 637] on link "בטל מכרז" at bounding box center [913, 641] width 127 height 27
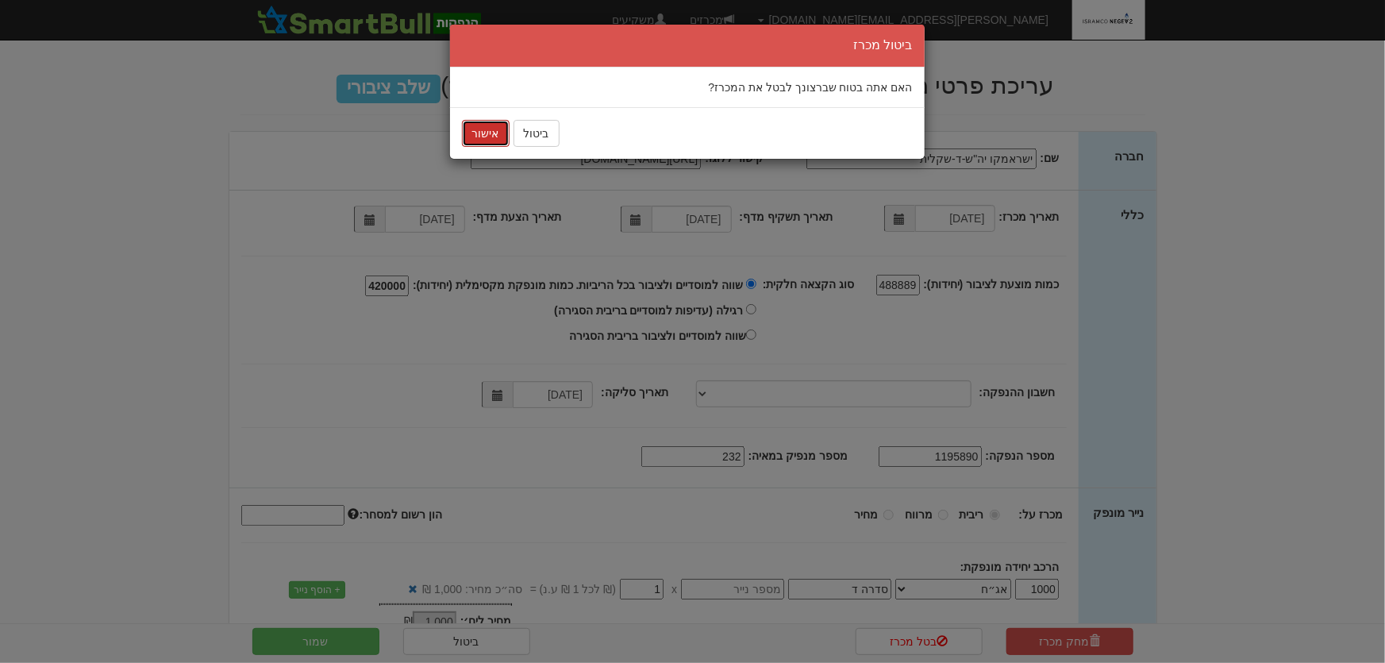
click at [480, 140] on button "אישור" at bounding box center [486, 133] width 48 height 27
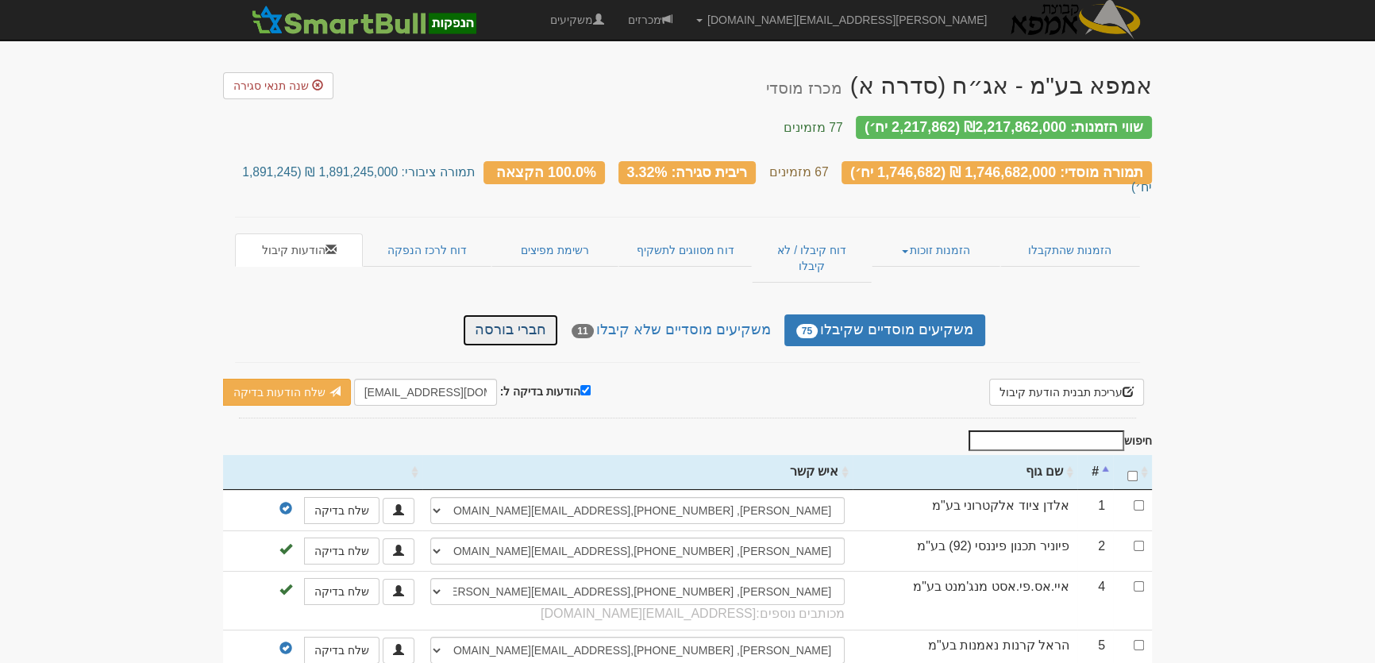
click at [534, 314] on link "חברי בורסה" at bounding box center [510, 330] width 95 height 32
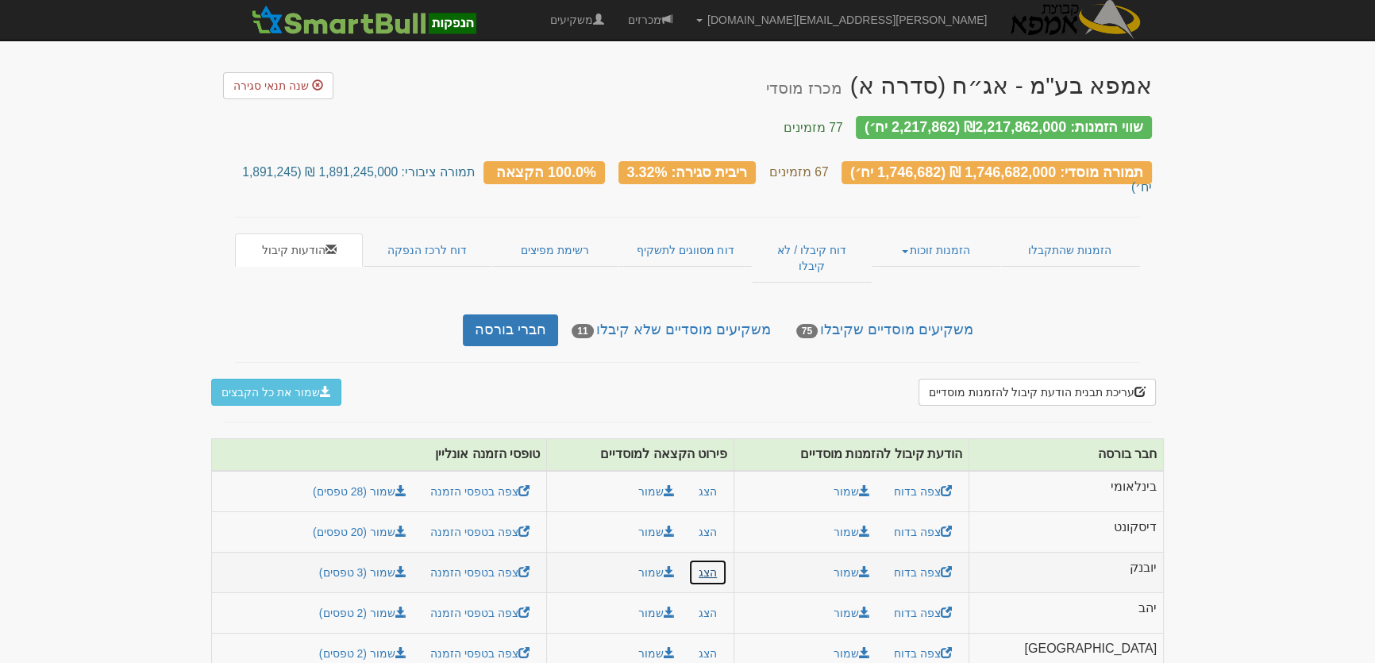
click at [727, 559] on button "הצג" at bounding box center [707, 572] width 39 height 27
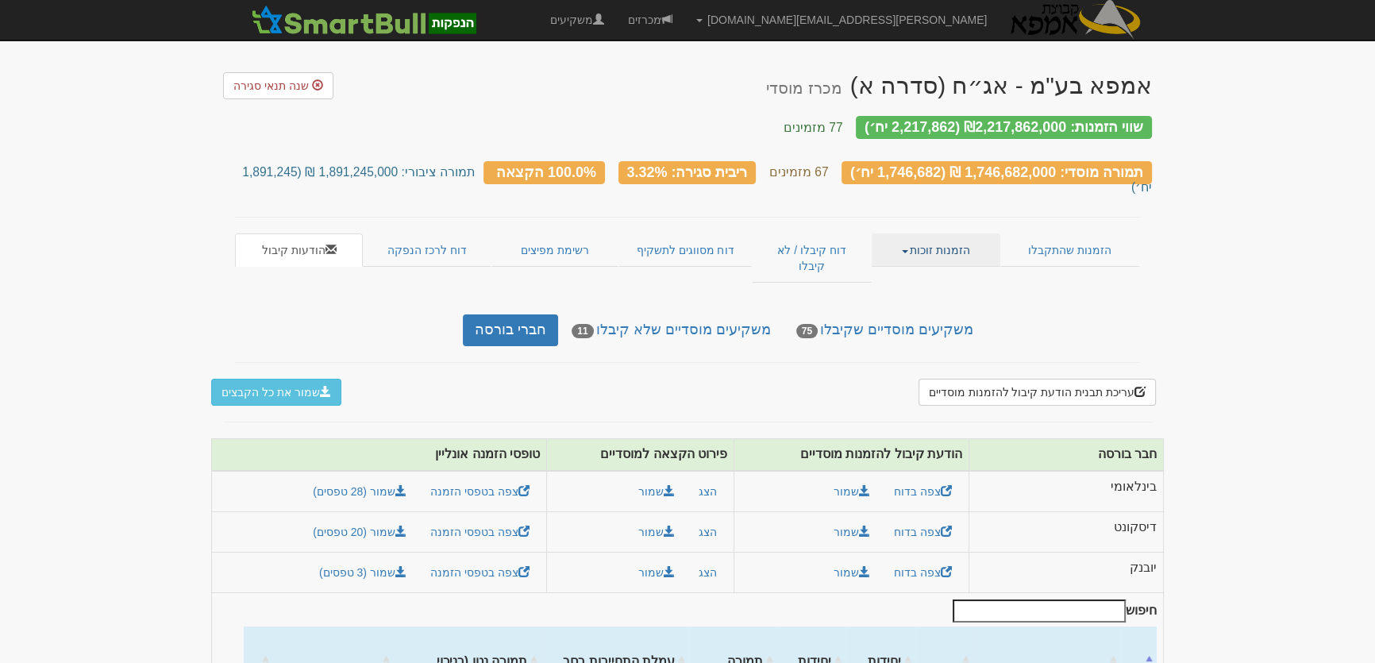
click at [950, 233] on link "הזמנות זוכות" at bounding box center [936, 249] width 128 height 33
click at [953, 291] on link "אנשי קשר וחשבונות" at bounding box center [936, 301] width 125 height 21
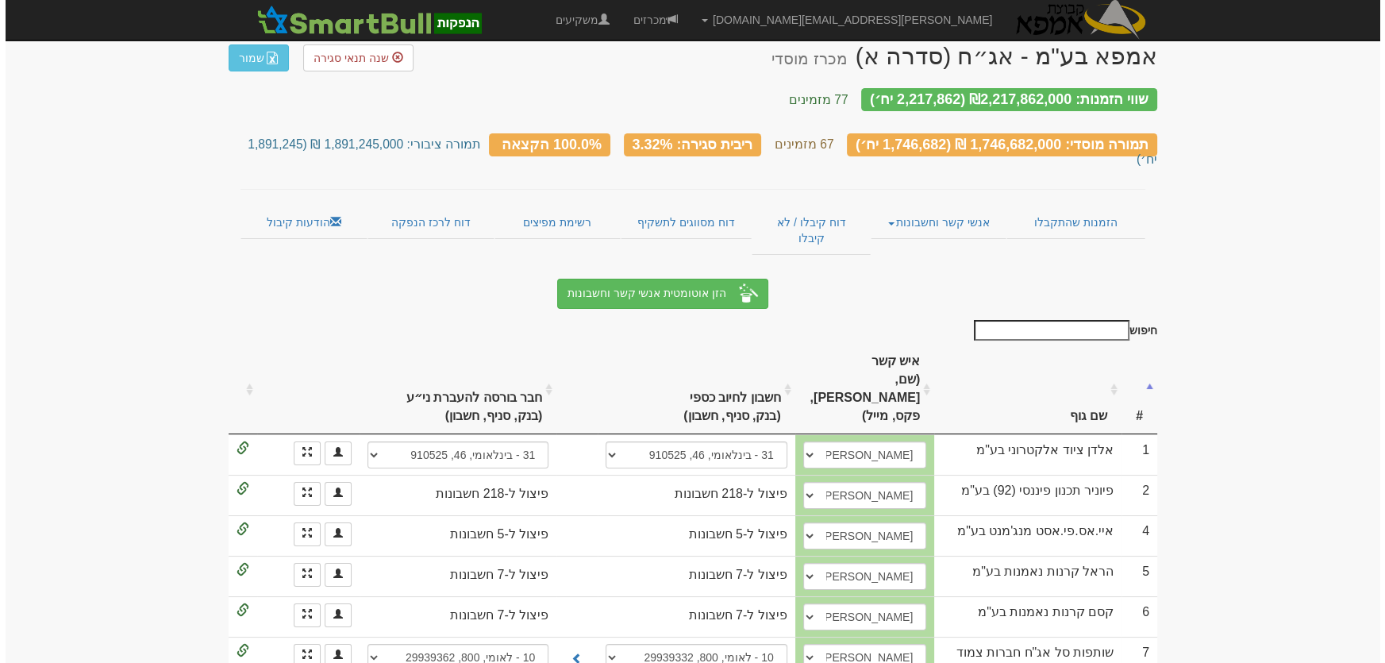
scroll to position [505, 0]
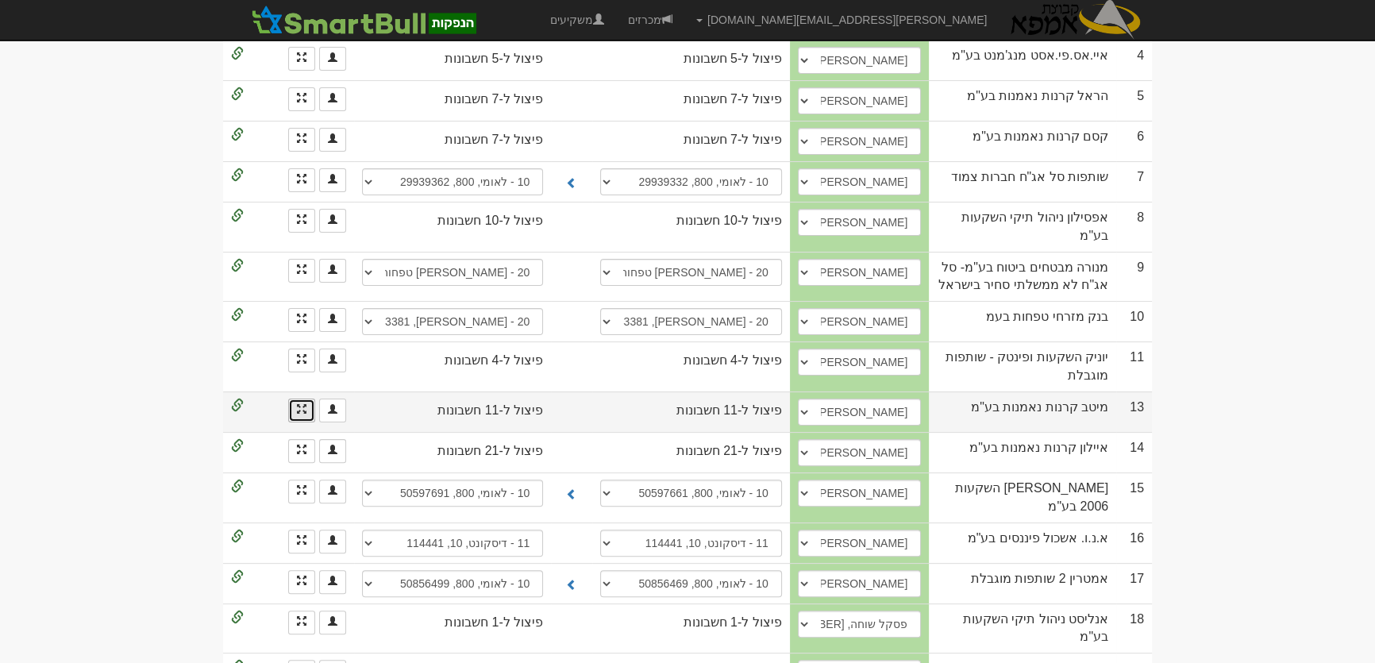
click at [307, 399] on link at bounding box center [301, 411] width 27 height 24
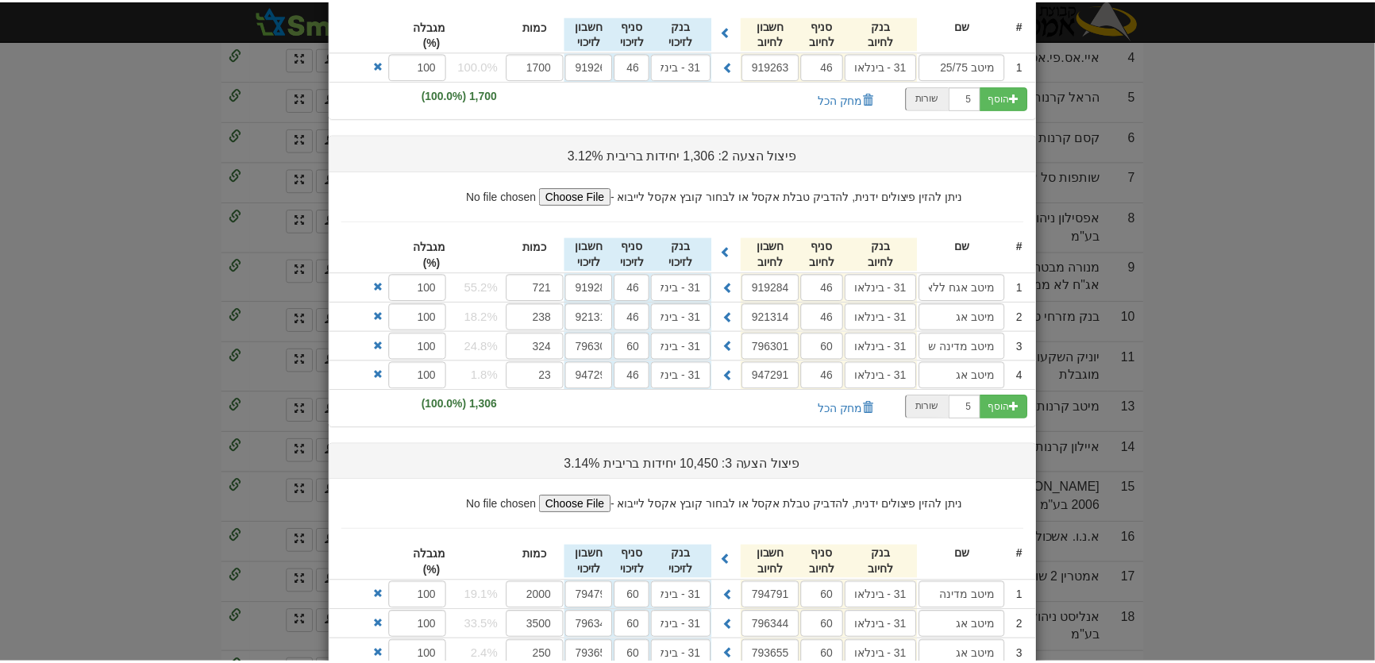
scroll to position [448, 0]
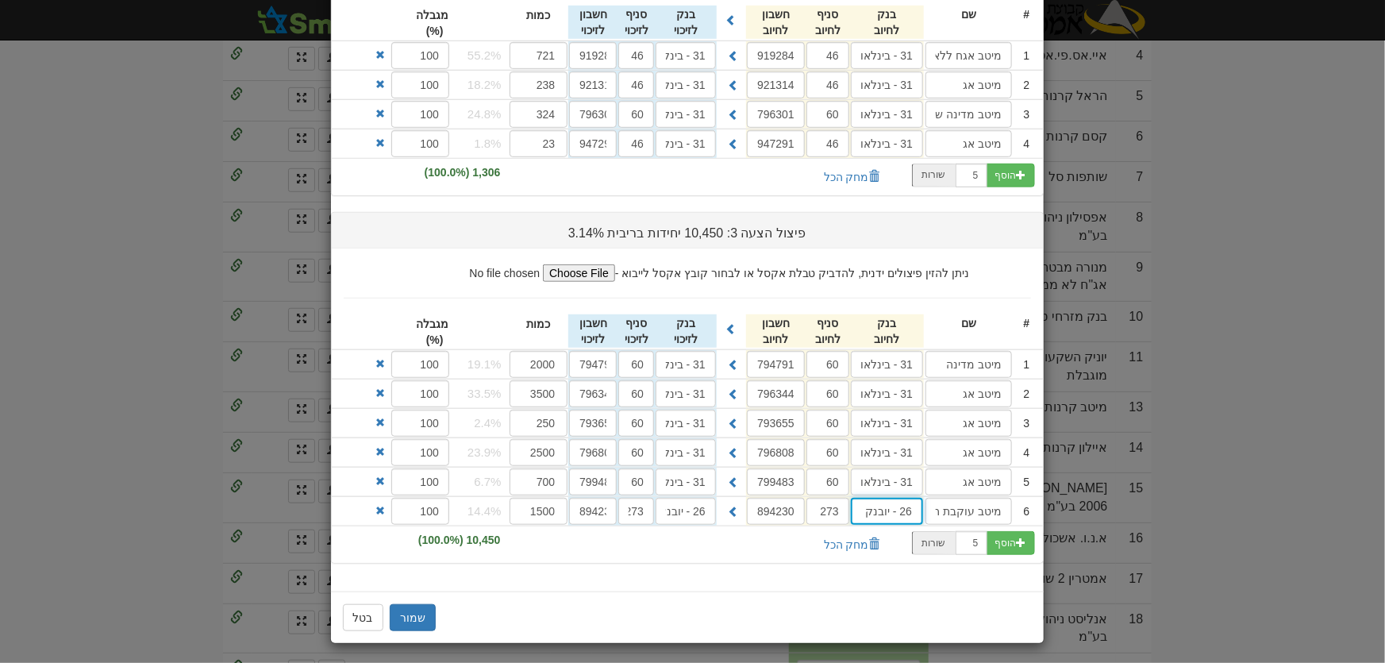
click at [893, 508] on input "26 - יובנק" at bounding box center [887, 511] width 72 height 27
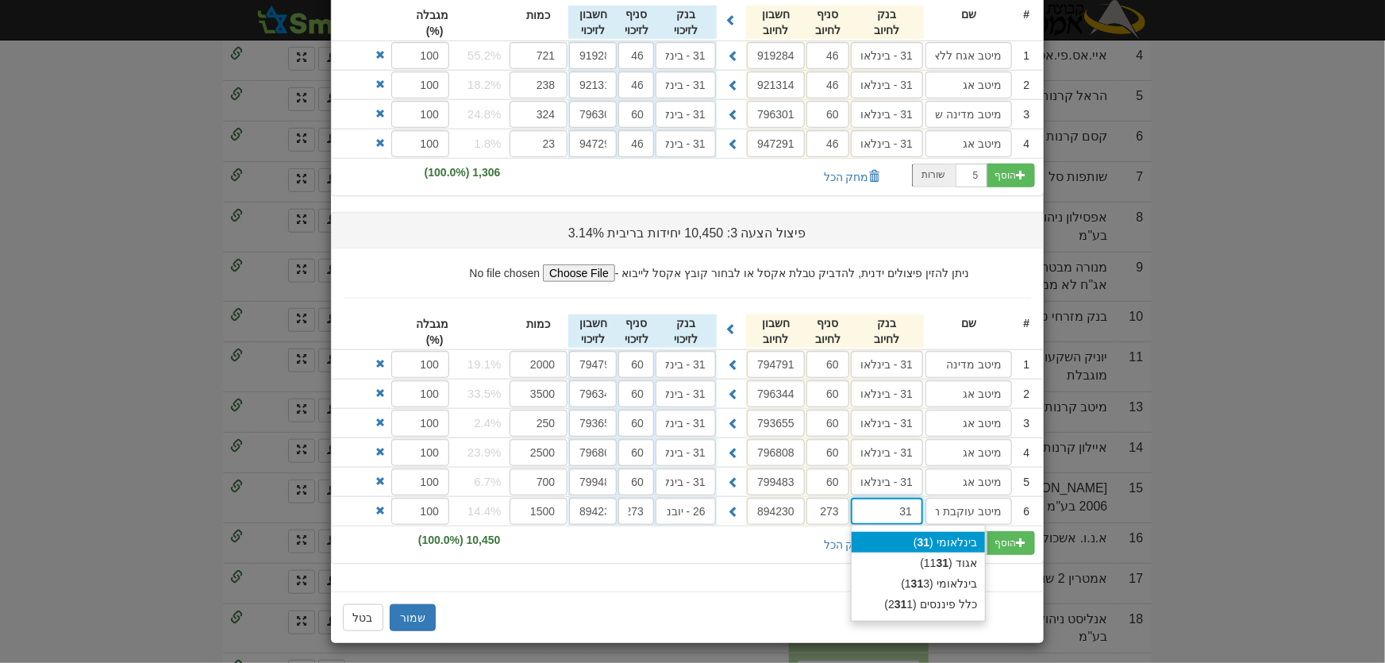
click at [947, 534] on div "בינלאומי ( 31 )" at bounding box center [918, 542] width 133 height 21
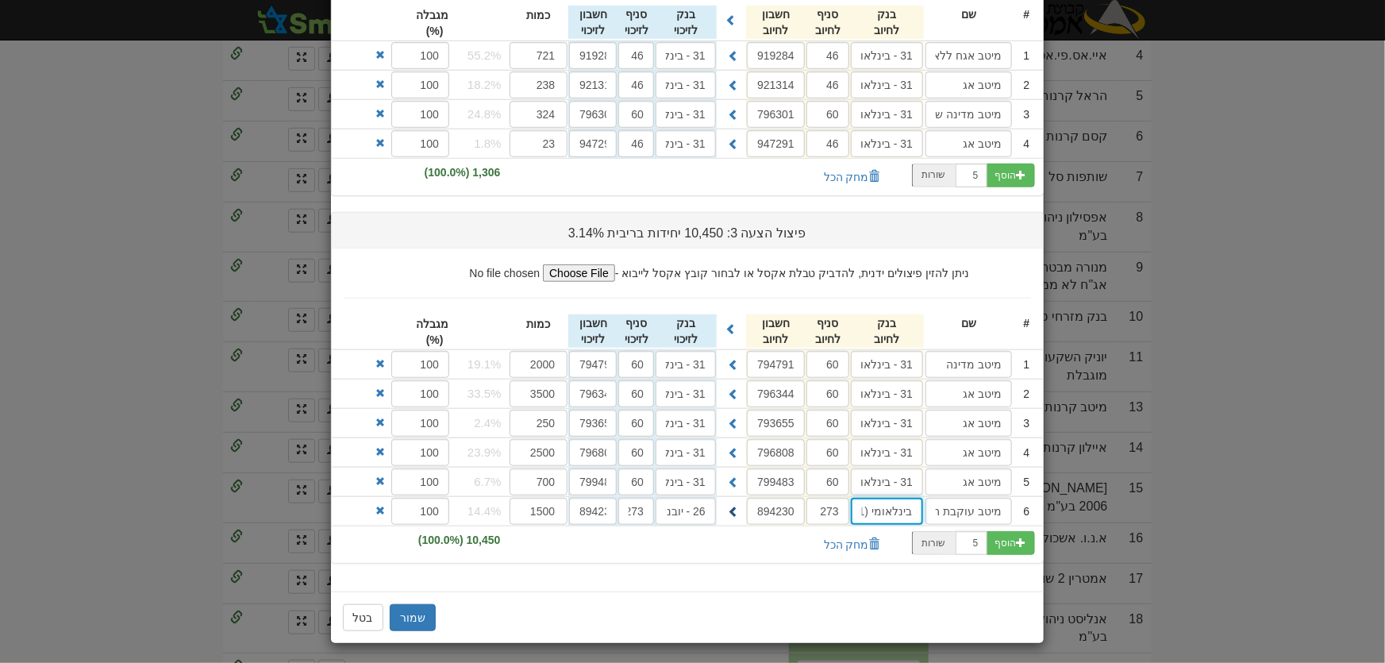
type input "בינלאומי (31)"
drag, startPoint x: 736, startPoint y: 507, endPoint x: 726, endPoint y: 509, distance: 10.4
click at [734, 507] on span at bounding box center [733, 511] width 11 height 11
type input "בינלאומי (31)"
click at [416, 608] on button "שמור" at bounding box center [413, 617] width 46 height 27
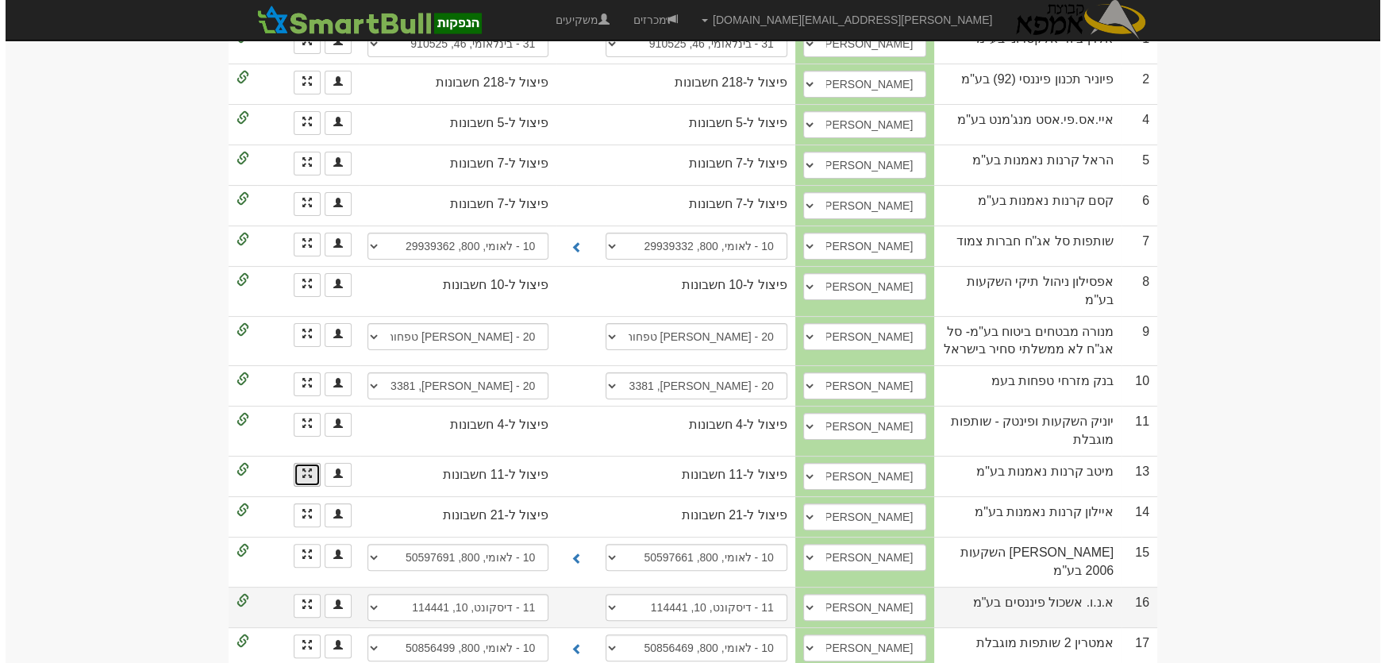
scroll to position [433, 0]
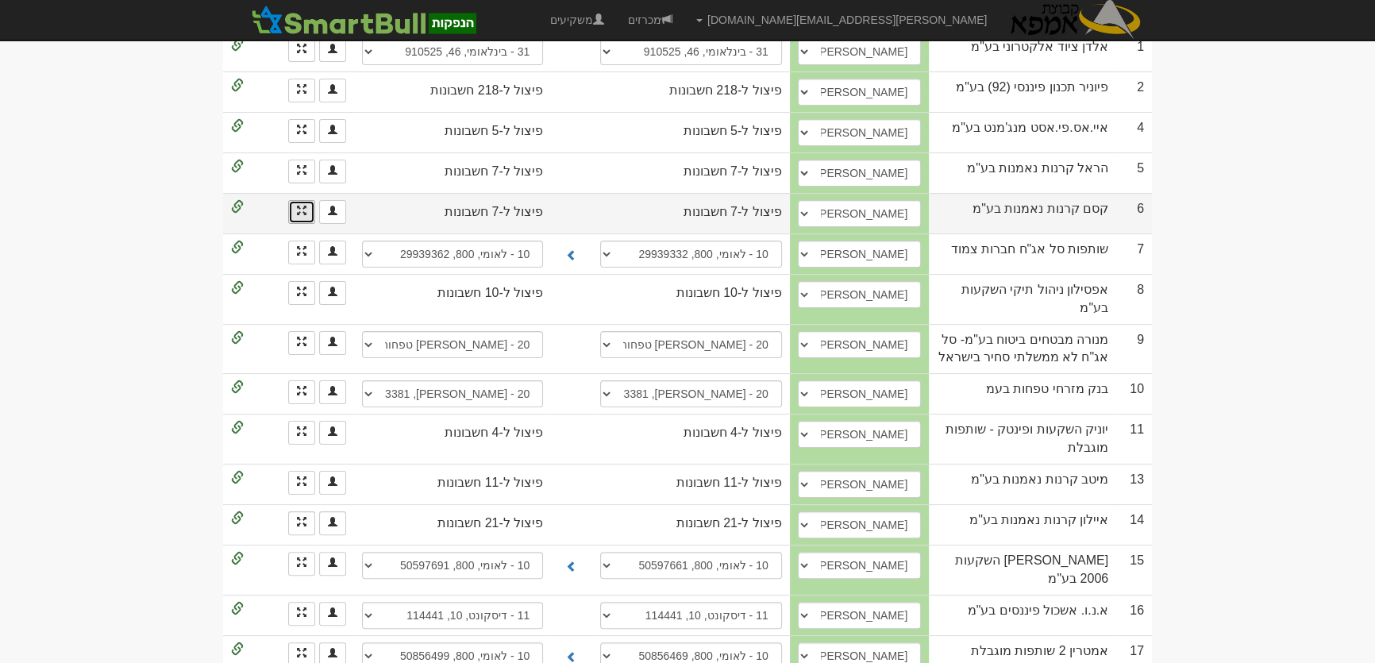
click at [302, 200] on link at bounding box center [301, 212] width 27 height 24
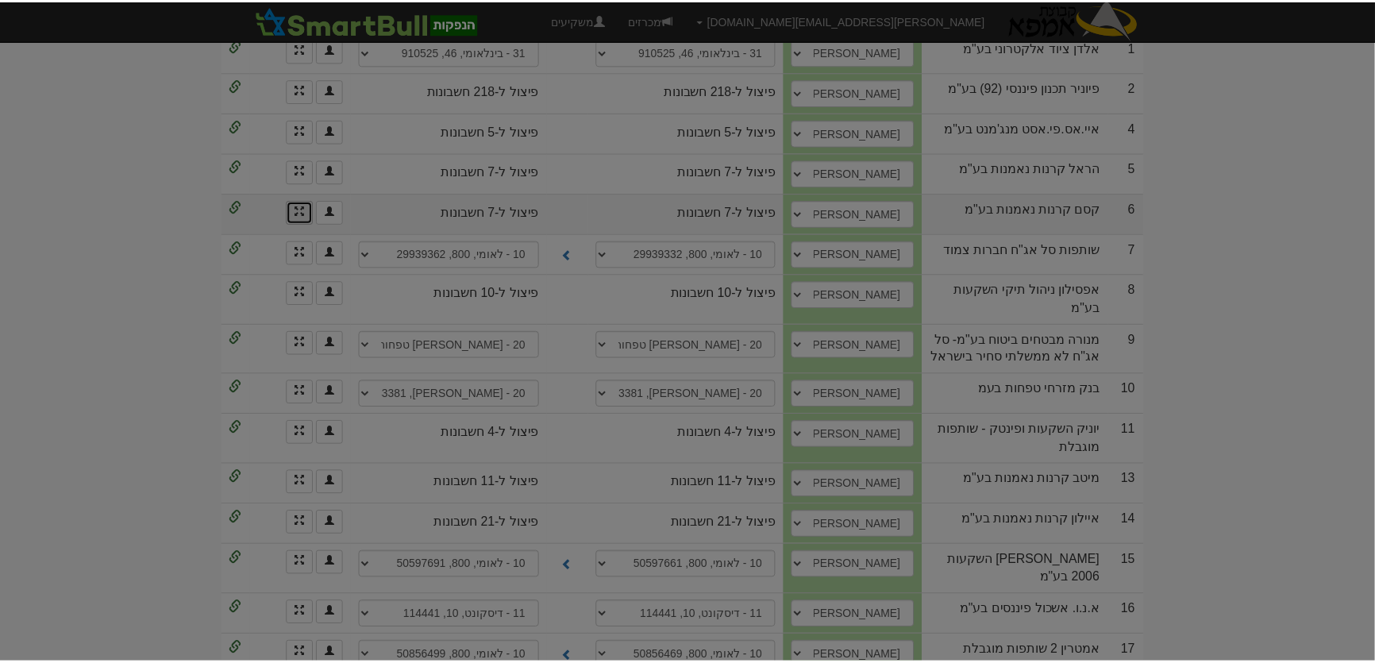
scroll to position [0, 0]
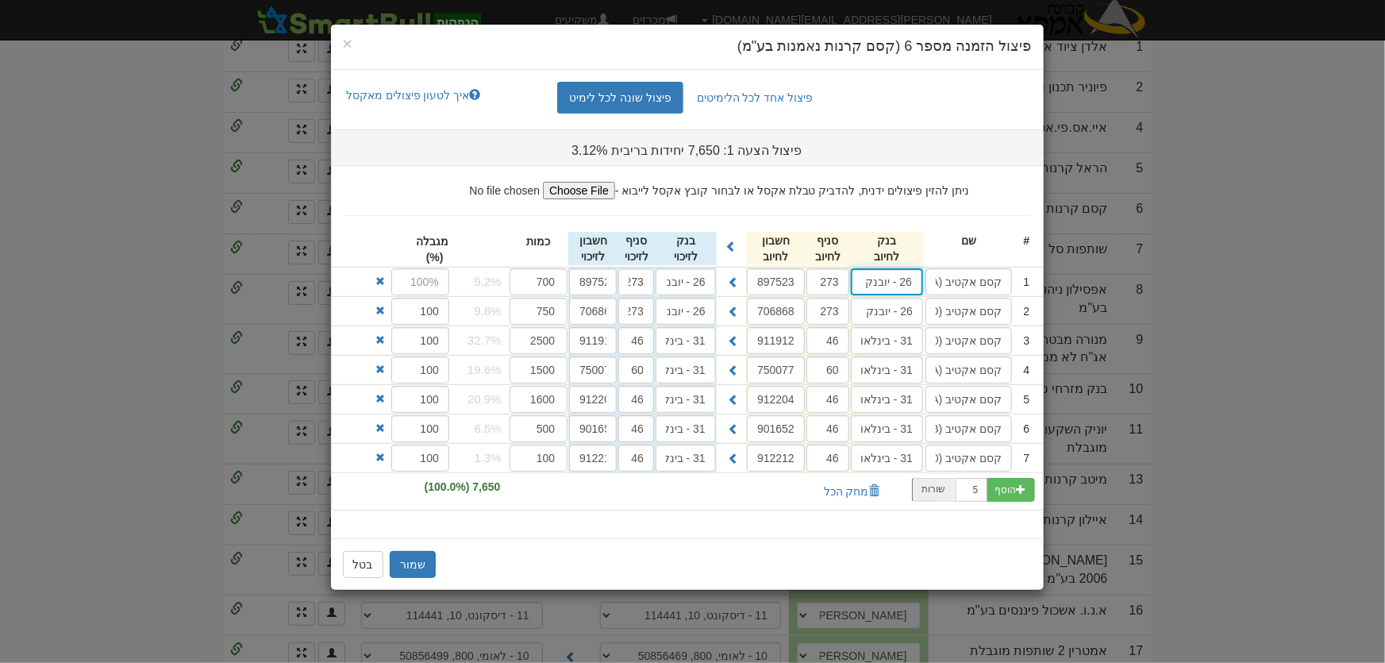
click at [903, 285] on input "26 - יובנק" at bounding box center [887, 281] width 72 height 27
click at [950, 309] on div "בינלאומי ( 31 )" at bounding box center [918, 313] width 133 height 21
type input "בינלאומי (31)"
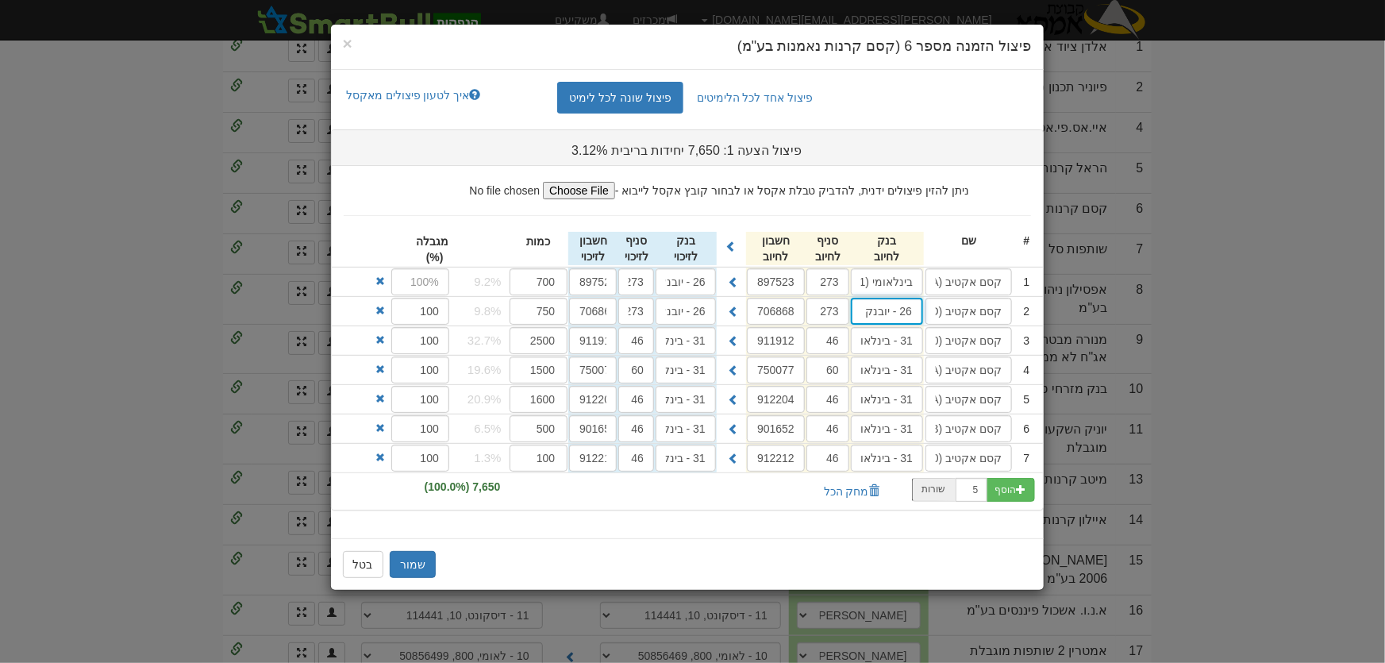
click at [892, 302] on input "26 - יובנק" at bounding box center [887, 311] width 72 height 27
click at [954, 345] on div "בינלאומי ( 31 )" at bounding box center [918, 342] width 133 height 21
type input "בינלאומי (31)"
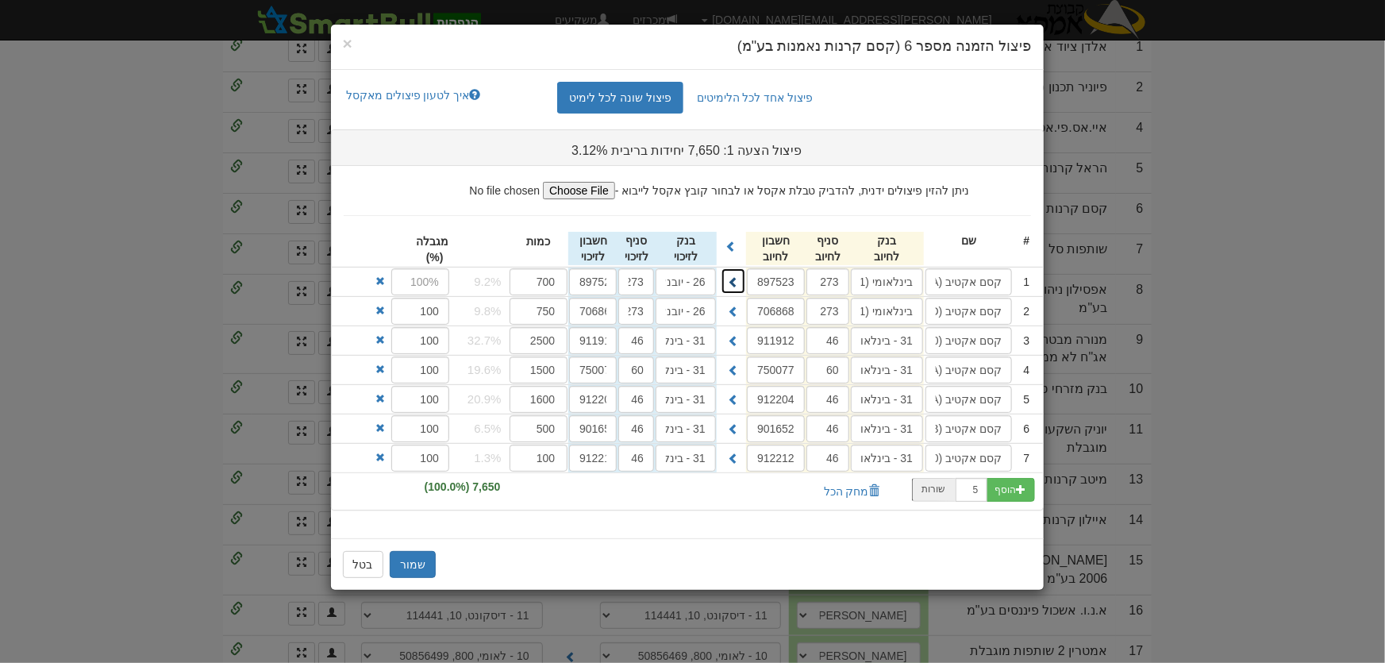
click at [734, 276] on span at bounding box center [733, 281] width 11 height 11
type input "בינלאומי (31)"
click at [730, 306] on span at bounding box center [733, 311] width 11 height 11
type input "בינלאומי (31)"
click at [409, 554] on button "שמור" at bounding box center [413, 564] width 46 height 27
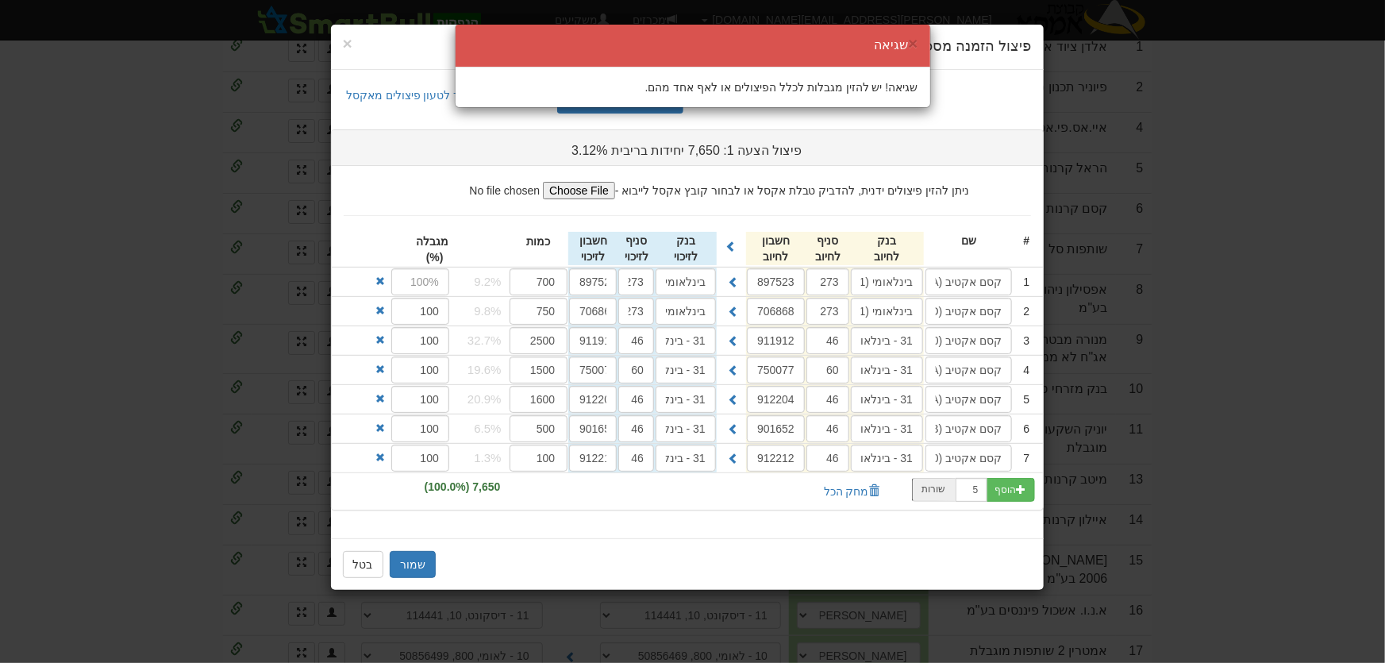
click at [370, 565] on div "× שגיאה שגיאה! יש להזין מגבלות לכלל הפיצולים או לאף אחד מהם." at bounding box center [692, 331] width 1385 height 663
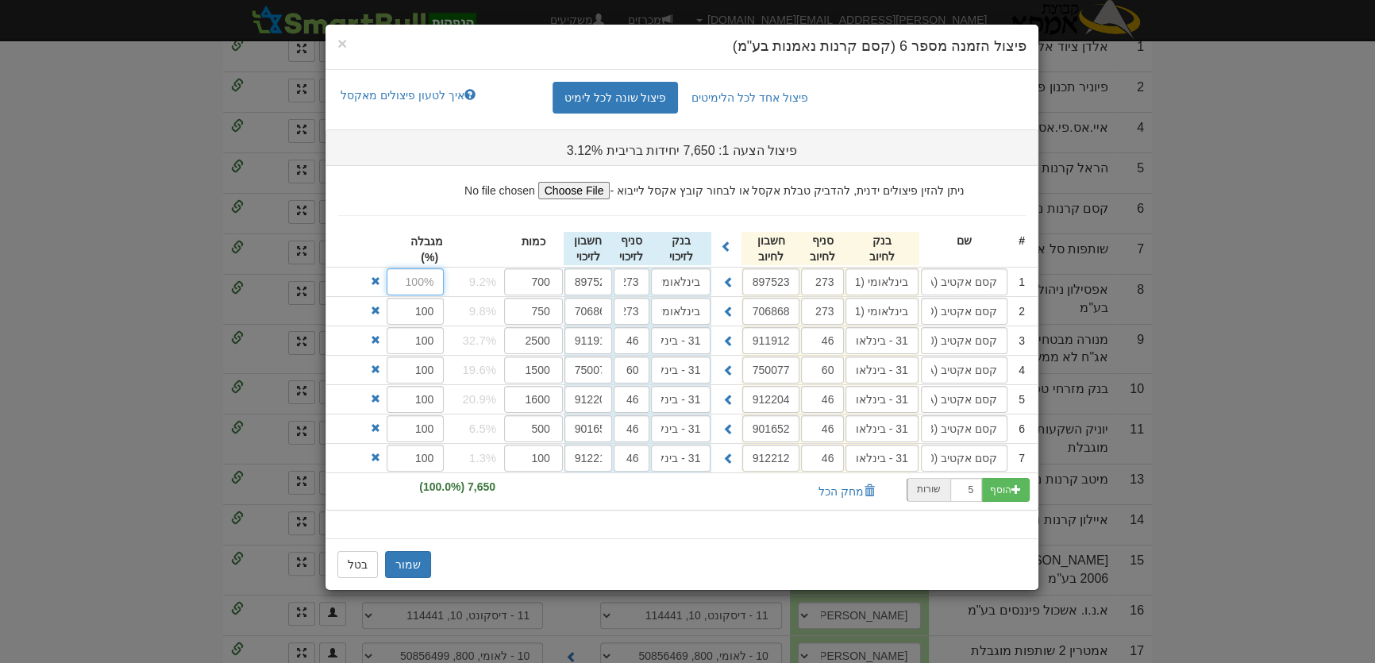
click at [423, 287] on input "text" at bounding box center [416, 281] width 58 height 27
type input "100"
click at [896, 291] on input "בינלאומי (31)" at bounding box center [882, 281] width 72 height 27
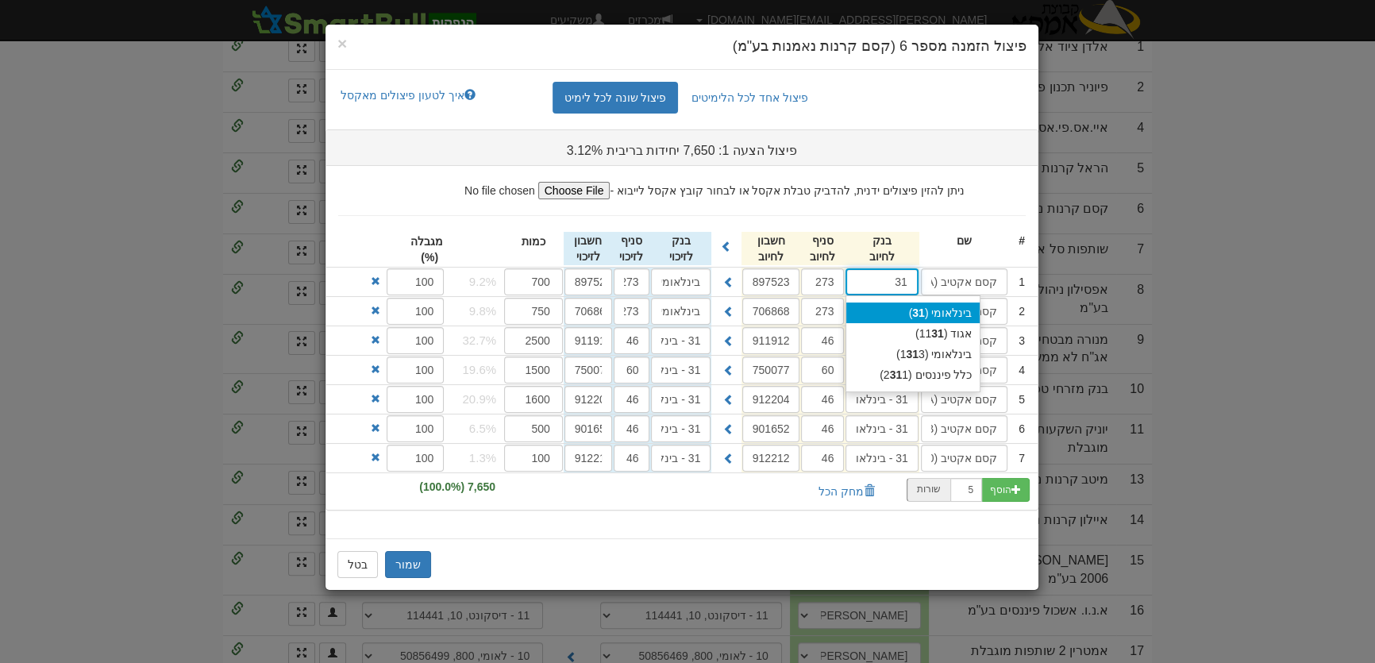
click at [929, 305] on div "בינלאומי ( 31 )" at bounding box center [912, 313] width 133 height 21
type input "בינלאומי (31)"
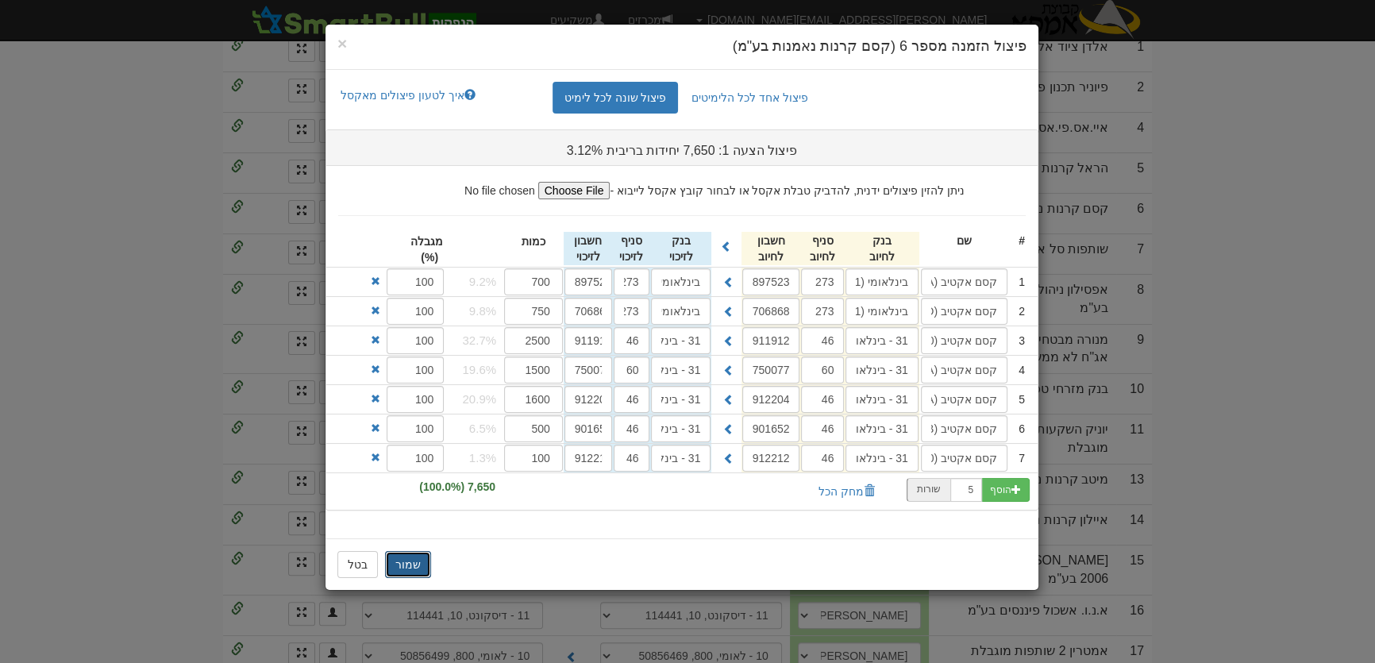
drag, startPoint x: 402, startPoint y: 565, endPoint x: 414, endPoint y: 580, distance: 19.2
click at [403, 565] on button "שמור" at bounding box center [408, 564] width 46 height 27
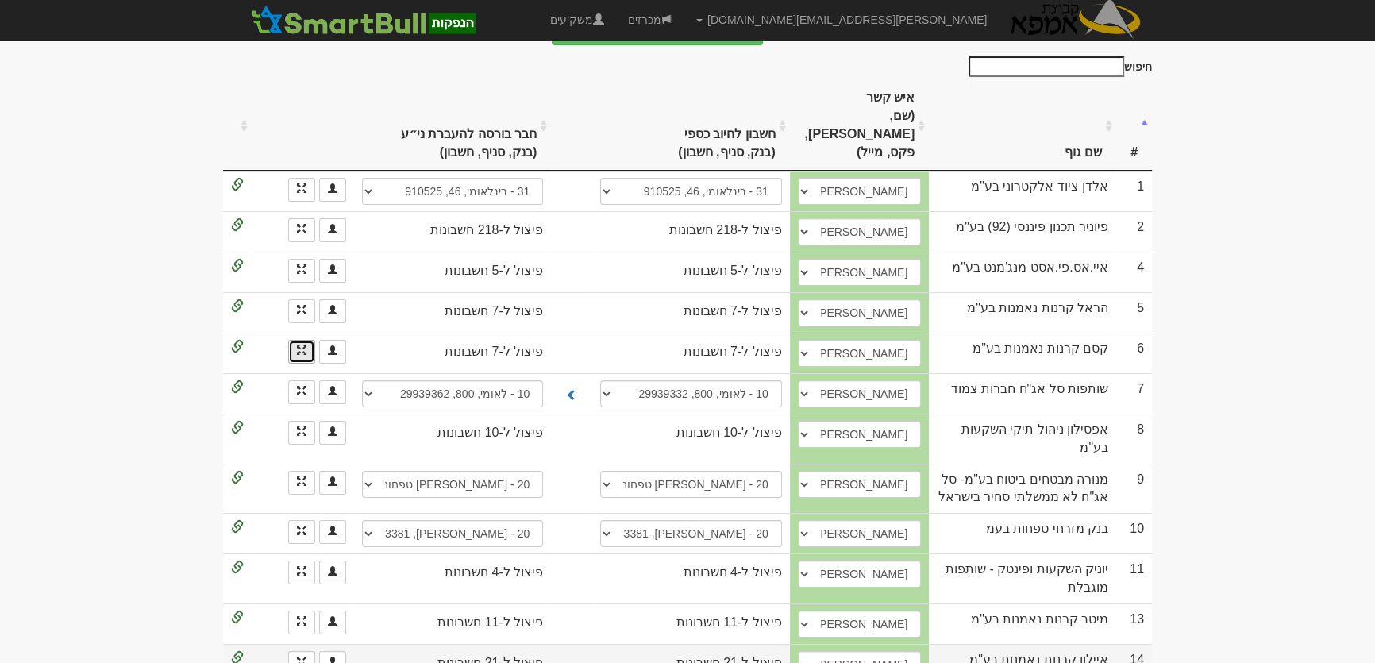
scroll to position [54, 0]
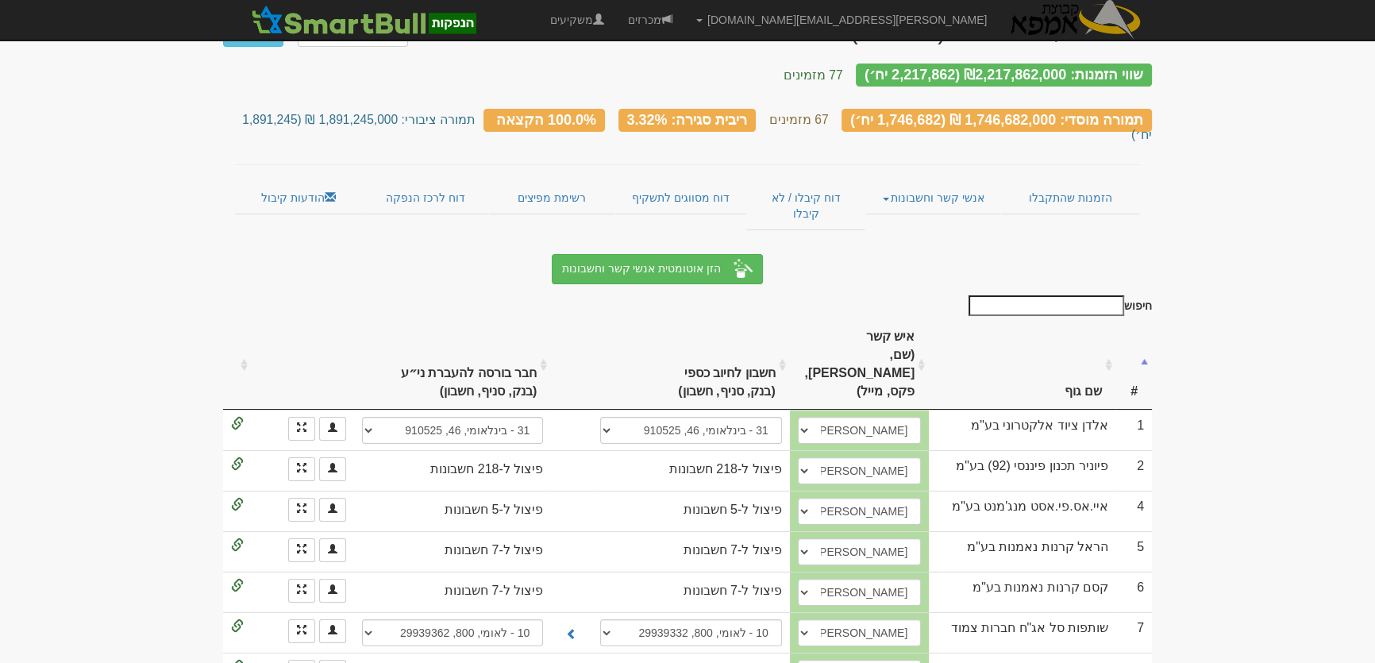
click at [1063, 329] on th "שם גוף" at bounding box center [1022, 364] width 187 height 89
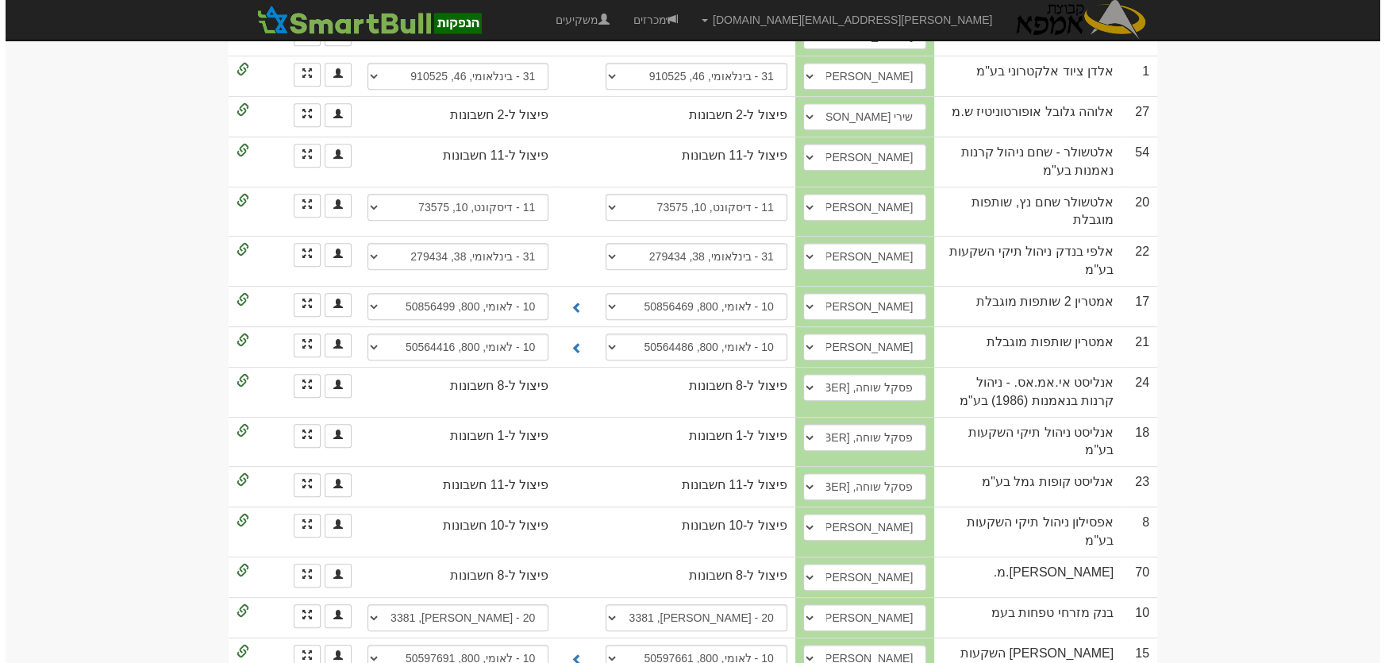
scroll to position [992, 0]
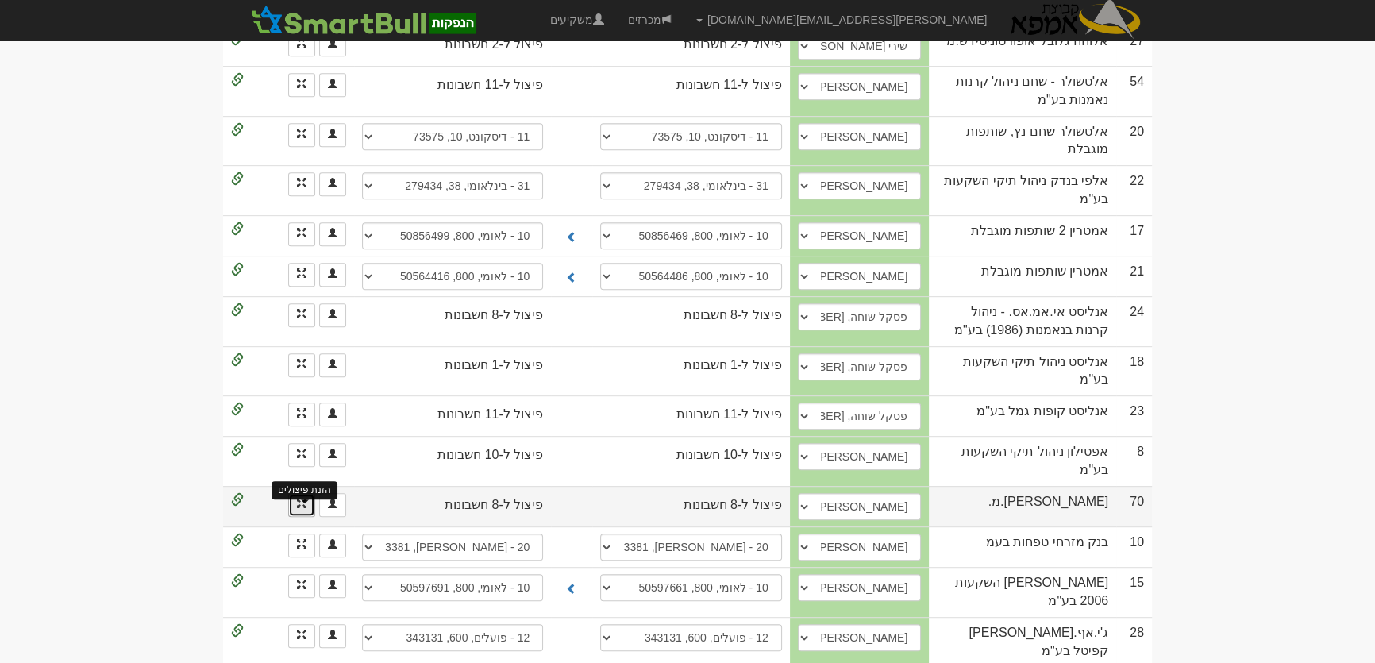
click at [306, 499] on span at bounding box center [302, 504] width 10 height 10
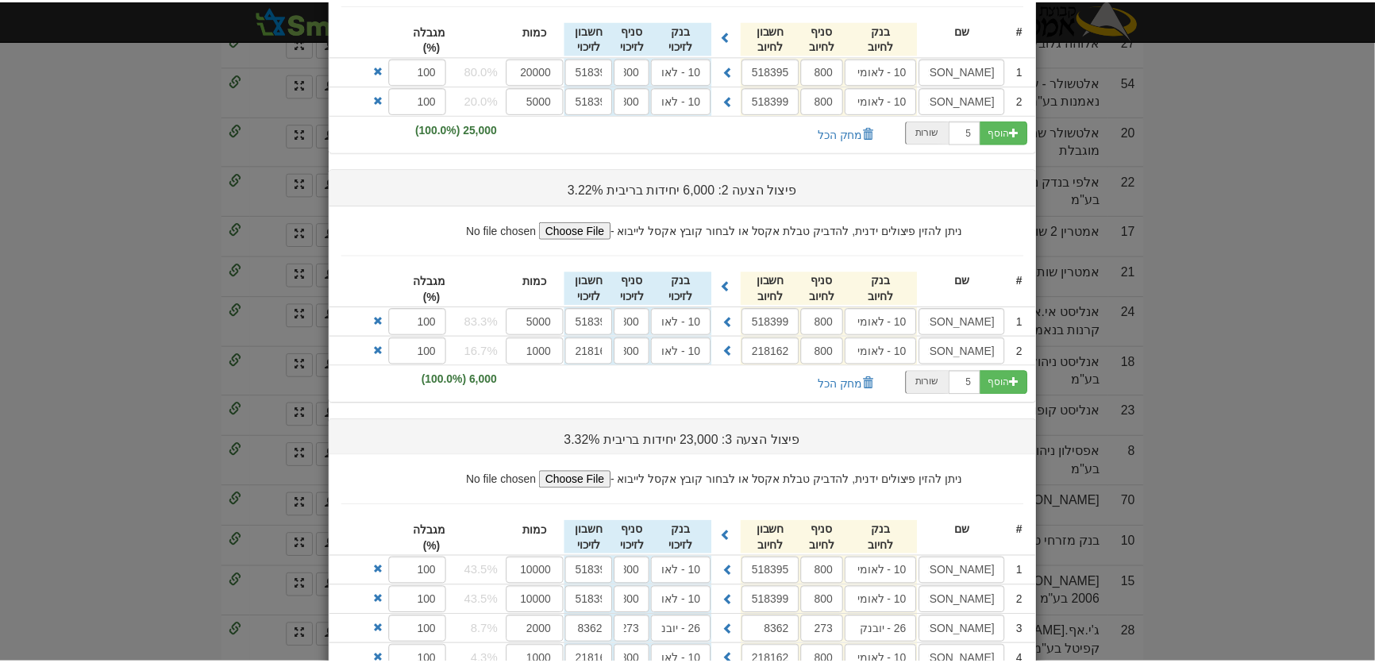
scroll to position [360, 0]
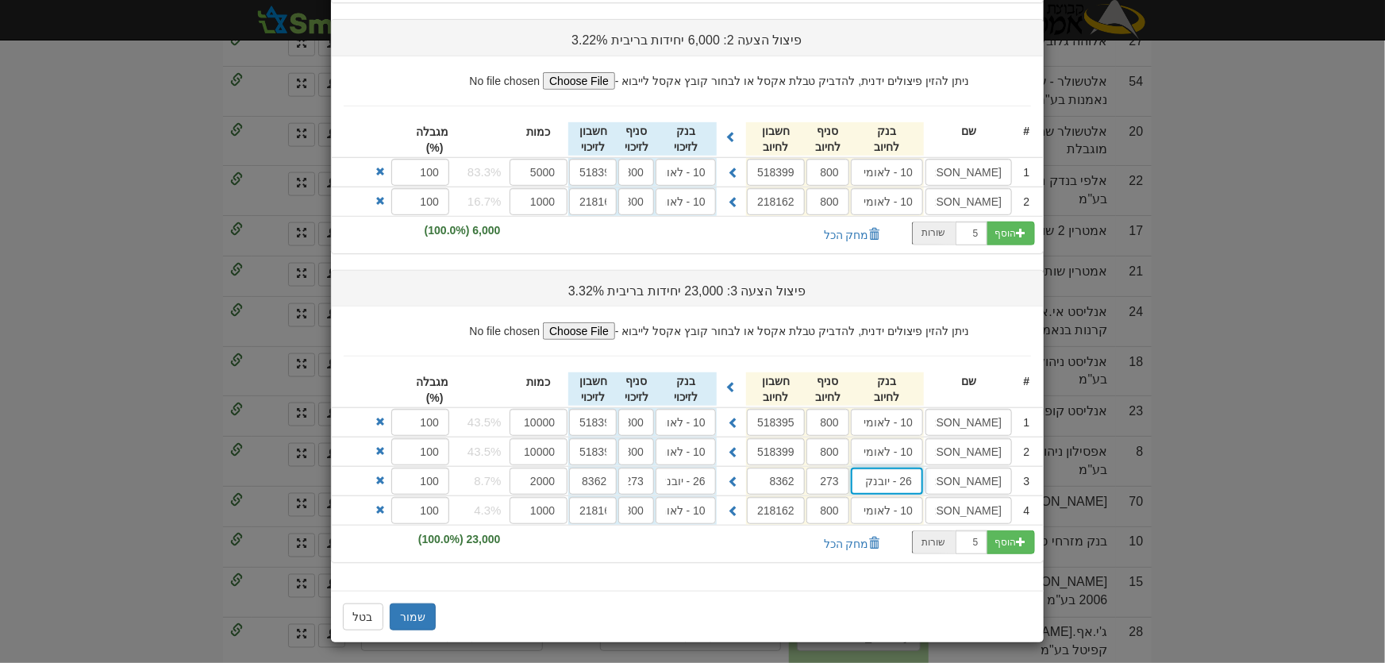
click at [908, 485] on input "26 - יובנק" at bounding box center [887, 481] width 72 height 27
drag, startPoint x: 933, startPoint y: 502, endPoint x: 856, endPoint y: 492, distance: 77.6
click at [931, 506] on strong "31" at bounding box center [924, 512] width 13 height 13
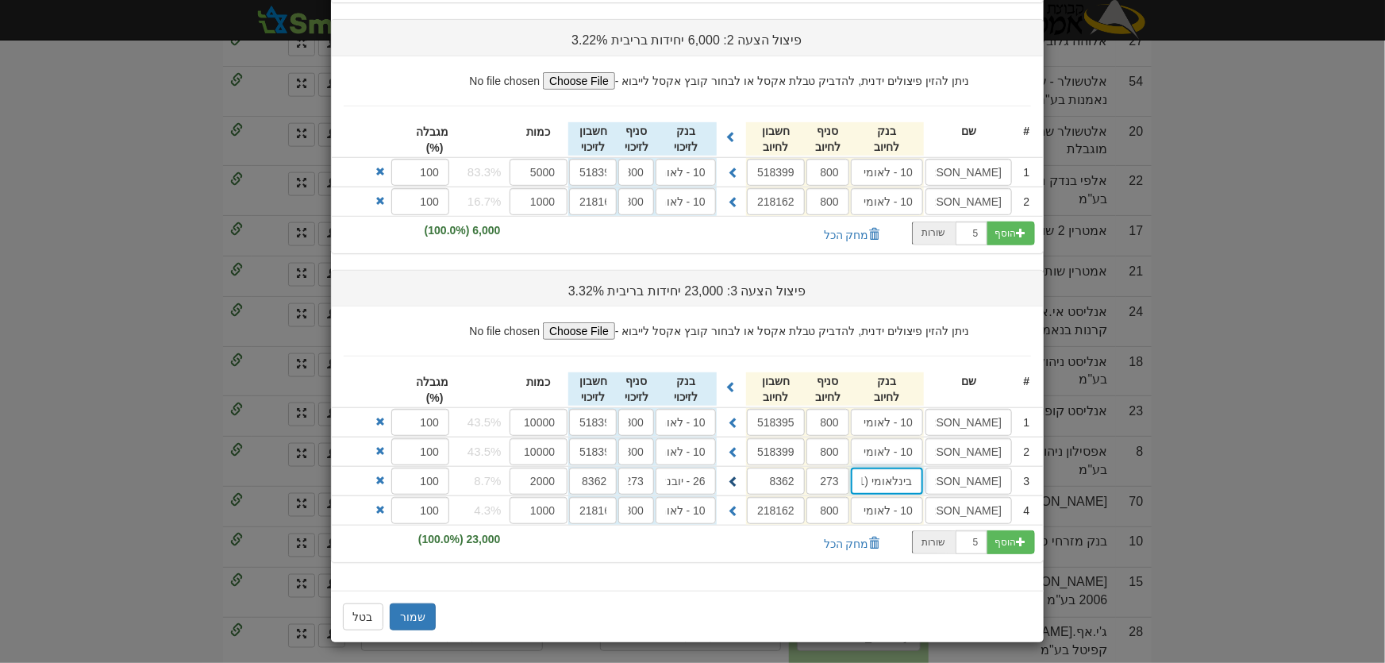
type input "בינלאומי (31)"
click at [738, 480] on span at bounding box center [733, 481] width 11 height 11
type input "בינלאומי (31)"
click at [413, 607] on button "שמור" at bounding box center [413, 616] width 46 height 27
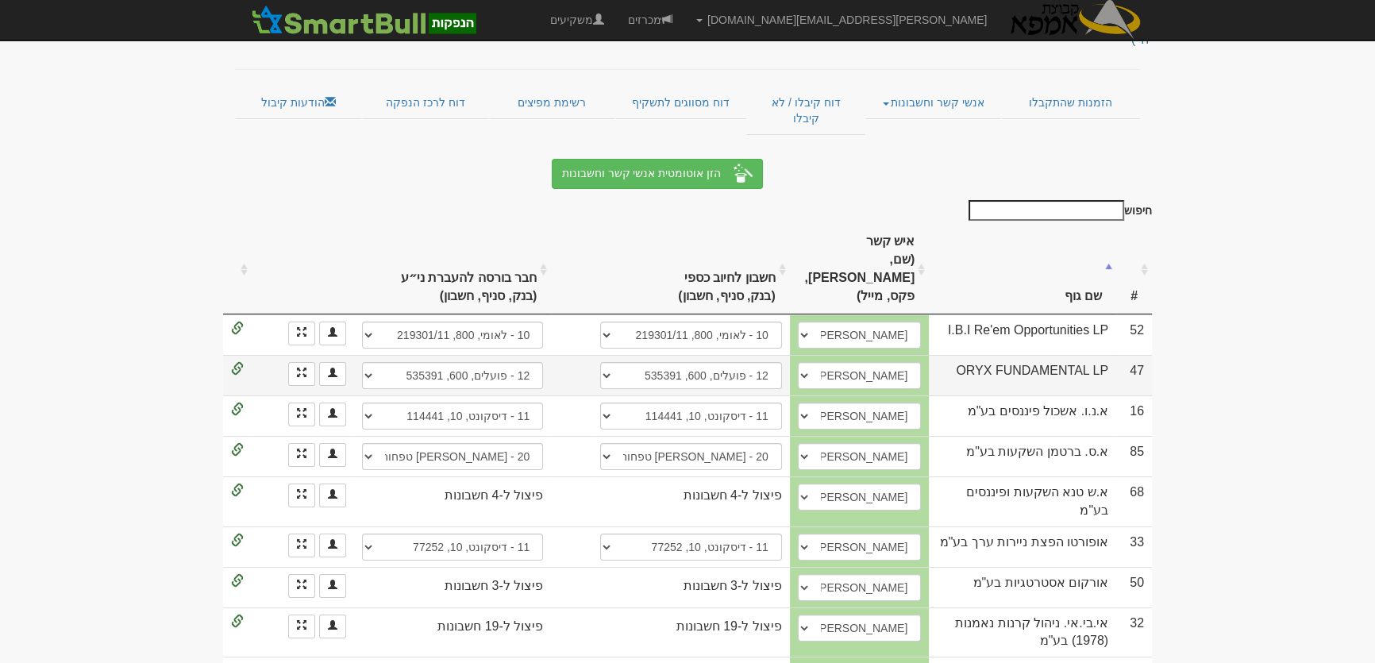
scroll to position [0, 0]
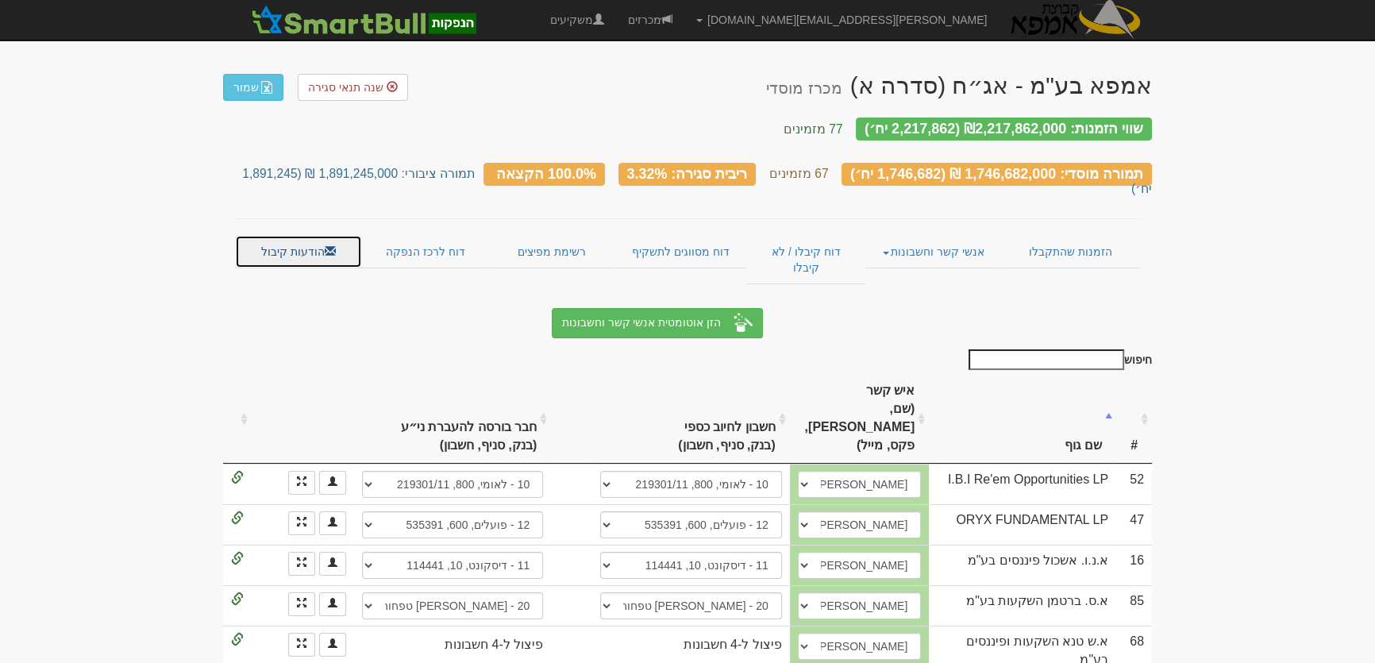
click at [298, 235] on link "הודעות קיבול" at bounding box center [298, 251] width 127 height 33
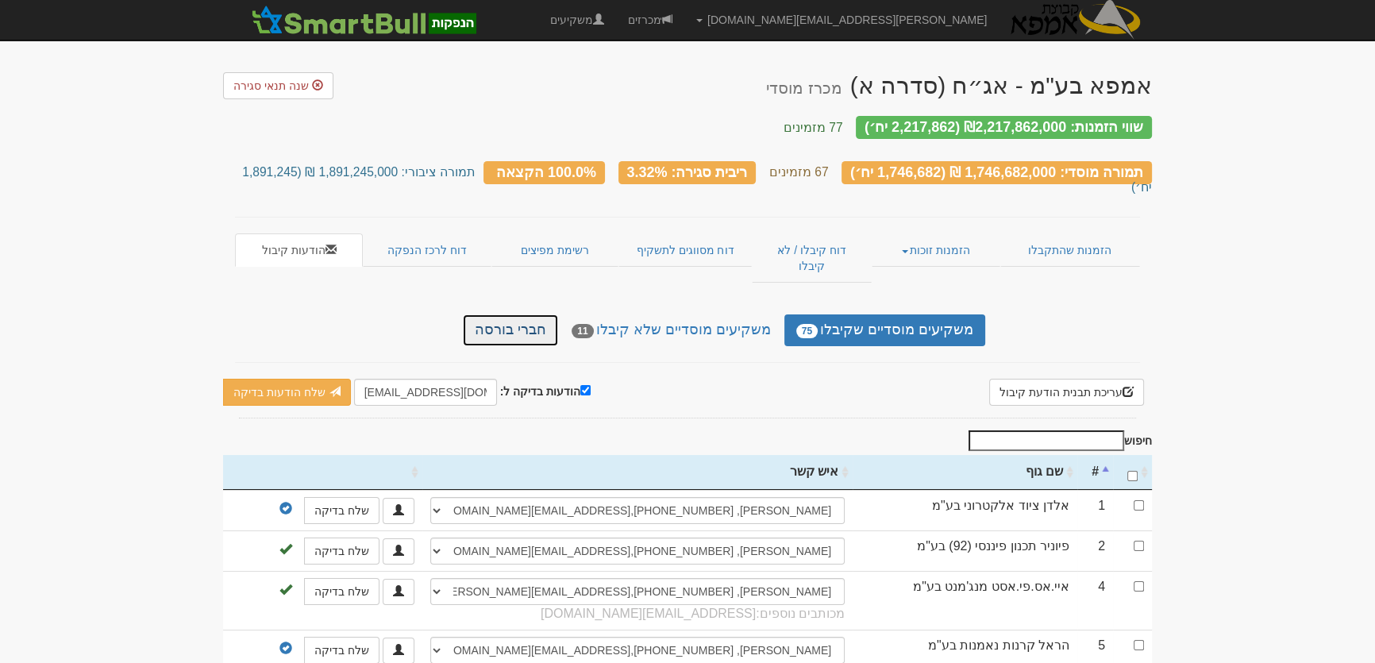
click at [526, 314] on link "חברי בורסה" at bounding box center [510, 330] width 95 height 32
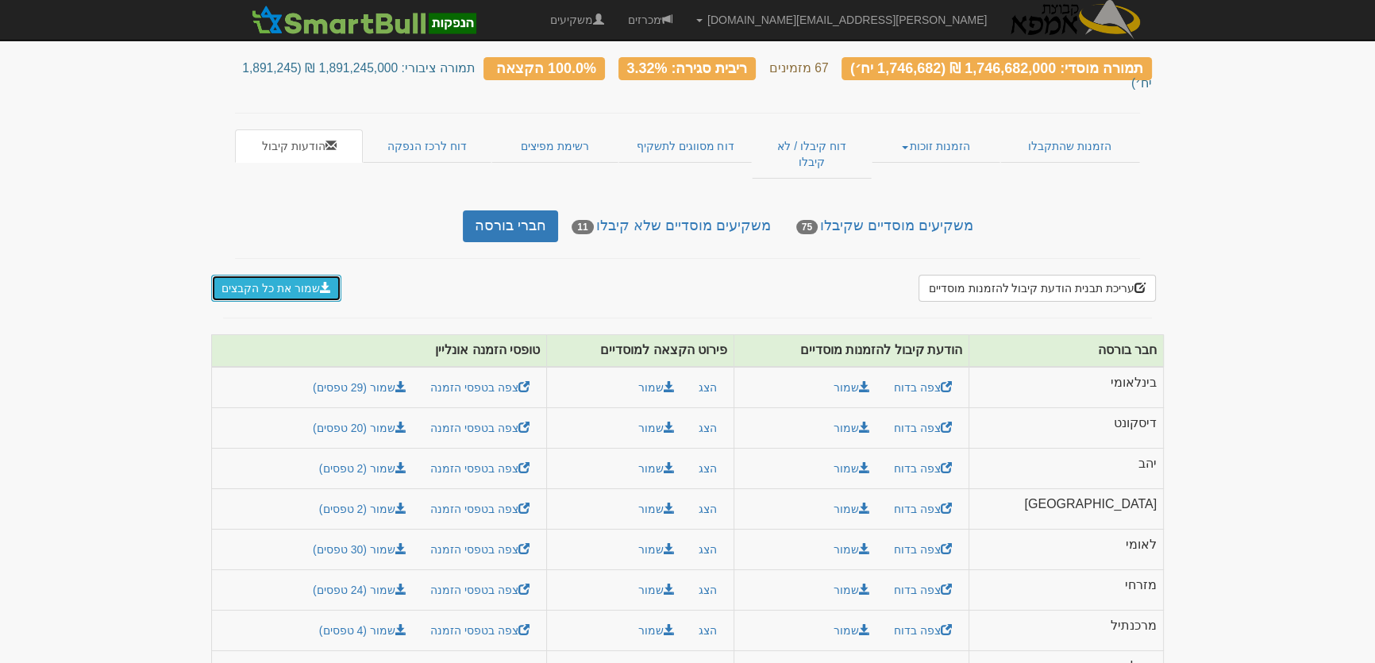
click at [279, 275] on button "שמור את כל הקבצים" at bounding box center [276, 288] width 130 height 27
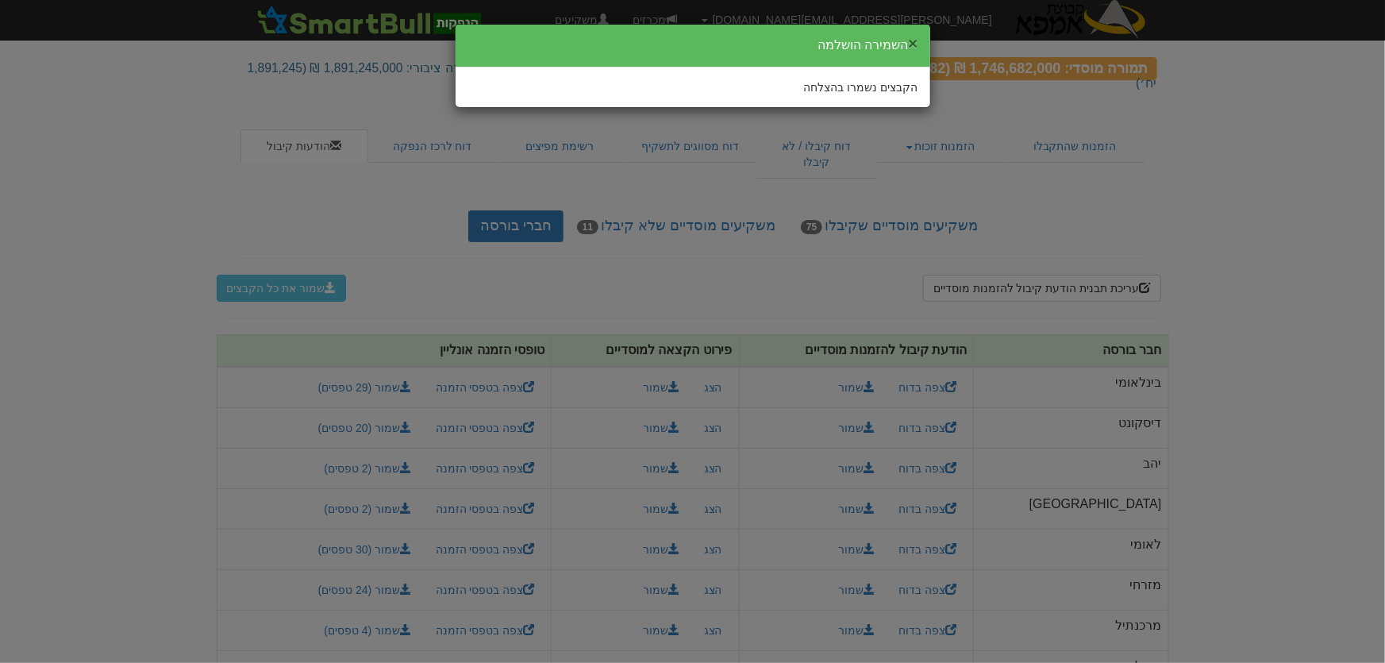
click at [913, 40] on button "×" at bounding box center [913, 43] width 10 height 17
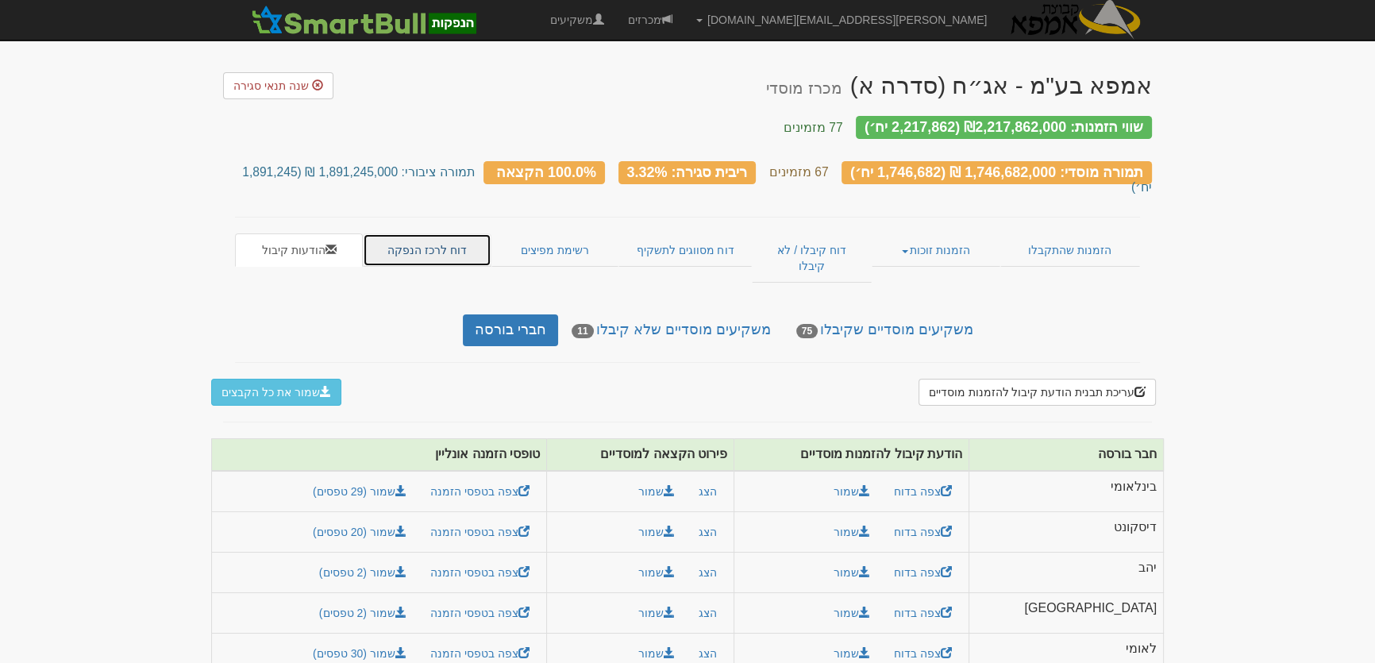
click at [414, 233] on link "דוח לרכז הנפקה" at bounding box center [427, 249] width 128 height 33
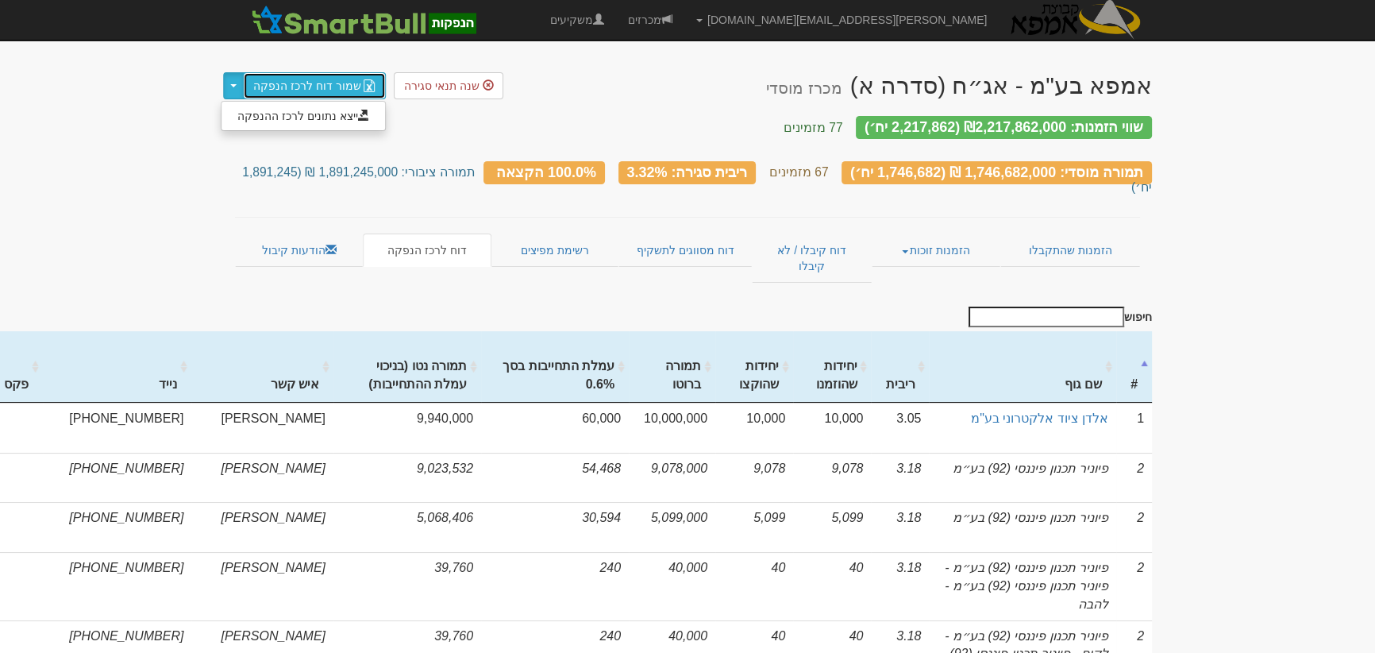
click at [273, 86] on link "שמור דוח לרכז הנפקה" at bounding box center [314, 85] width 143 height 27
click at [278, 116] on h3 "שווי הזמנות: ₪2,217,862,000 (2,217,862 יח׳) 77 מזמינים" at bounding box center [687, 125] width 929 height 21
click at [230, 86] on span "button" at bounding box center [233, 85] width 6 height 3
click at [236, 115] on link "ייצא נתונים לרכז ההנפקה" at bounding box center [304, 116] width 164 height 21
